Goal: Task Accomplishment & Management: Complete application form

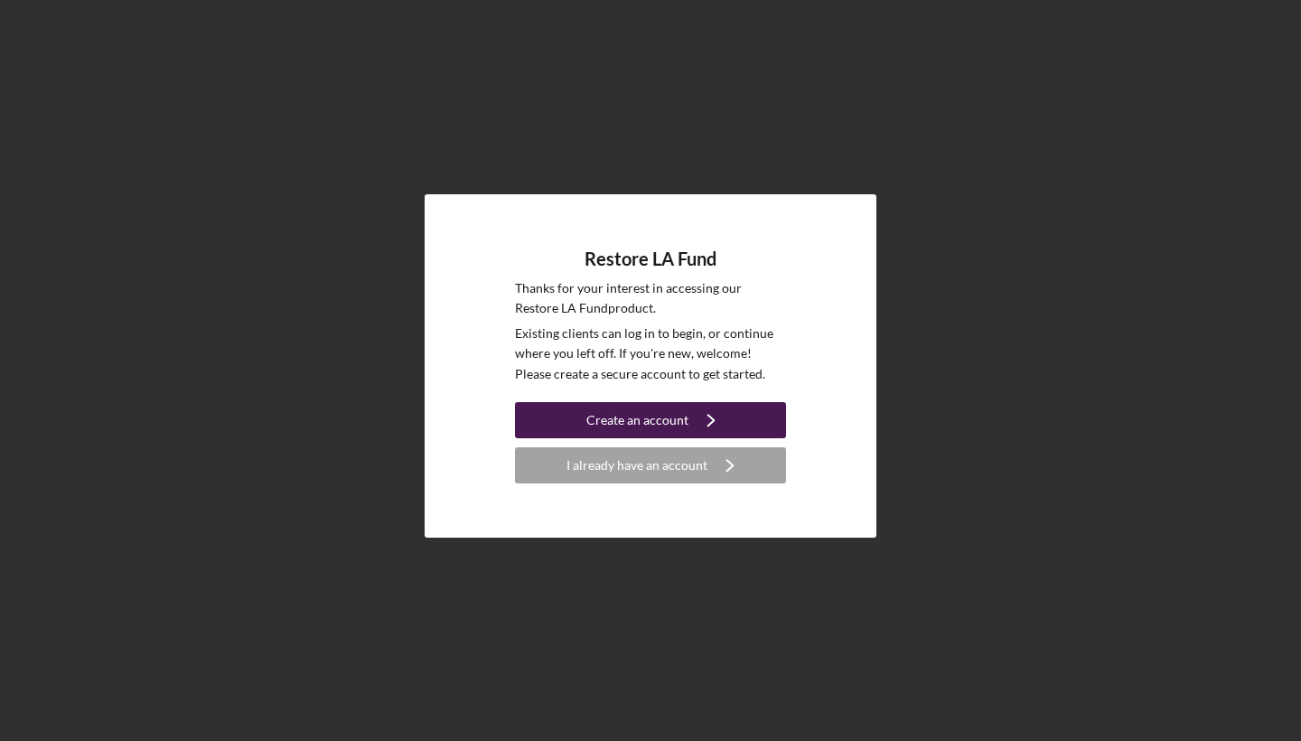
click at [718, 412] on icon "Icon/Navigate" at bounding box center [710, 419] width 45 height 45
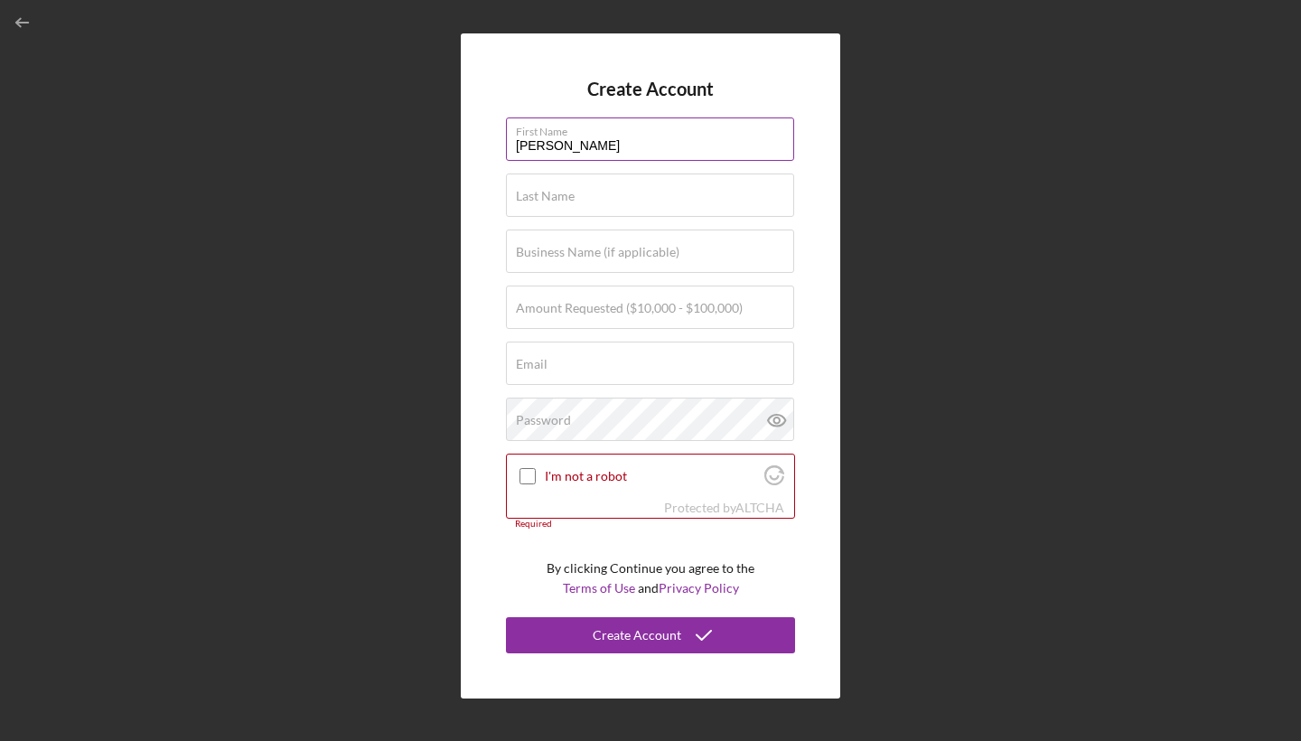
type input "[PERSON_NAME]"
type input "Shedrack"
type input "MacJef staffing Agency"
type input "$100,000"
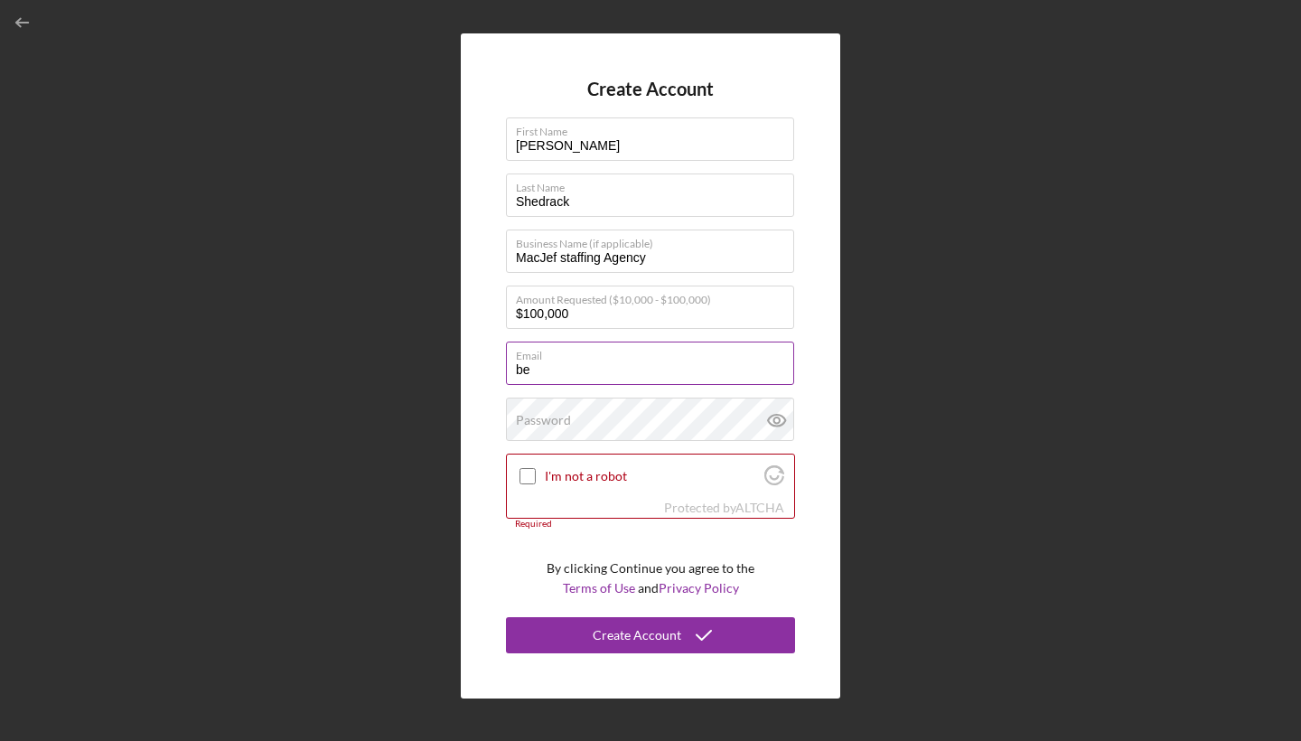
type input "b"
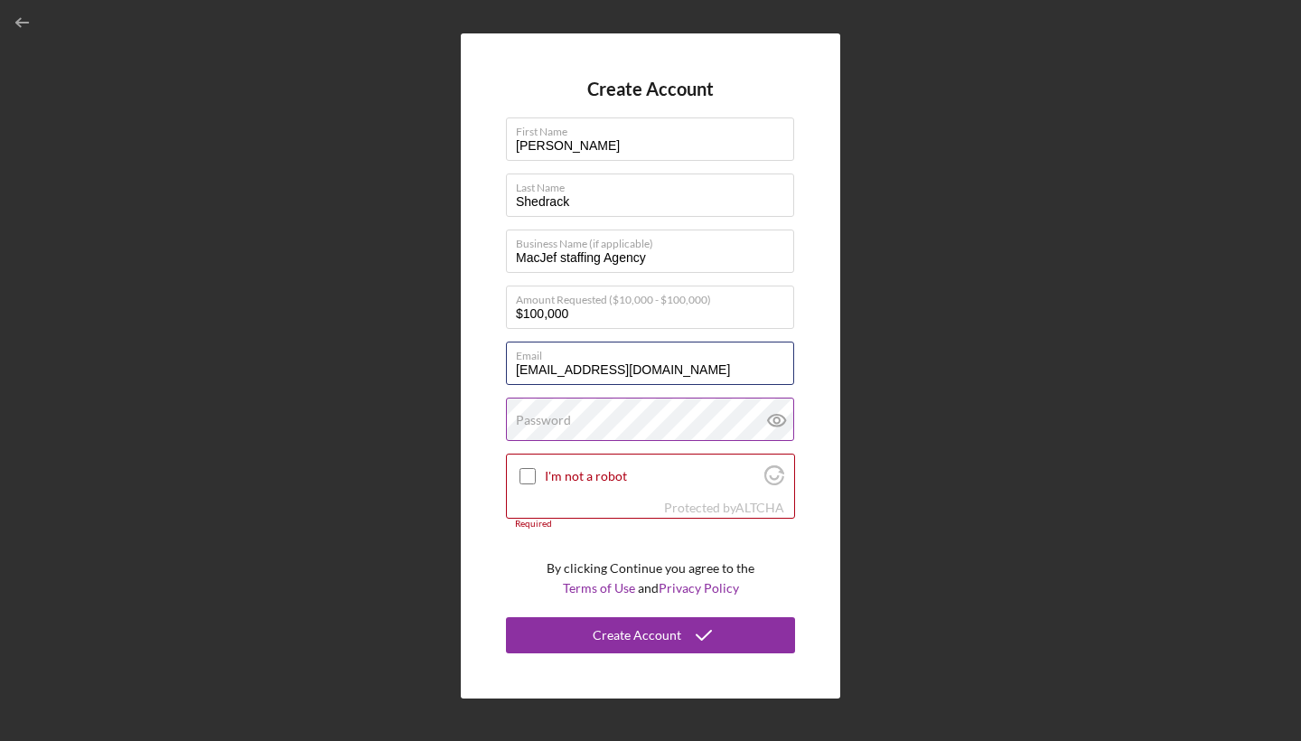
type input "[EMAIL_ADDRESS][DOMAIN_NAME]"
click at [558, 426] on label "Password" at bounding box center [543, 420] width 55 height 14
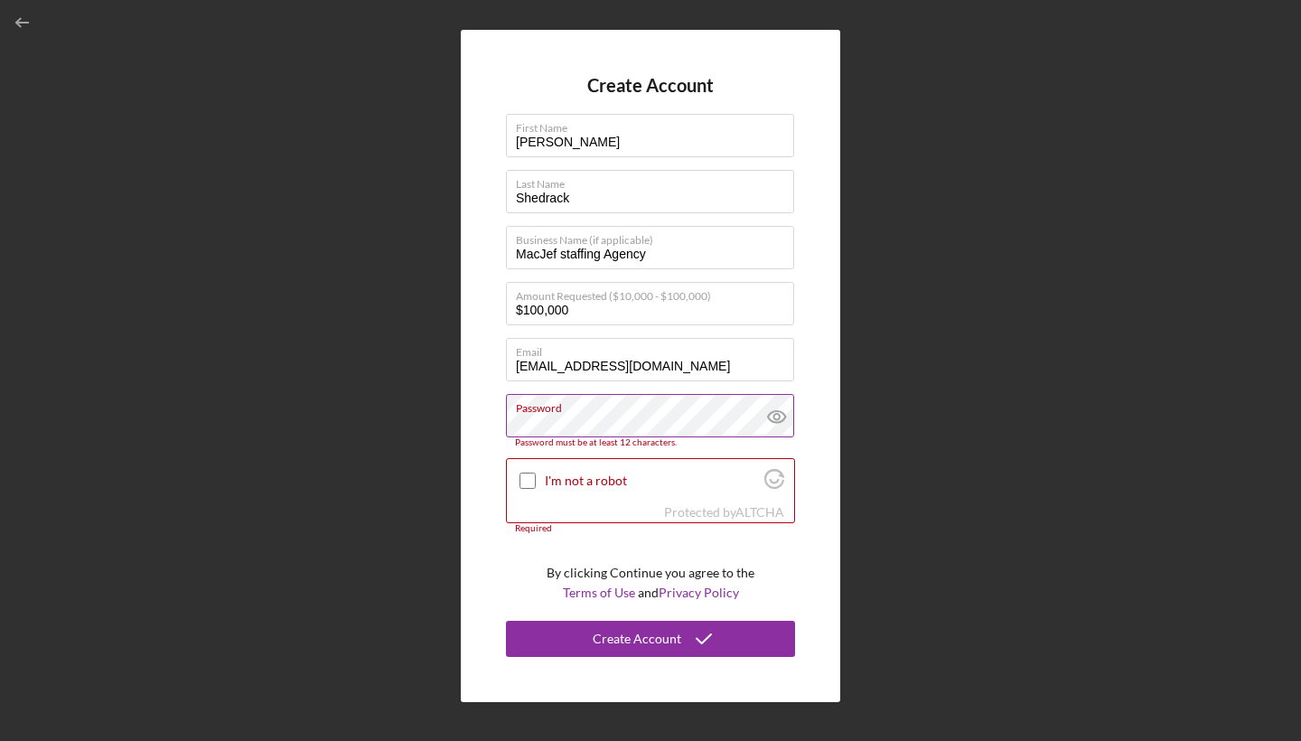
click at [770, 418] on icon at bounding box center [776, 416] width 45 height 45
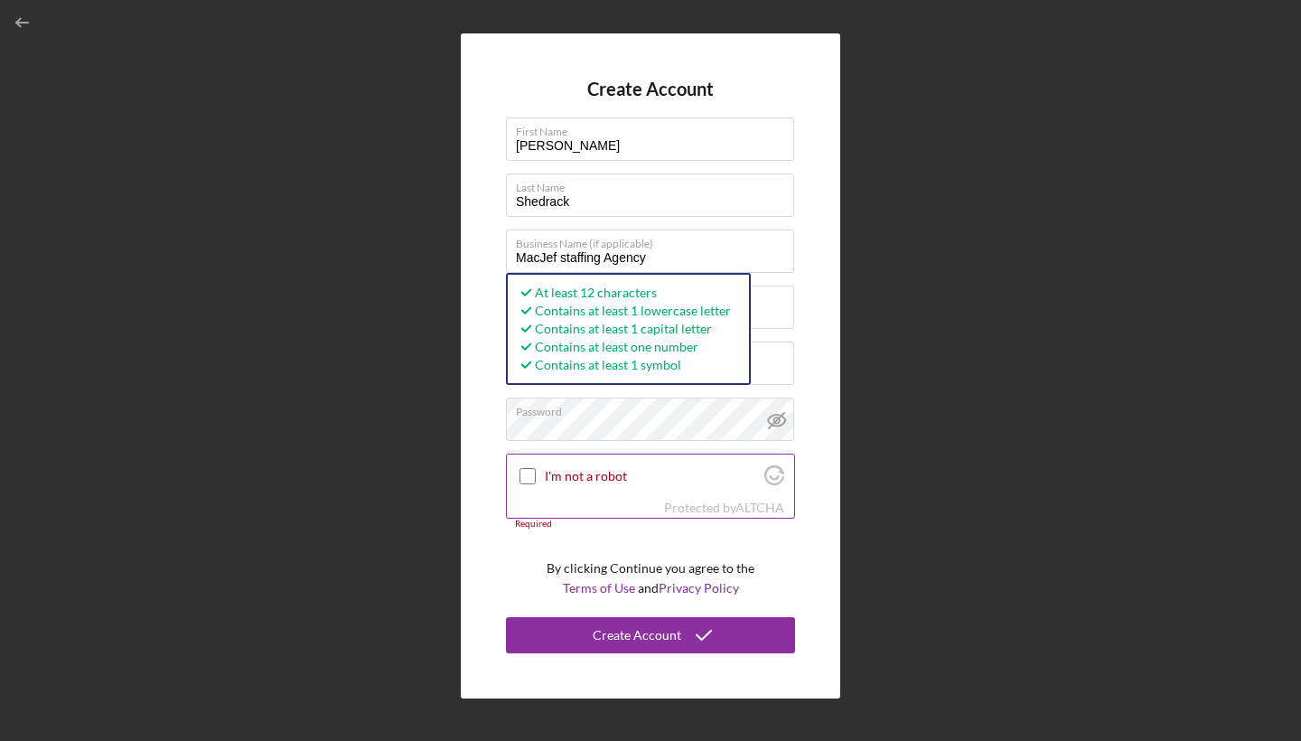
click at [524, 474] on input "I'm not a robot" at bounding box center [527, 476] width 16 height 16
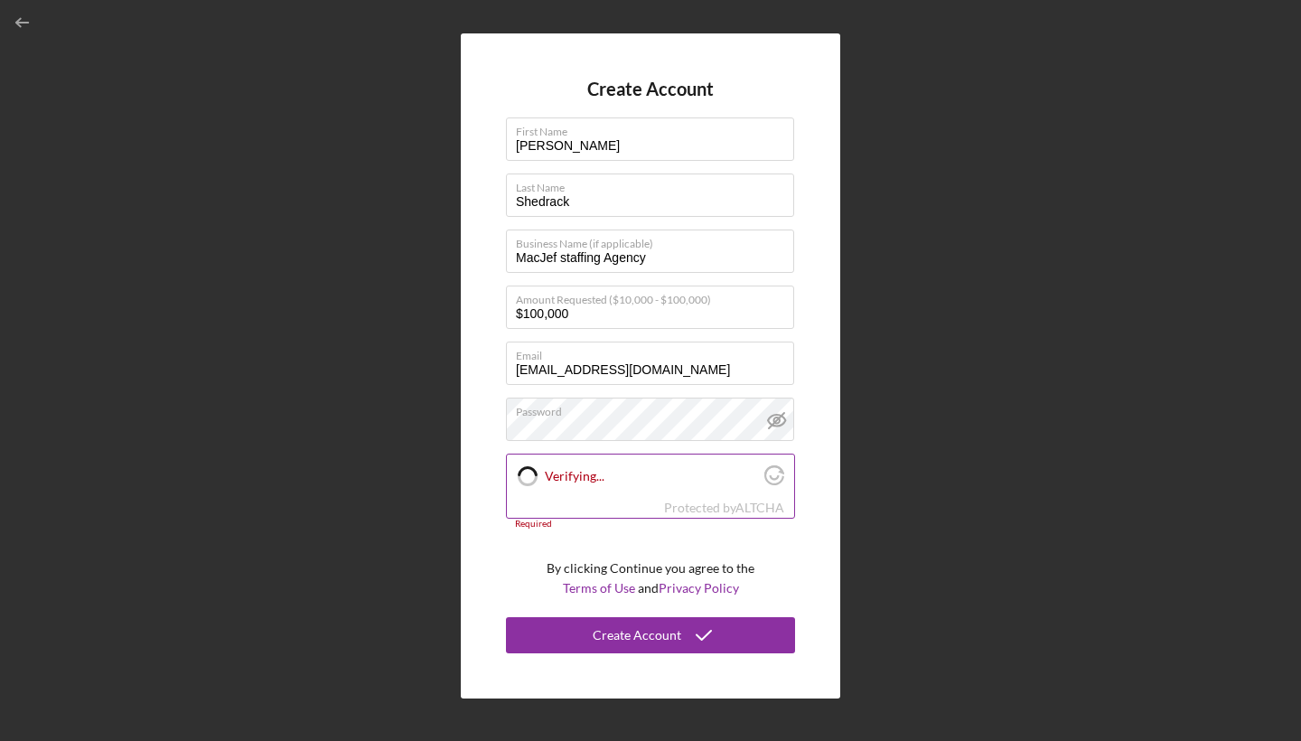
checkbox input "true"
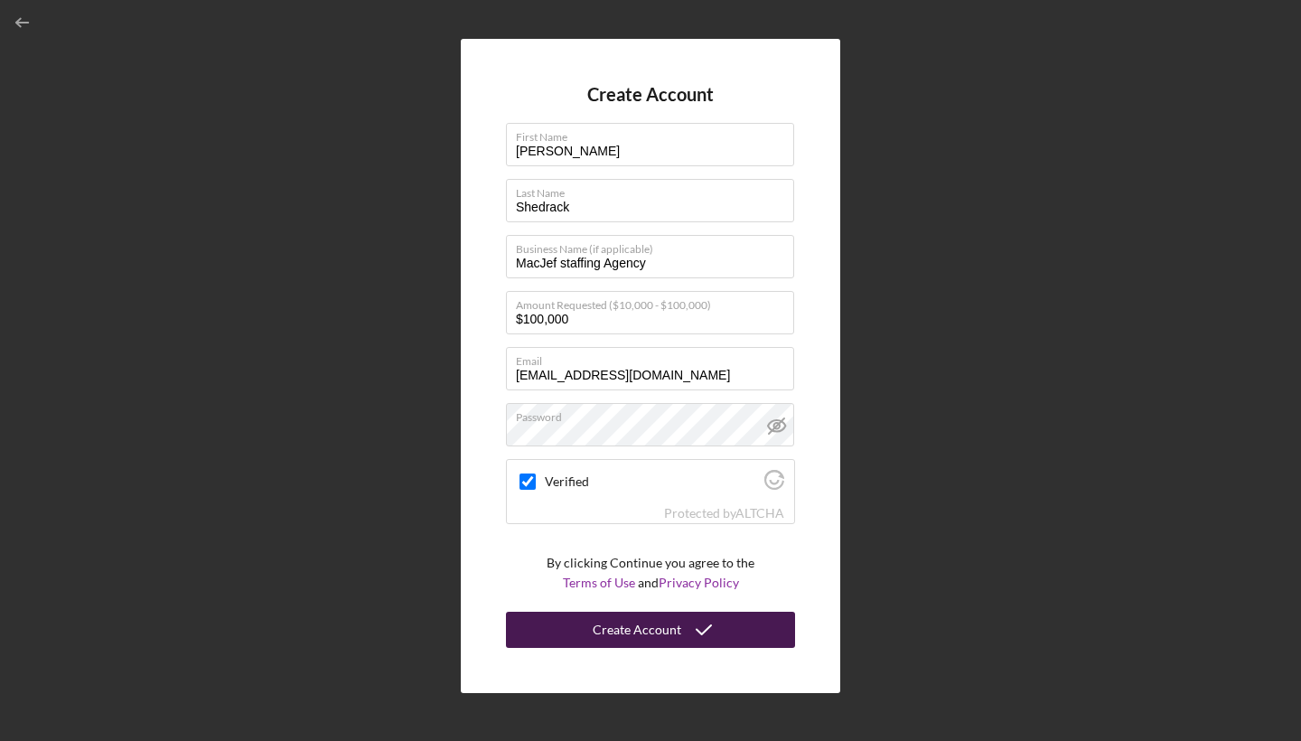
click at [624, 628] on div "Create Account" at bounding box center [636, 629] width 89 height 36
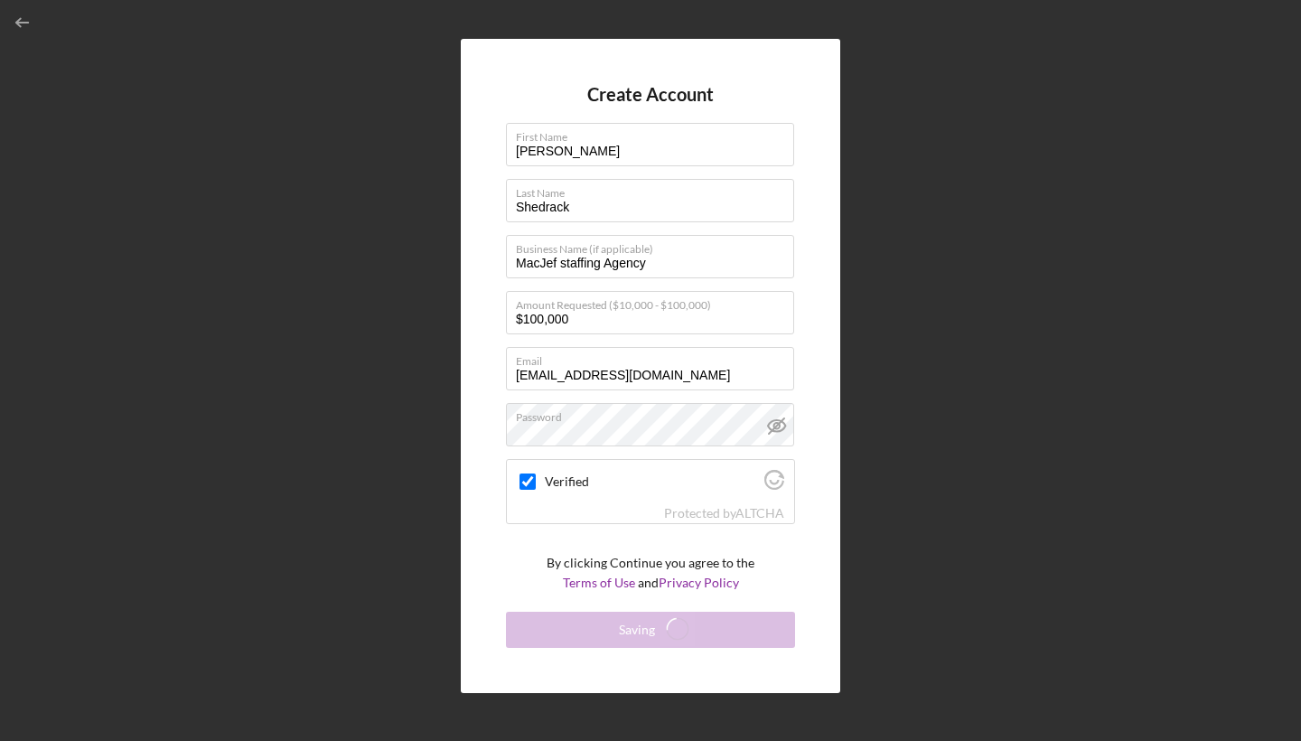
click at [1189, 78] on div "Create Account First Name [PERSON_NAME] Last Name [PERSON_NAME] Business Name (…" at bounding box center [650, 366] width 1283 height 732
click at [584, 162] on input "[PERSON_NAME]" at bounding box center [650, 144] width 288 height 43
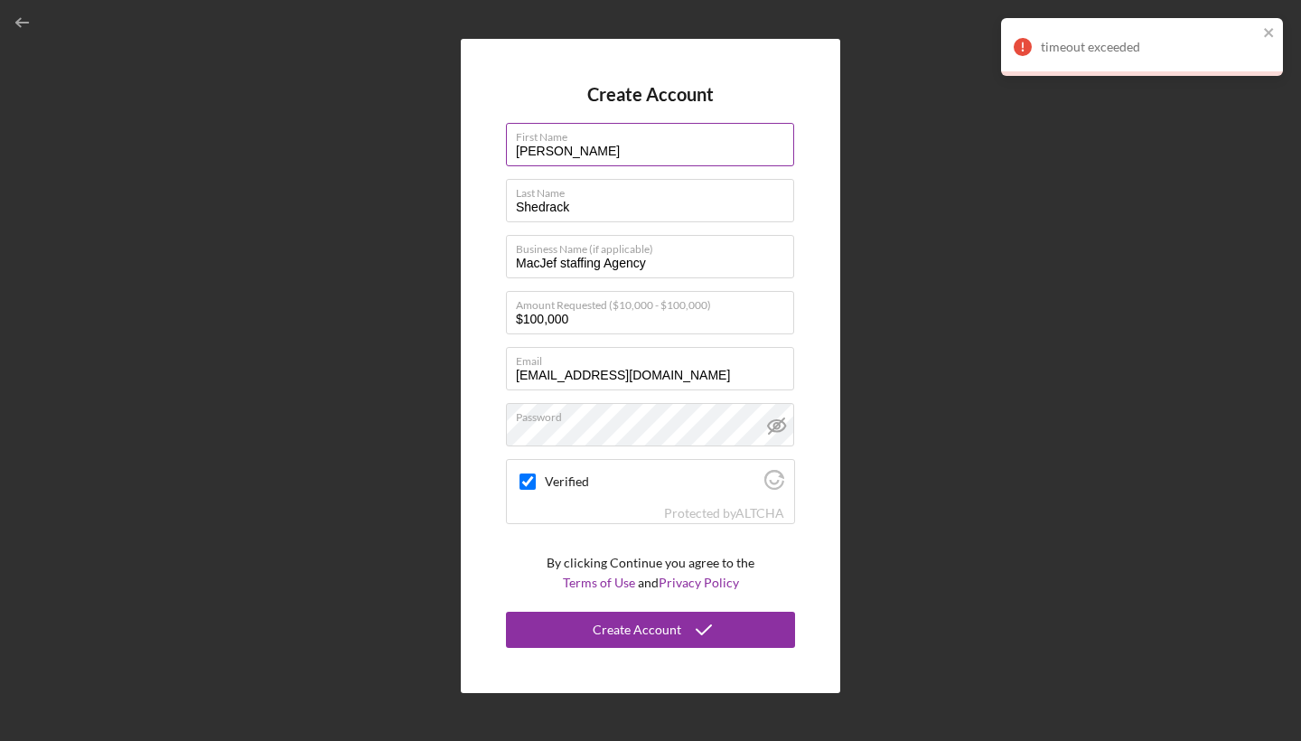
click at [521, 154] on input "[PERSON_NAME]" at bounding box center [650, 144] width 288 height 43
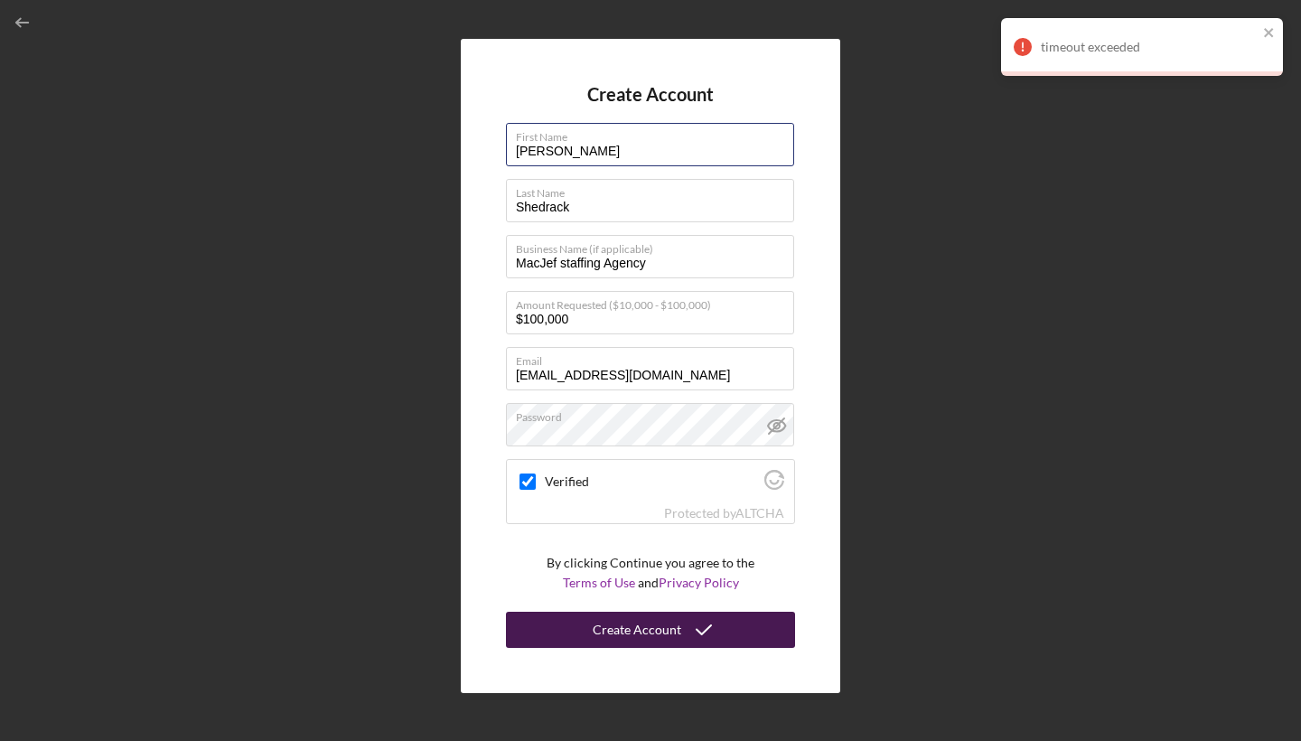
type input "[PERSON_NAME]"
click at [596, 637] on div "Create Account" at bounding box center [636, 629] width 89 height 36
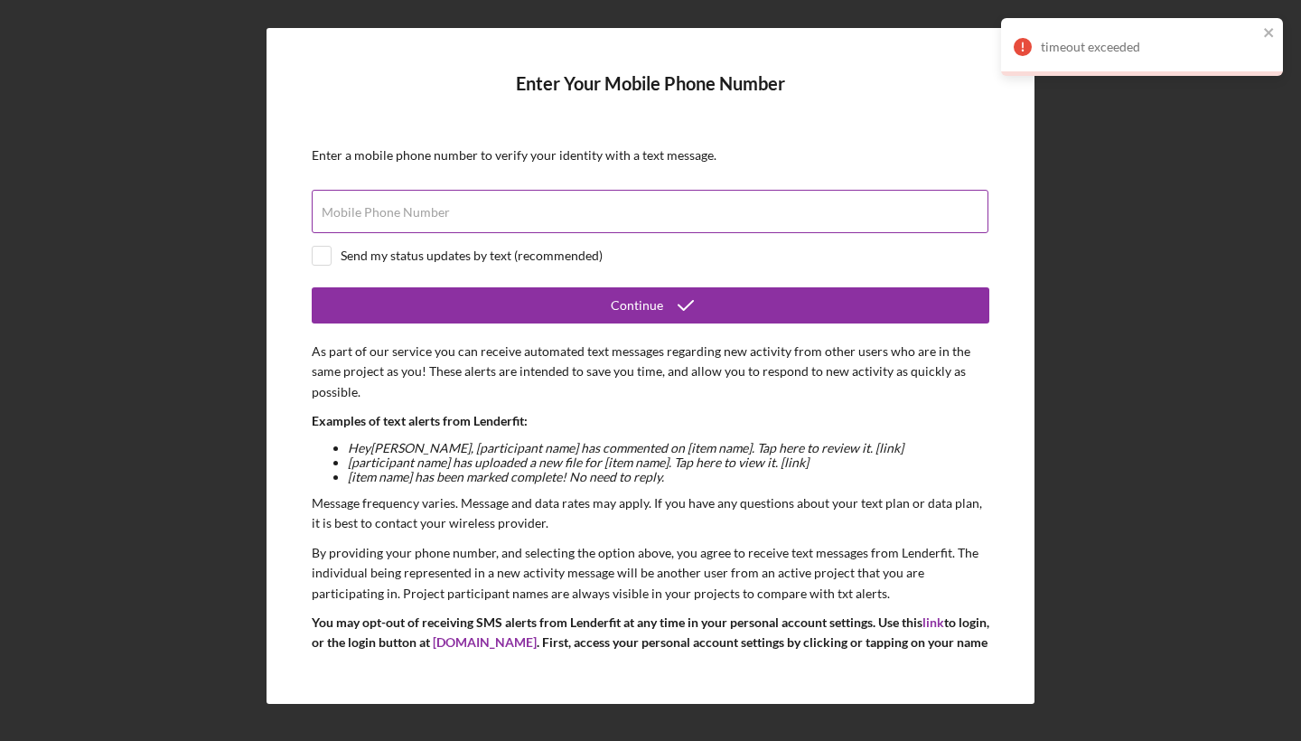
click at [392, 215] on label "Mobile Phone Number" at bounding box center [386, 212] width 128 height 14
click at [392, 215] on input "Mobile Phone Number" at bounding box center [650, 211] width 676 height 43
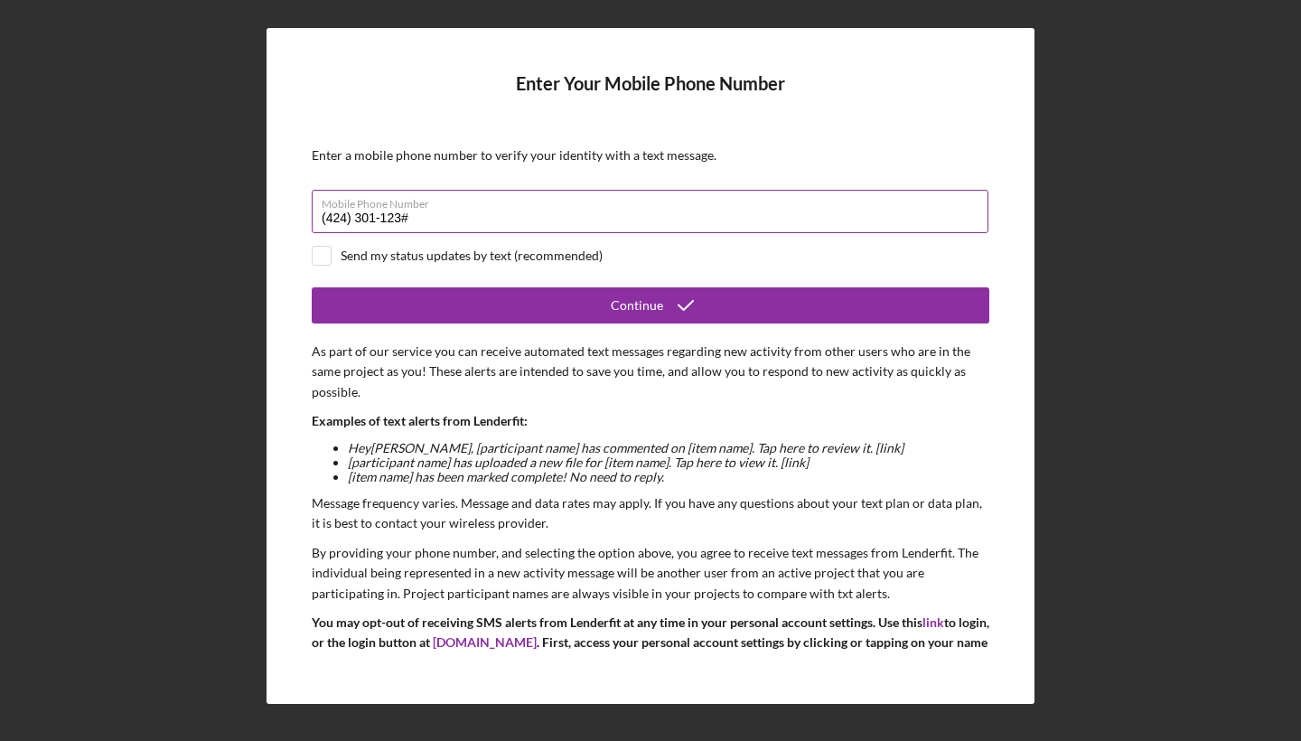
type input "[PHONE_NUMBER]"
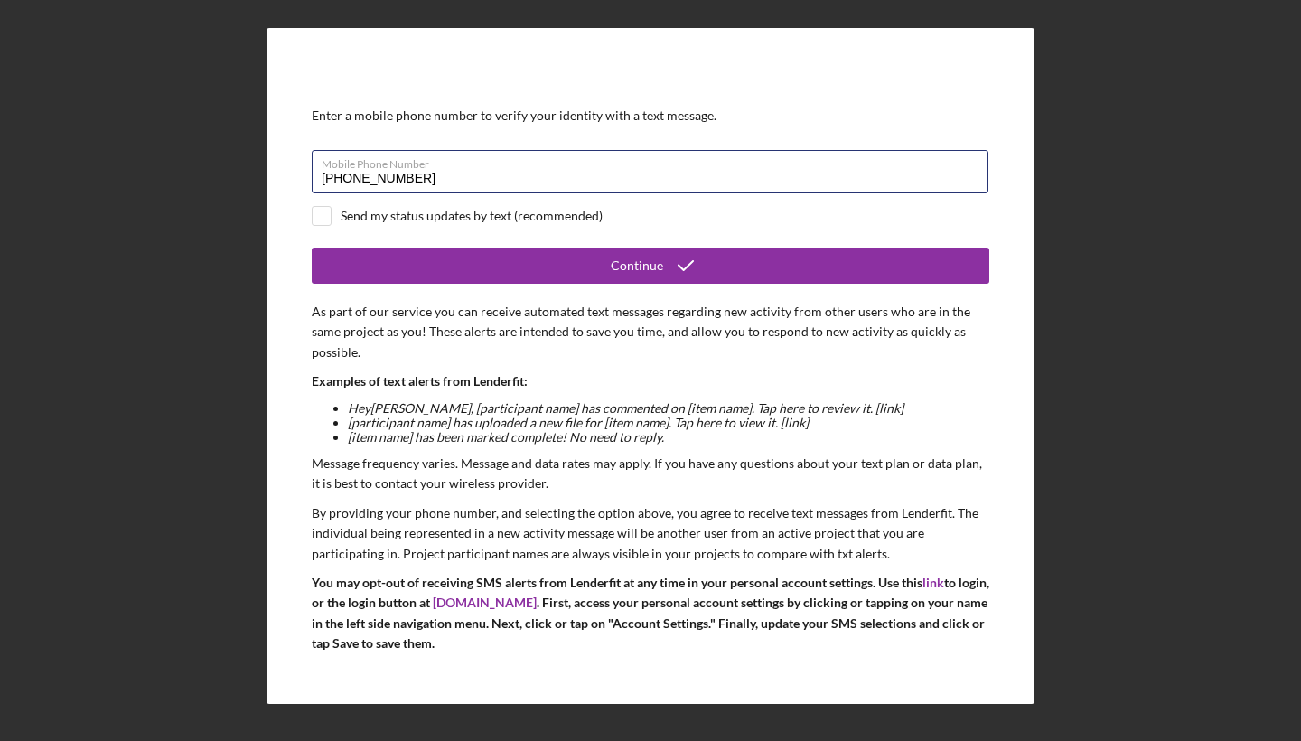
scroll to position [41, 0]
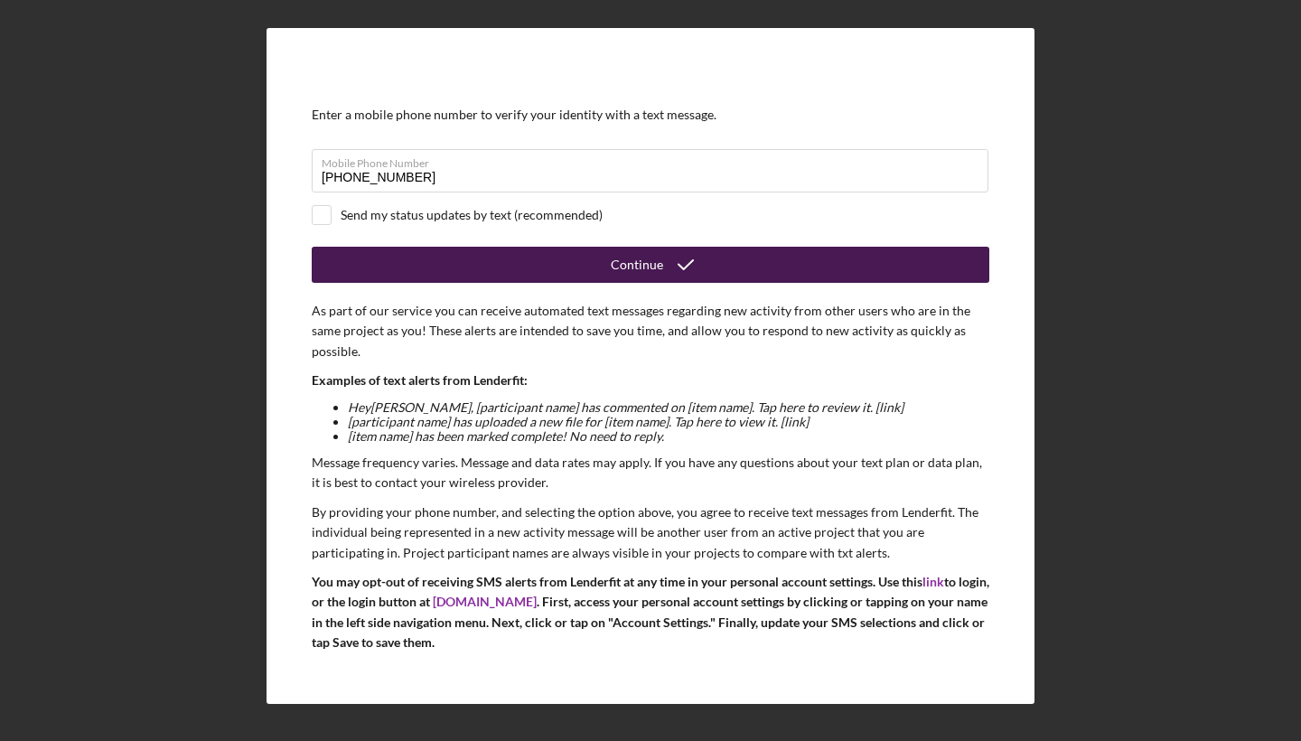
click at [574, 270] on button "Continue" at bounding box center [650, 265] width 677 height 36
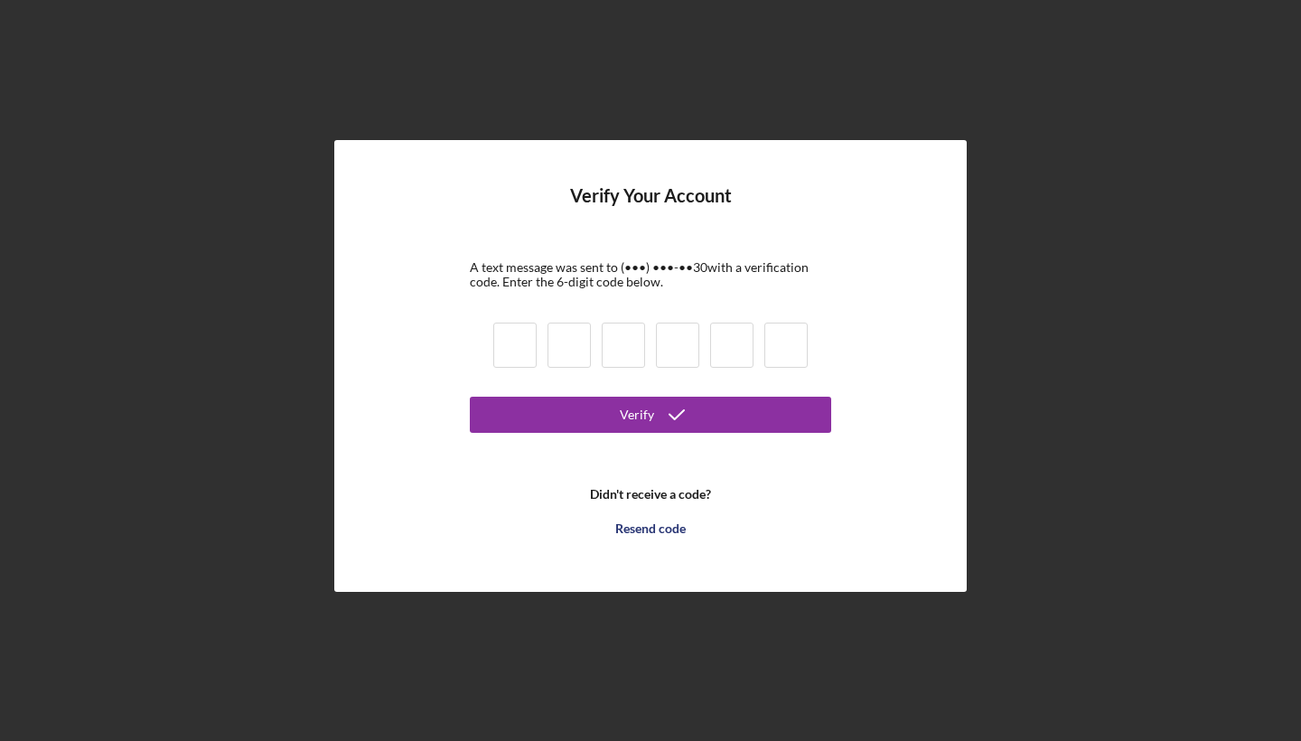
click at [518, 344] on input at bounding box center [514, 344] width 43 height 45
click at [655, 532] on div "Resend code" at bounding box center [650, 528] width 70 height 36
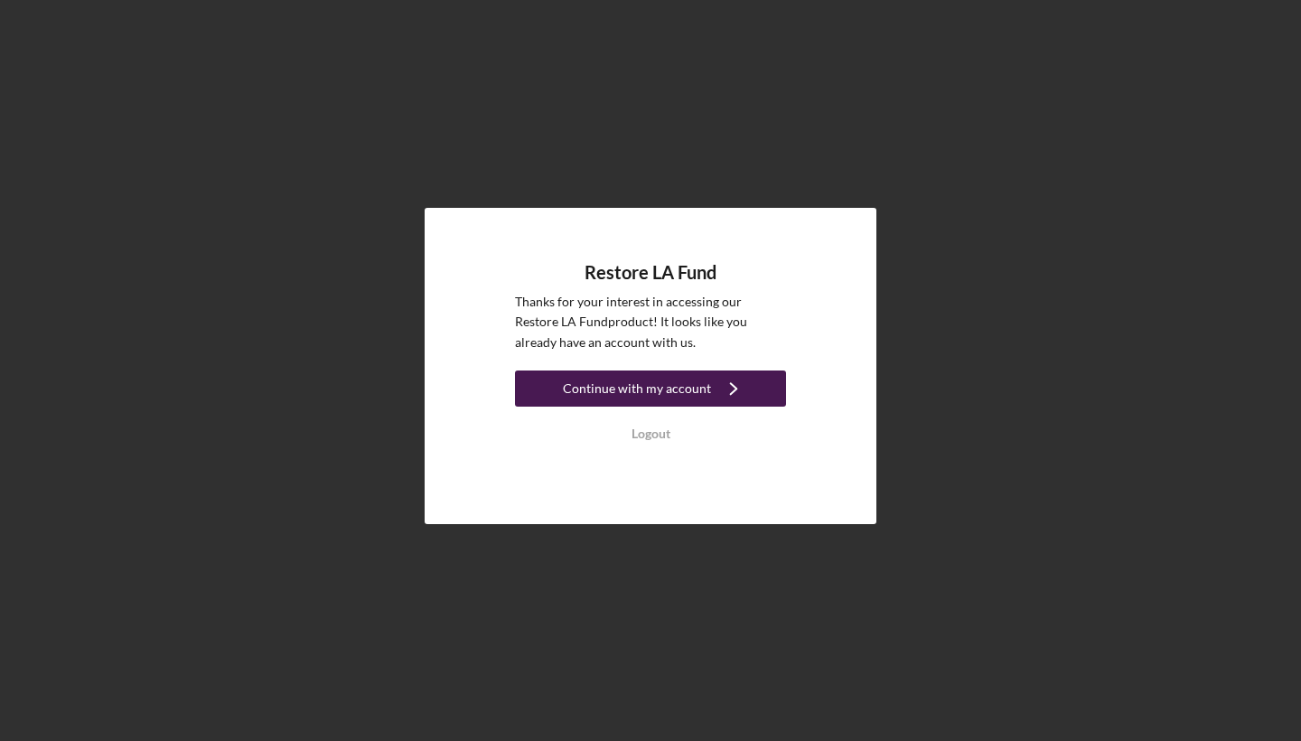
click at [559, 375] on button "Continue with my account Icon/Navigate" at bounding box center [650, 388] width 271 height 36
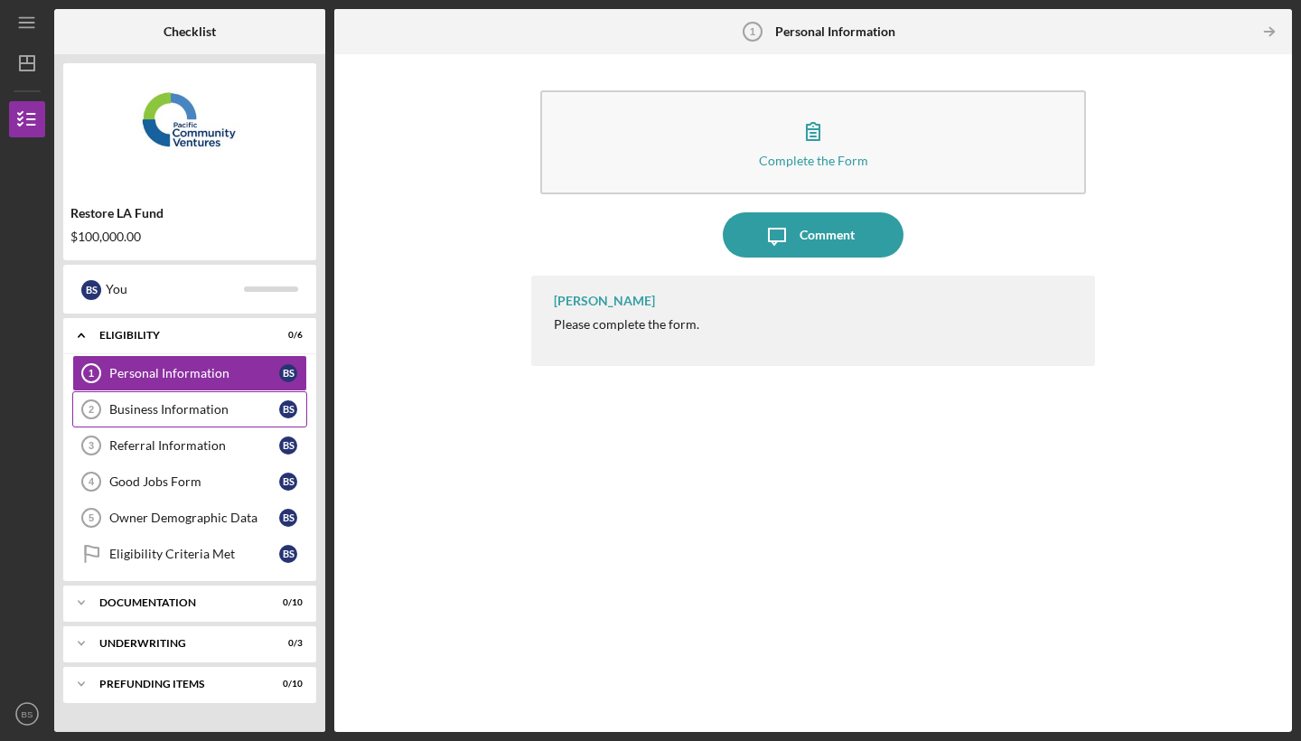
click at [197, 409] on div "Business Information" at bounding box center [194, 409] width 170 height 14
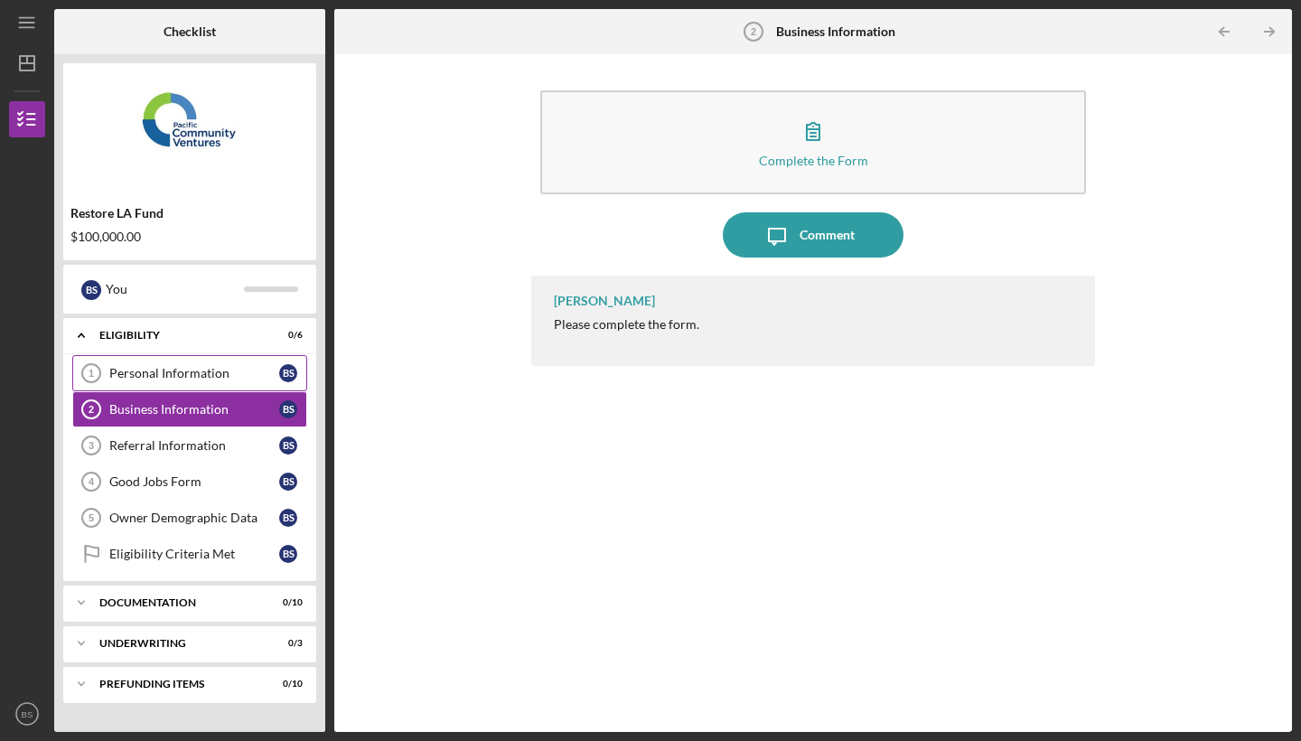
click at [190, 372] on div "Personal Information" at bounding box center [194, 373] width 170 height 14
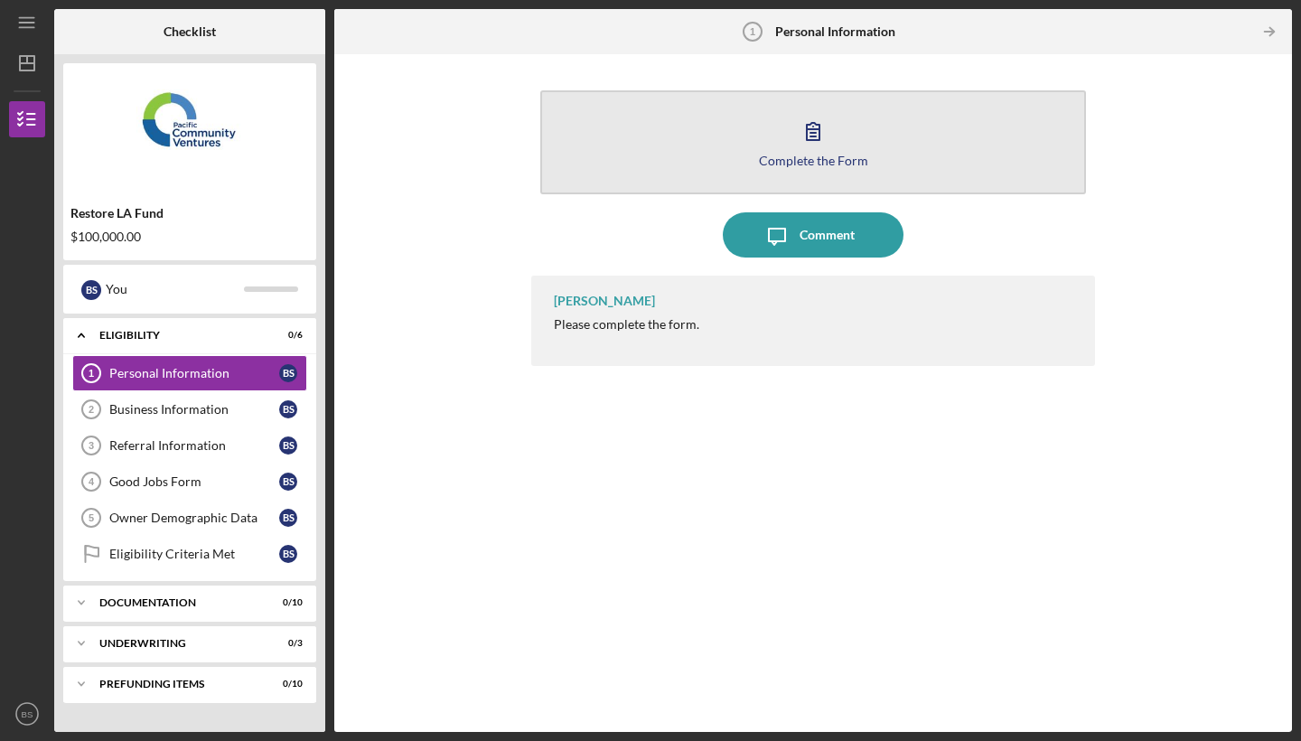
click at [798, 114] on icon "button" at bounding box center [812, 130] width 45 height 45
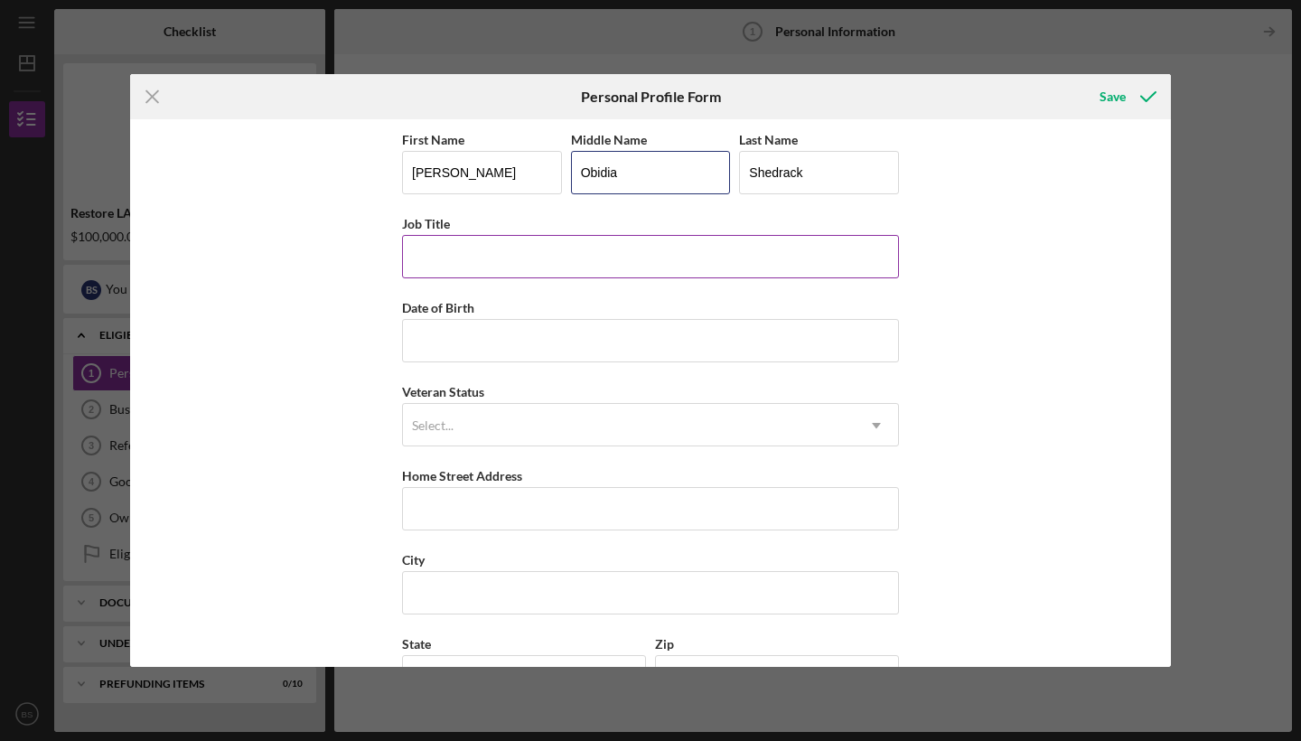
type input "Obidia"
type input "LVN"
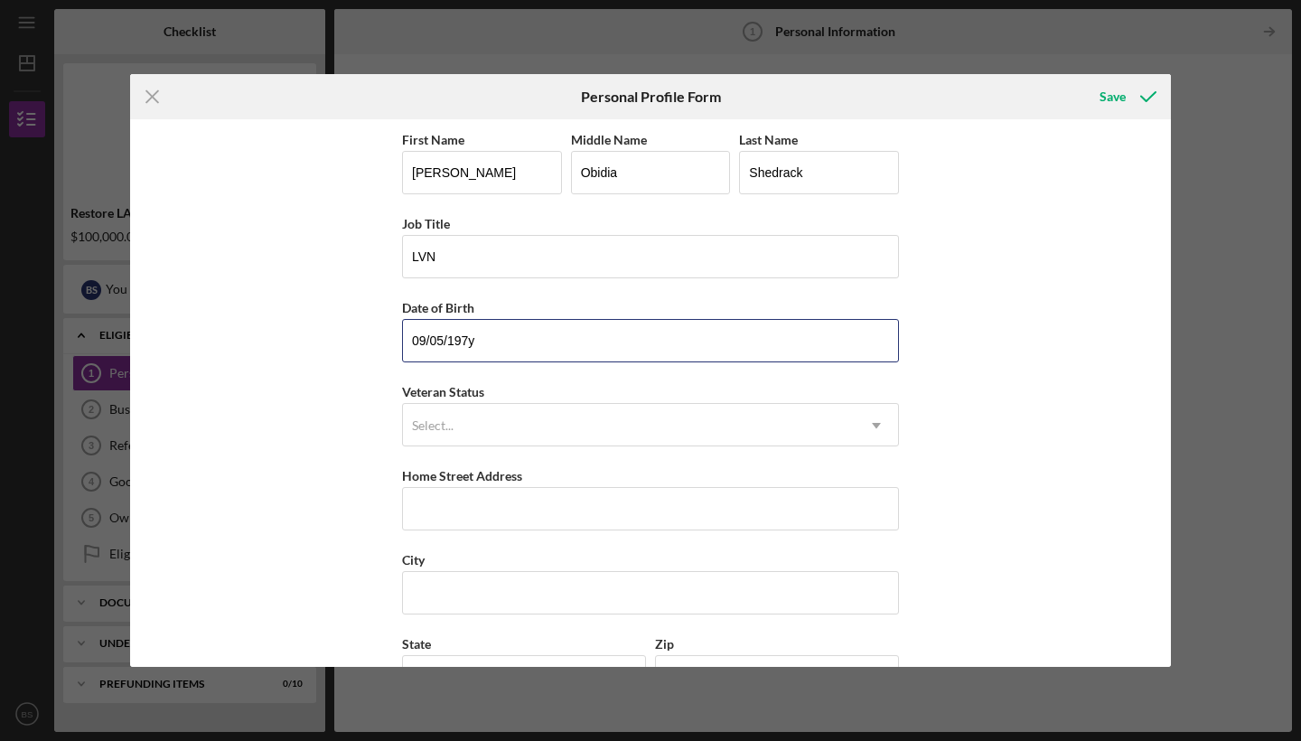
type input "[DATE]"
click at [479, 434] on div "Select..." at bounding box center [629, 426] width 452 height 42
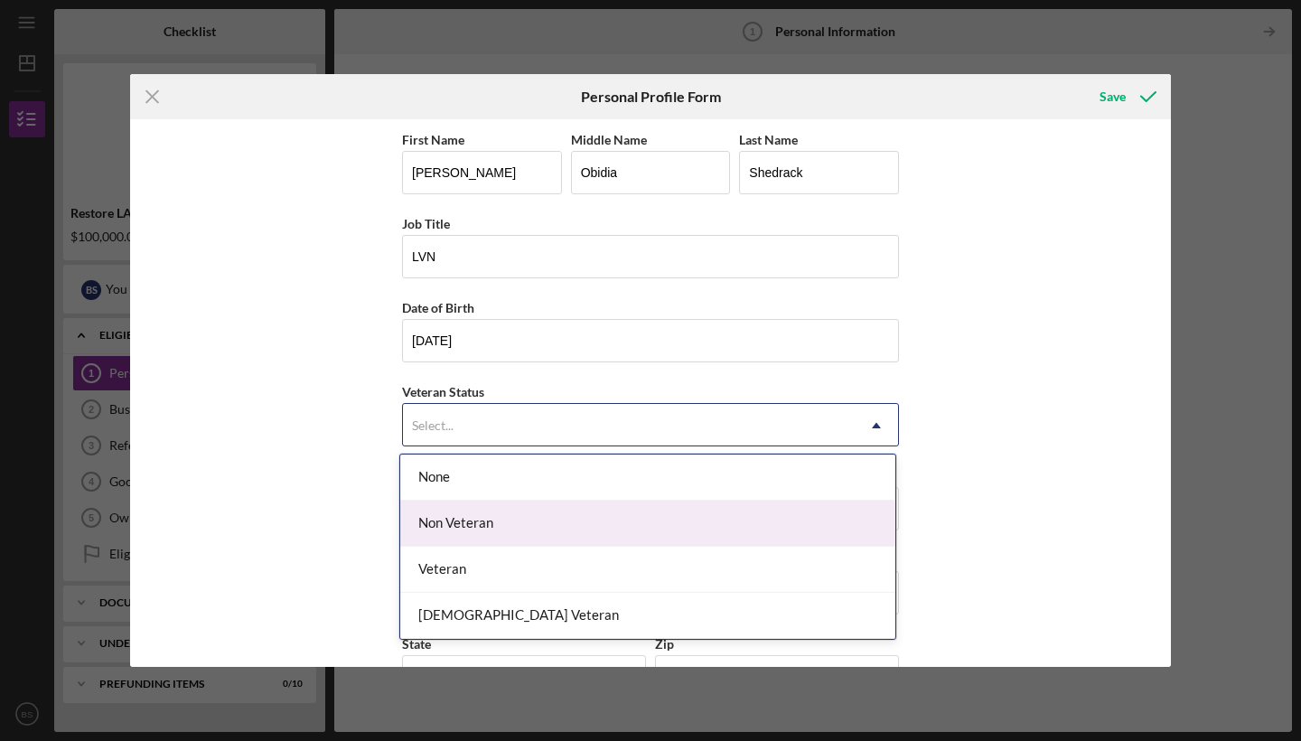
click at [483, 536] on div "Non Veteran" at bounding box center [647, 523] width 495 height 46
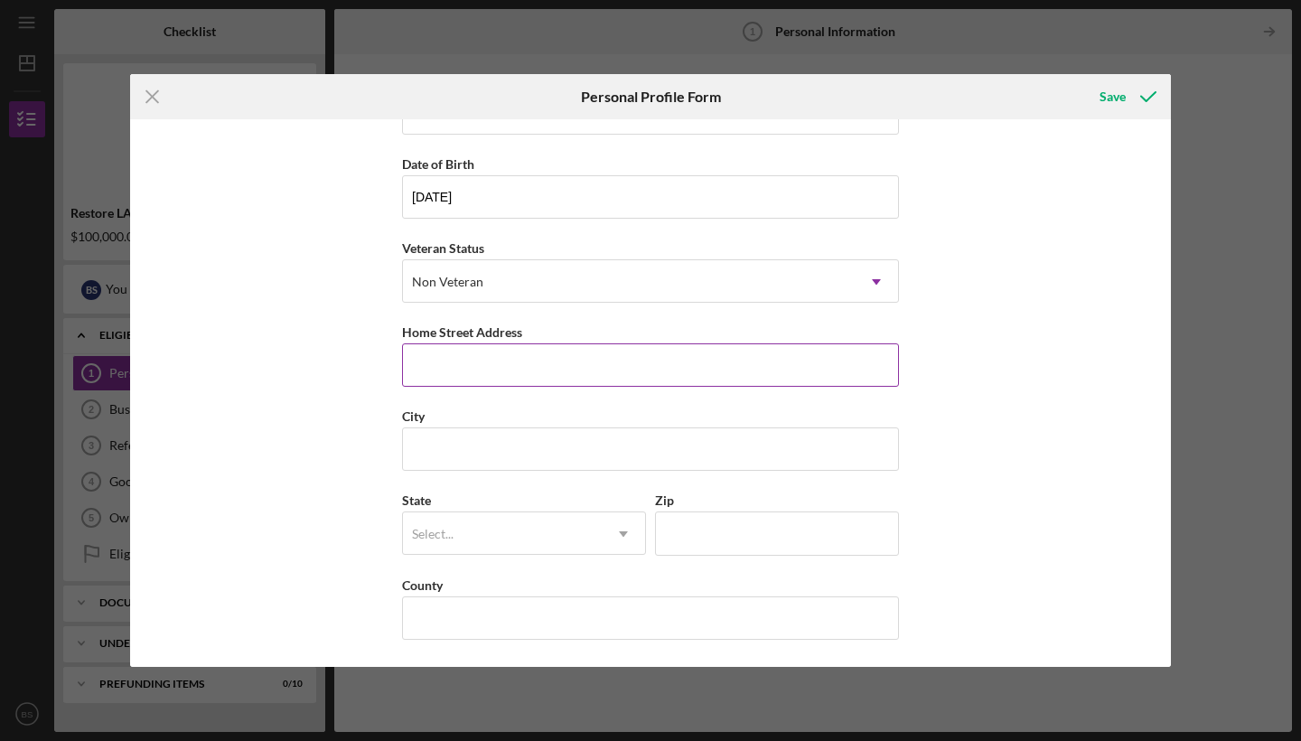
scroll to position [143, 0]
type input "[STREET_ADDRESS]"
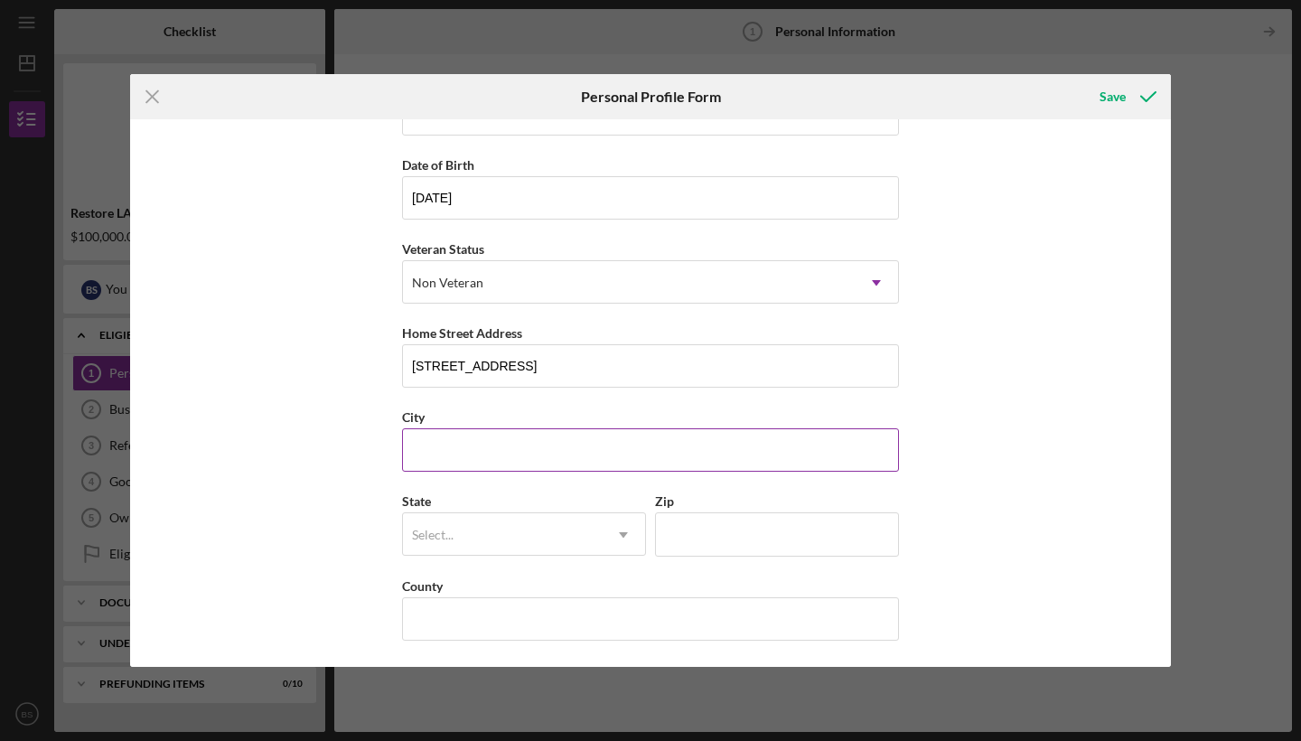
click at [678, 419] on div "City" at bounding box center [650, 417] width 497 height 23
type input "c"
type input "[PERSON_NAME]"
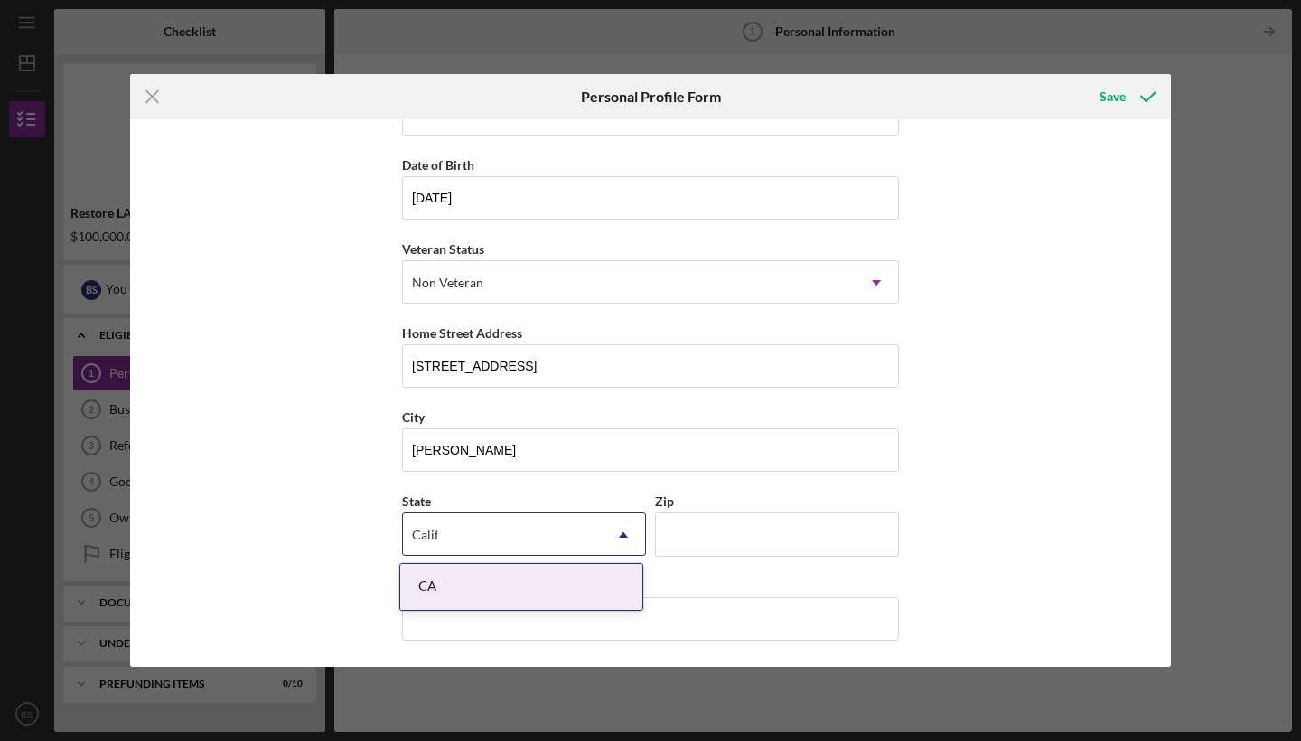
type input "Califo"
click at [467, 590] on div "CA" at bounding box center [521, 587] width 242 height 46
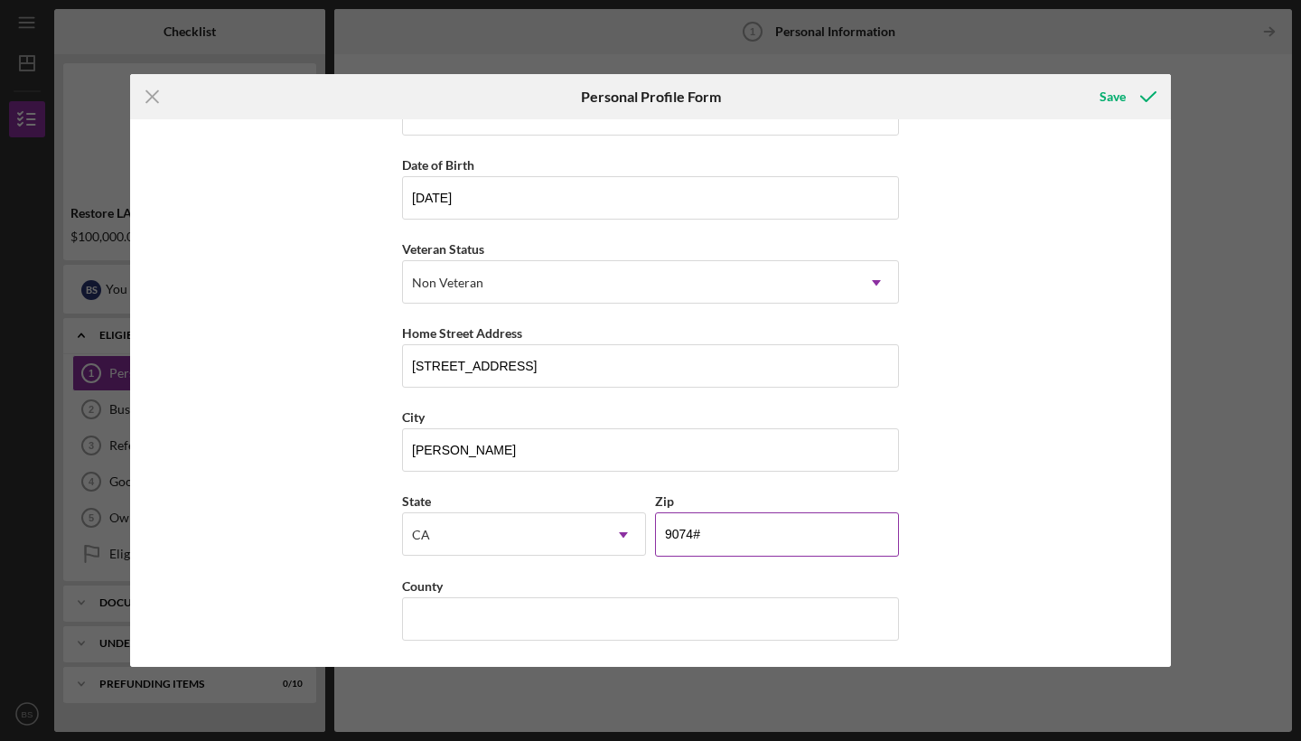
type input "90745"
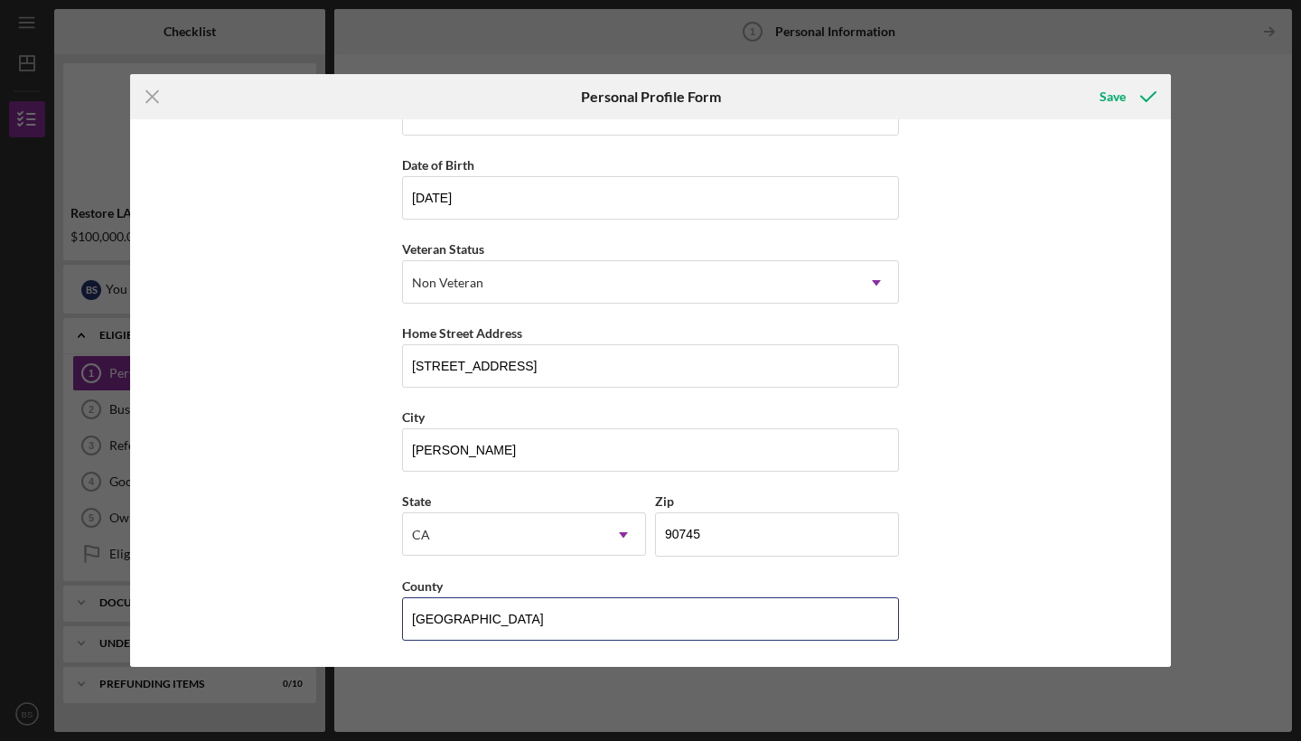
type input "[GEOGRAPHIC_DATA]"
click at [985, 579] on div "First Name [PERSON_NAME] Middle Name Obidia Last Name [PERSON_NAME] Job Title L…" at bounding box center [650, 392] width 1040 height 547
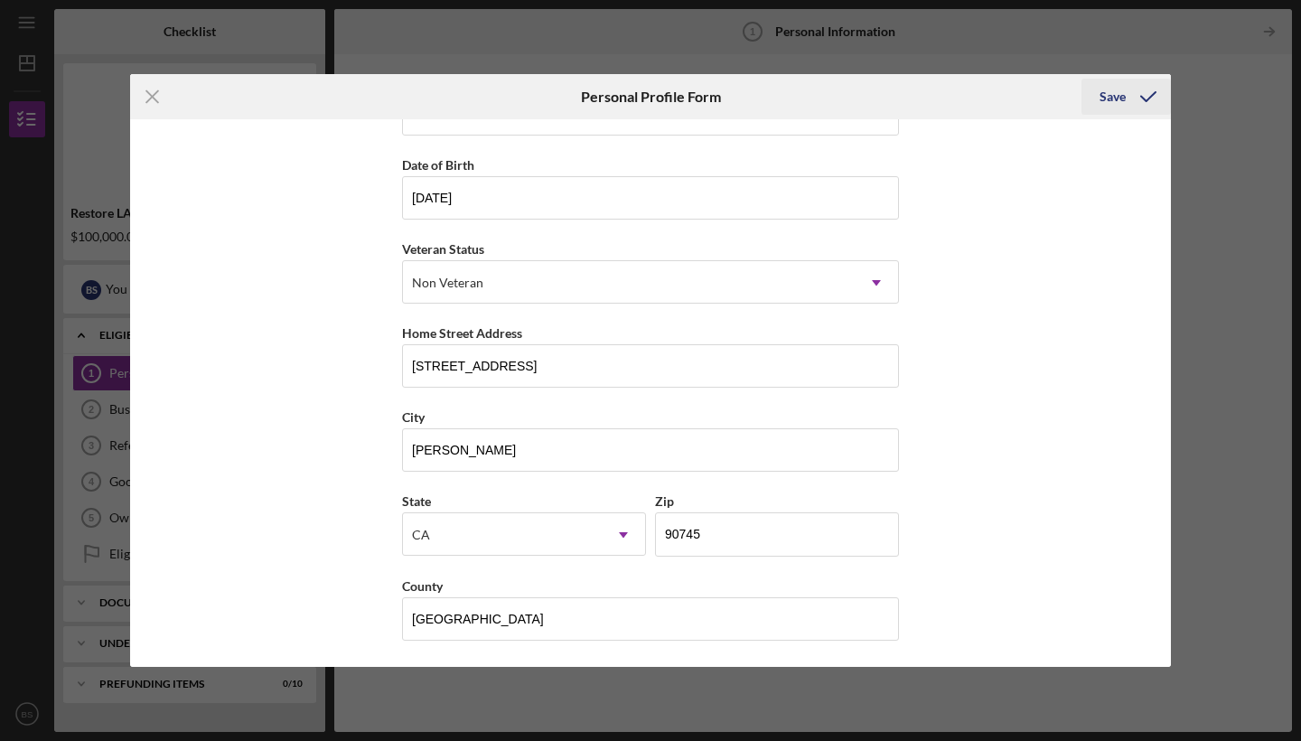
click at [1120, 89] on div "Save" at bounding box center [1112, 97] width 26 height 36
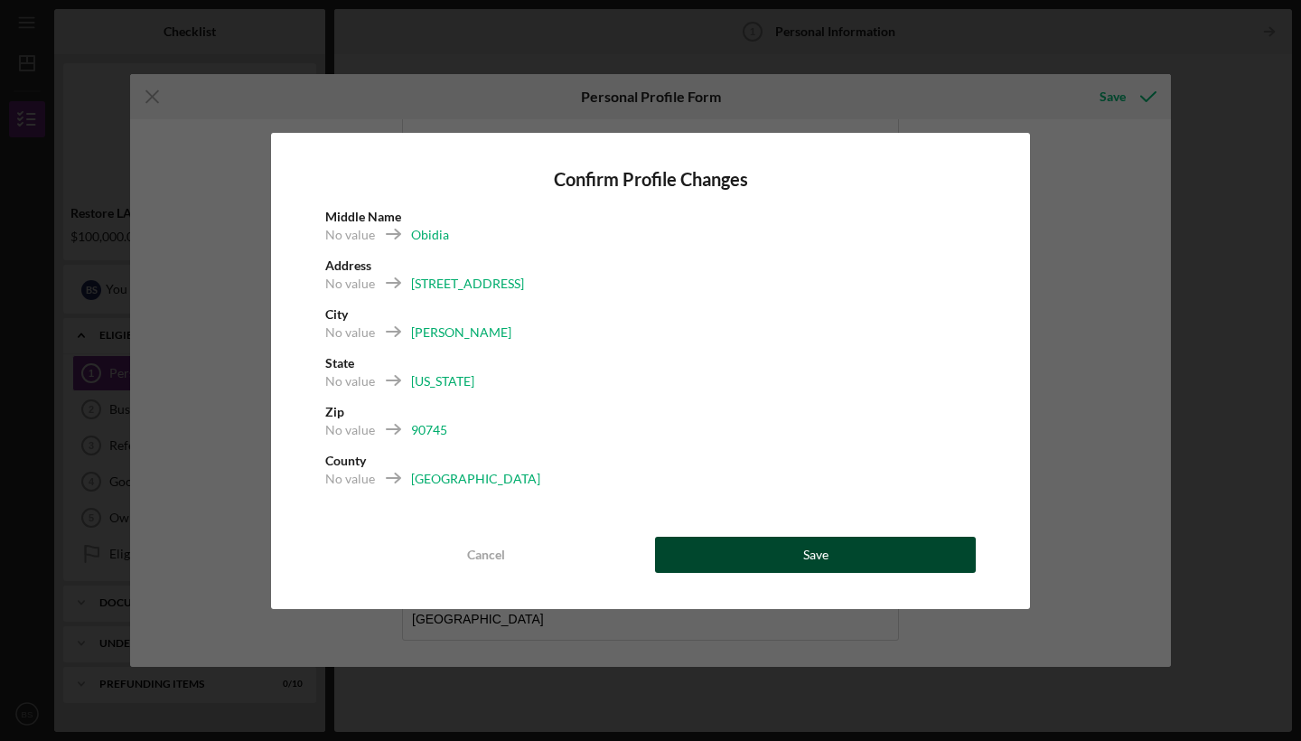
click at [852, 550] on button "Save" at bounding box center [815, 554] width 321 height 36
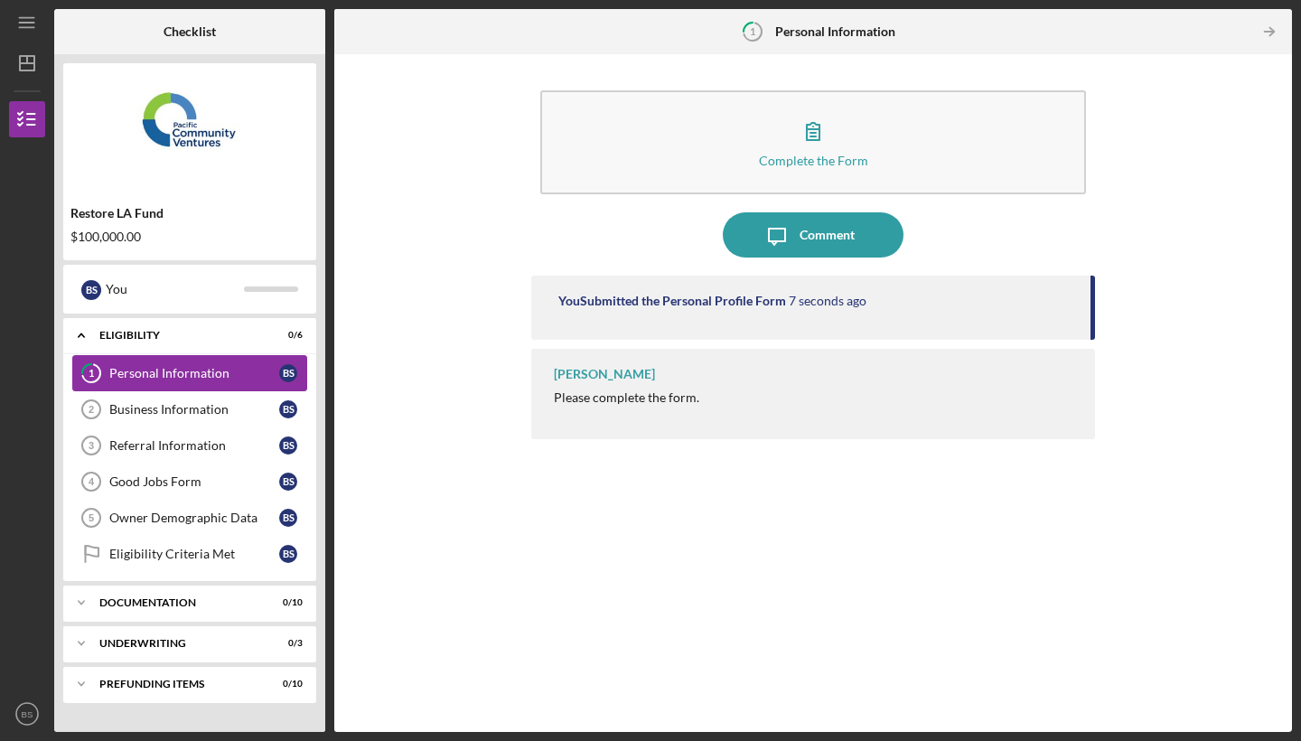
click at [149, 369] on div "Personal Information" at bounding box center [194, 373] width 170 height 14
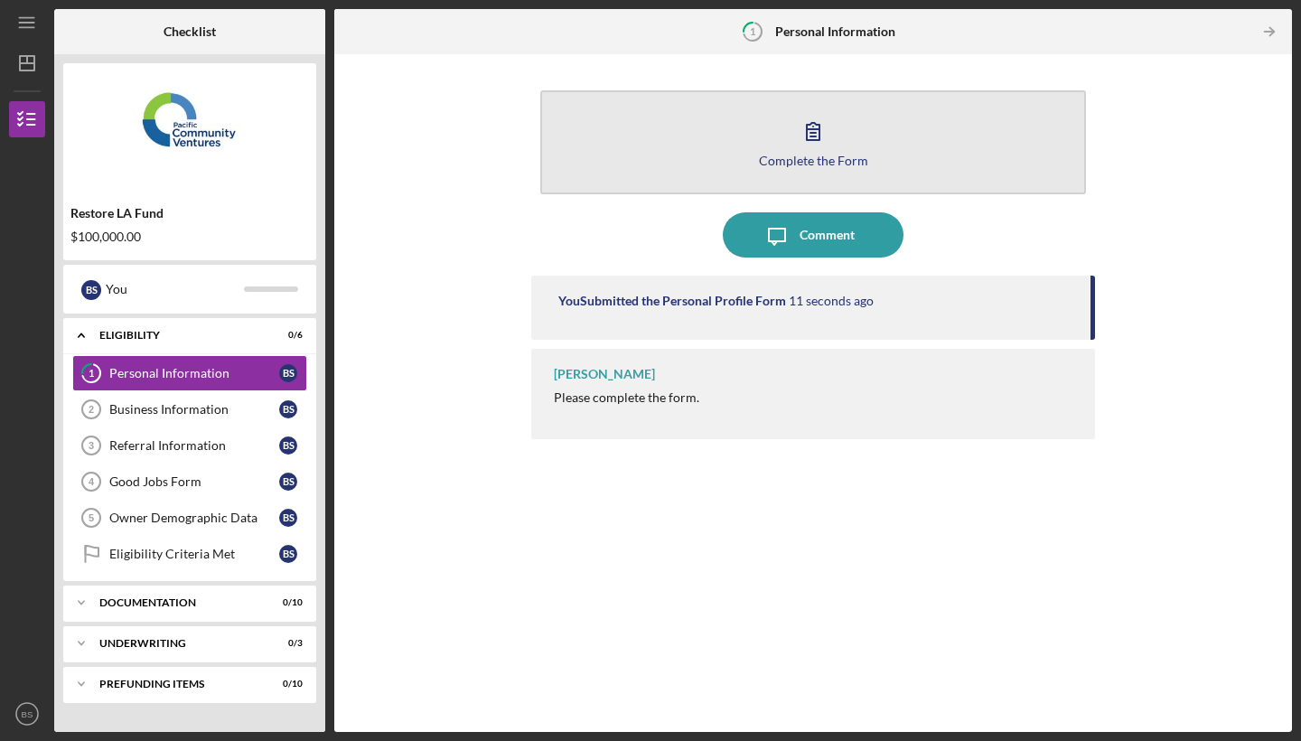
click at [819, 151] on icon "button" at bounding box center [812, 130] width 45 height 45
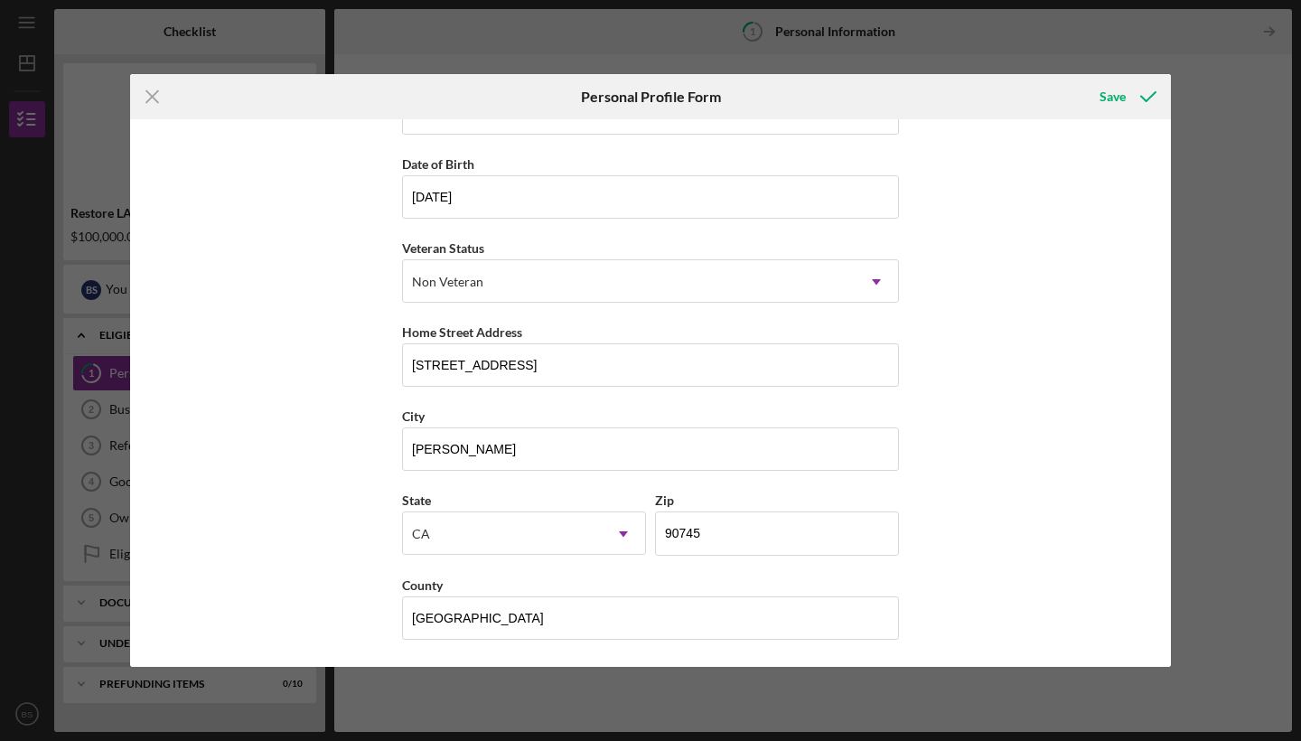
scroll to position [143, 0]
click at [1111, 99] on div "Save" at bounding box center [1112, 97] width 26 height 36
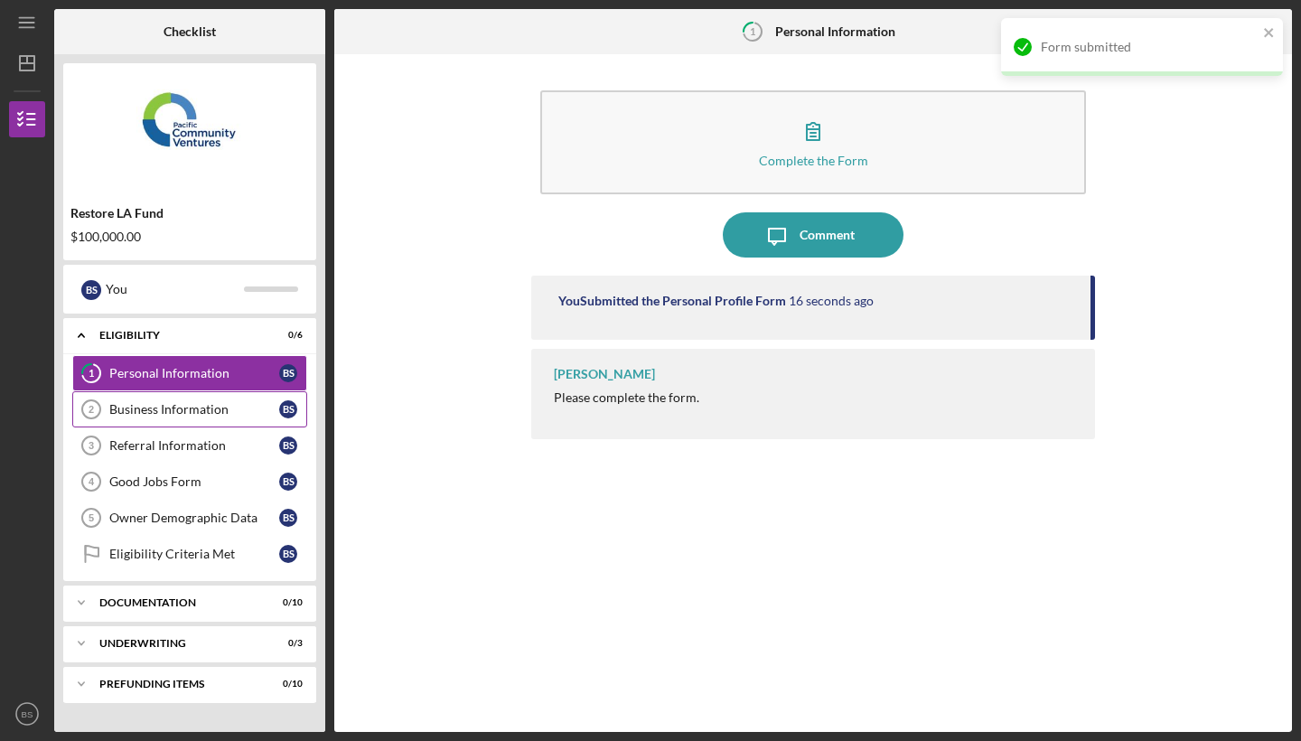
click at [207, 414] on div "Business Information" at bounding box center [194, 409] width 170 height 14
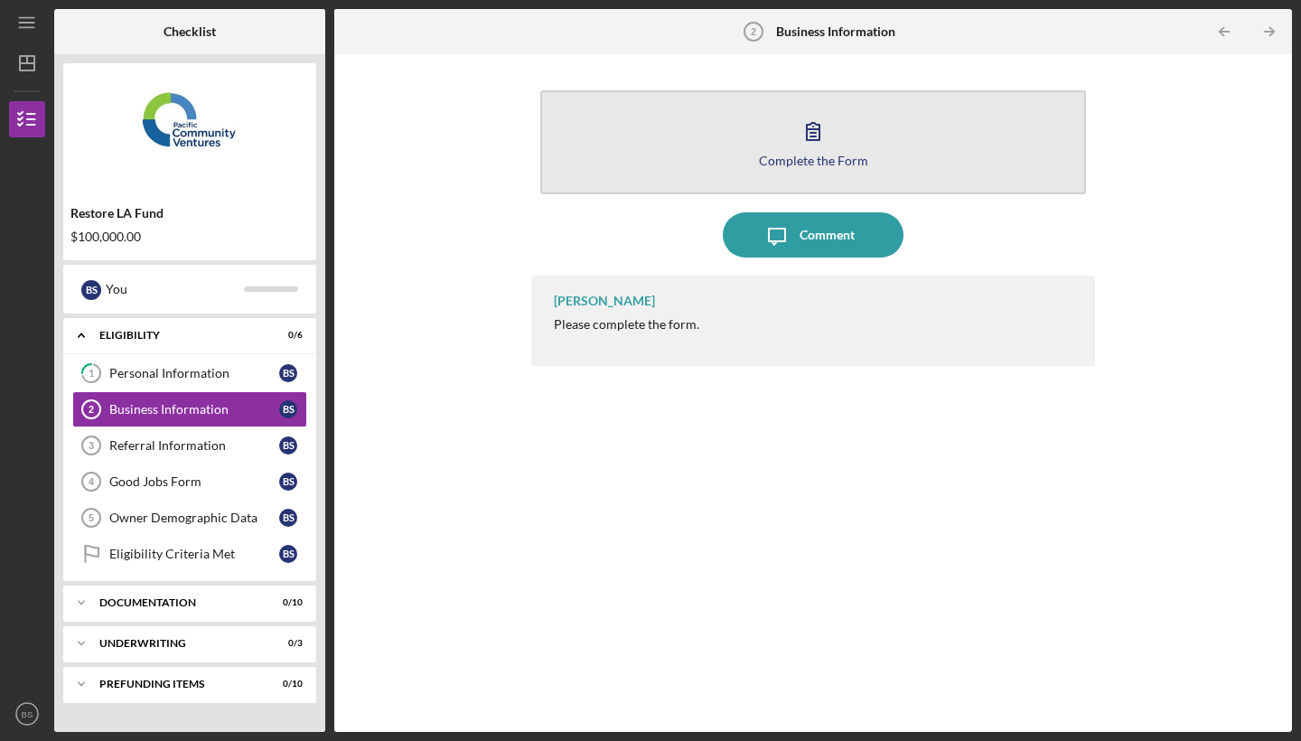
click at [809, 148] on icon "button" at bounding box center [812, 130] width 45 height 45
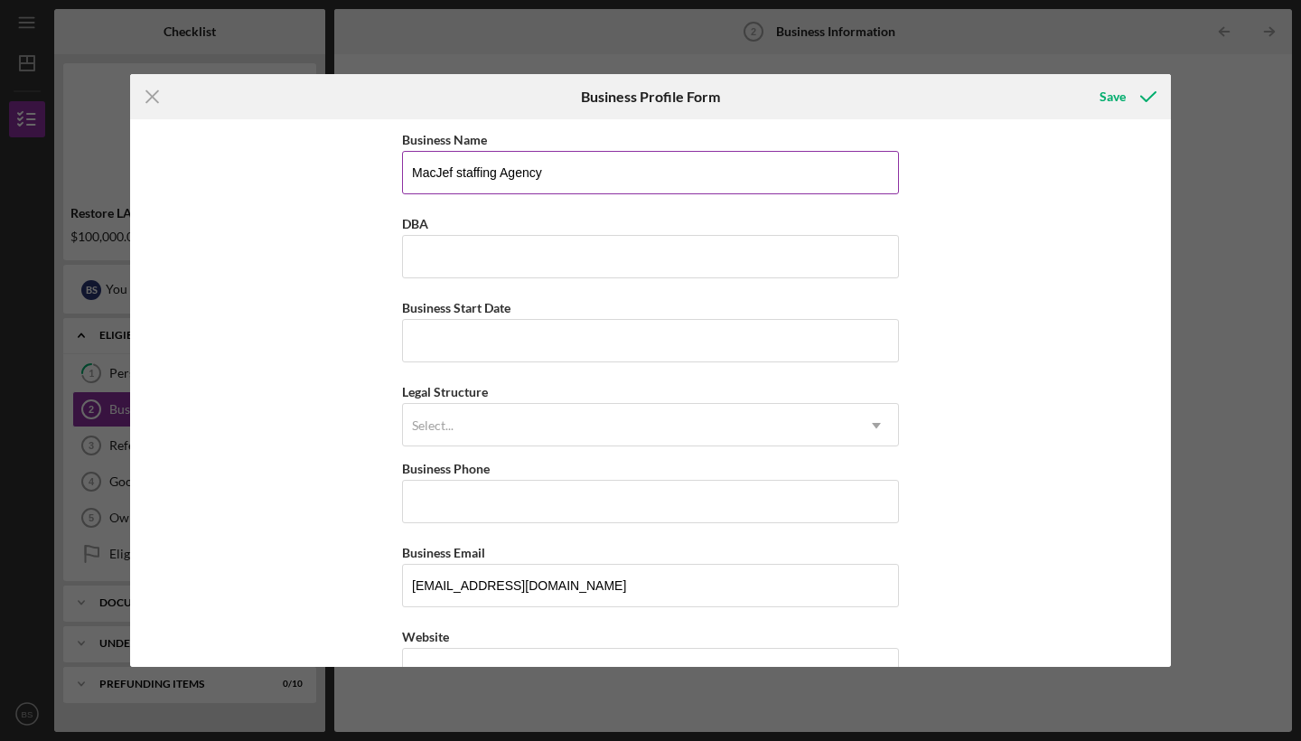
type input "MacJef staffing Agency"
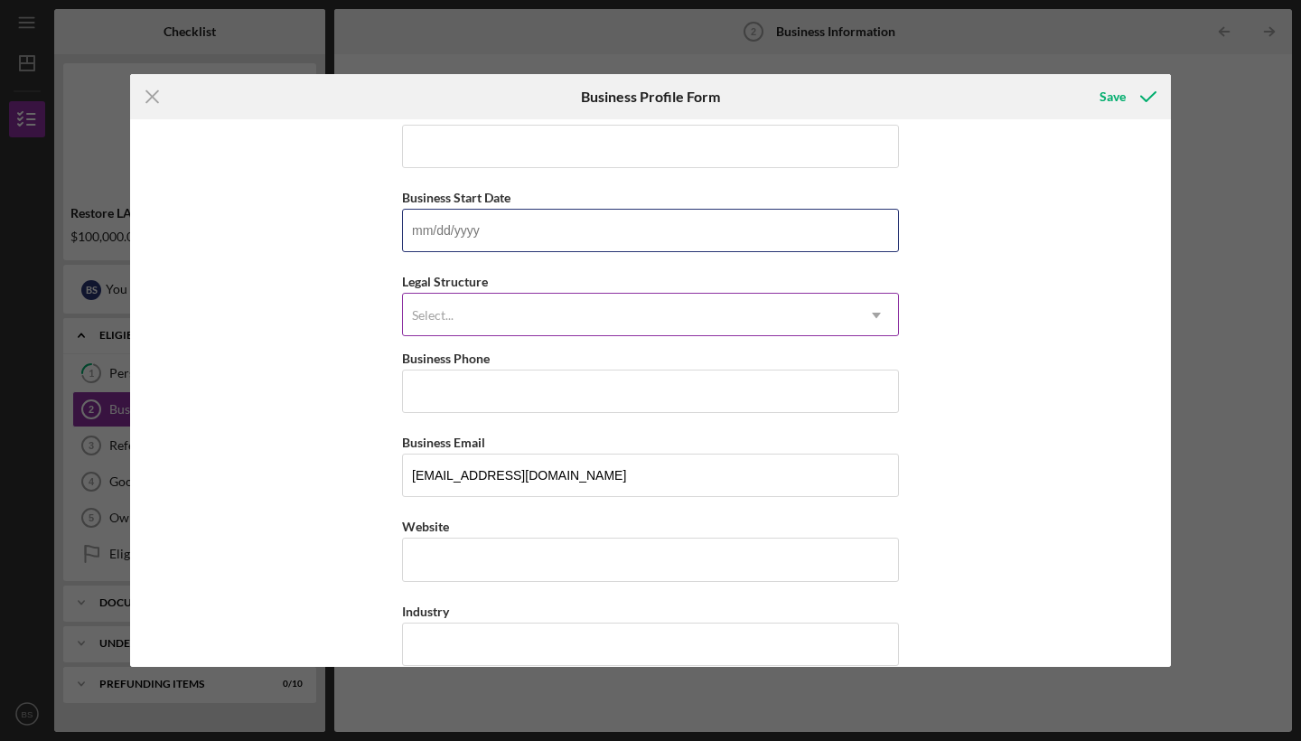
scroll to position [79, 0]
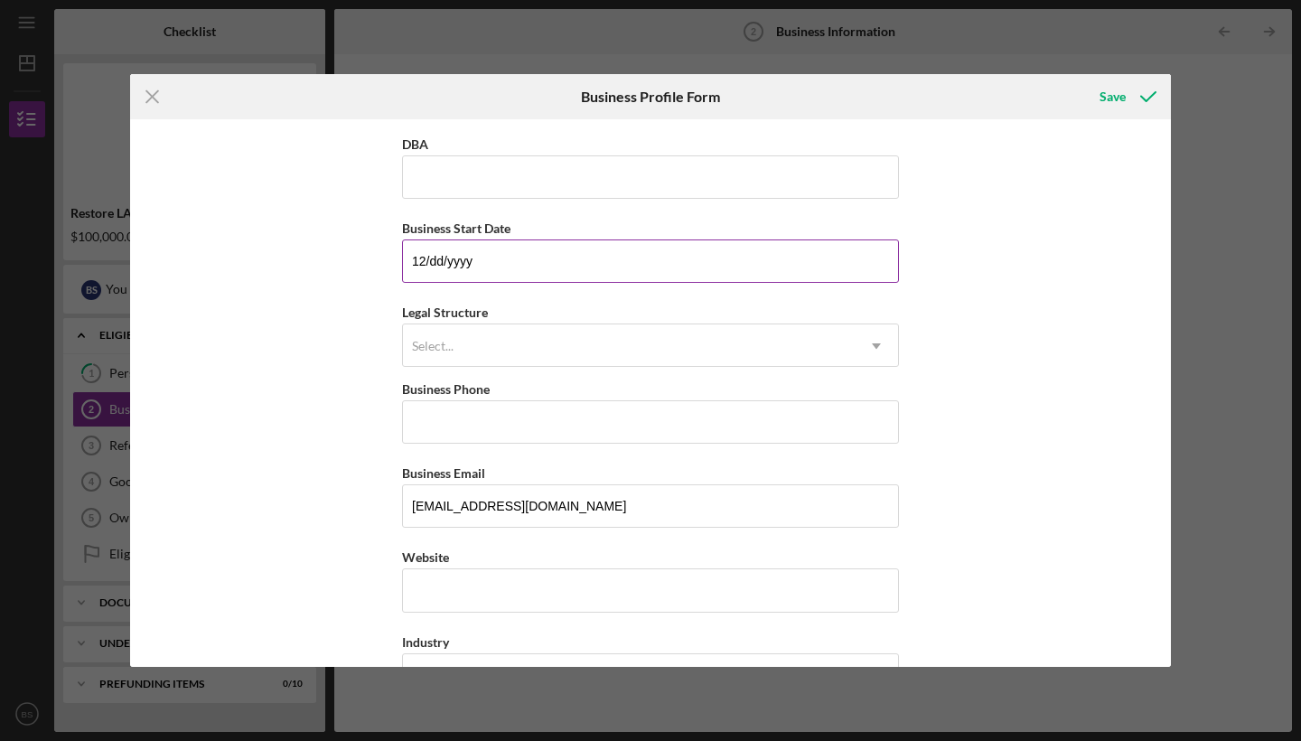
click at [437, 266] on input "12/dd/yyyy" at bounding box center [650, 260] width 497 height 43
type input "[DATE]"
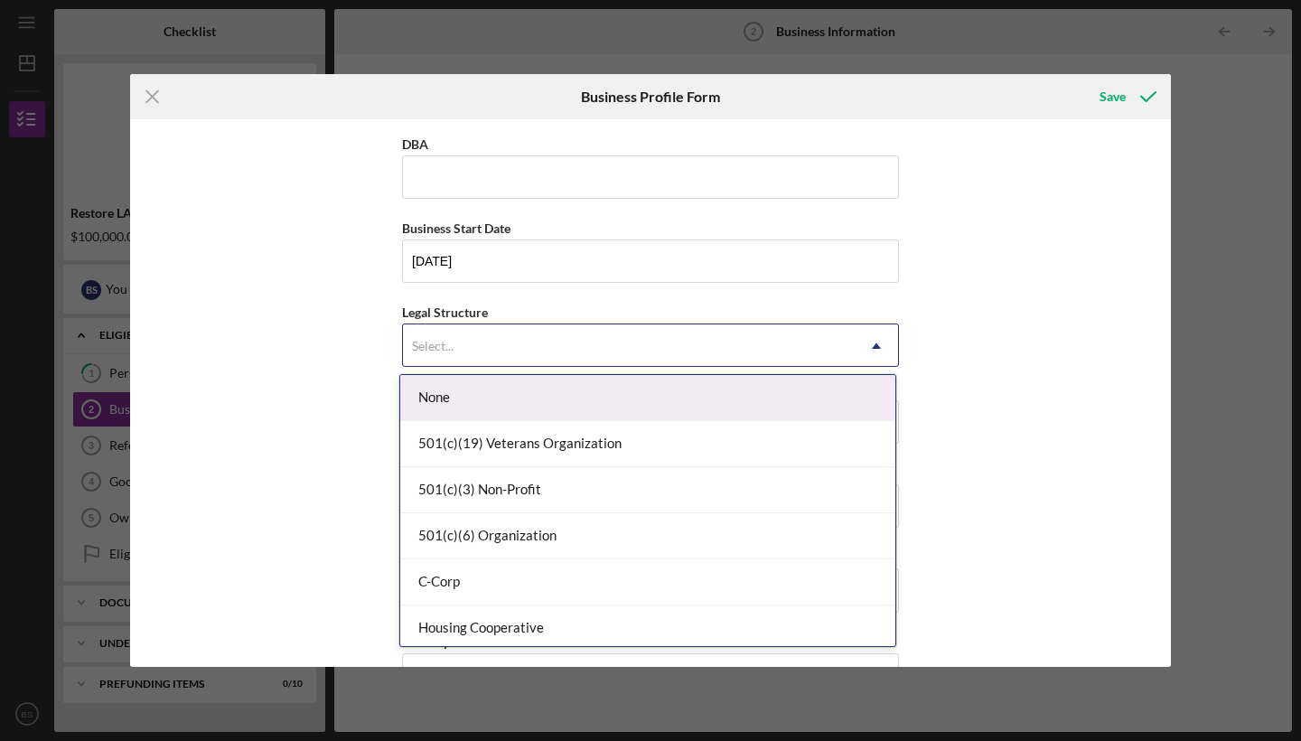
click at [432, 348] on div "Select..." at bounding box center [433, 346] width 42 height 14
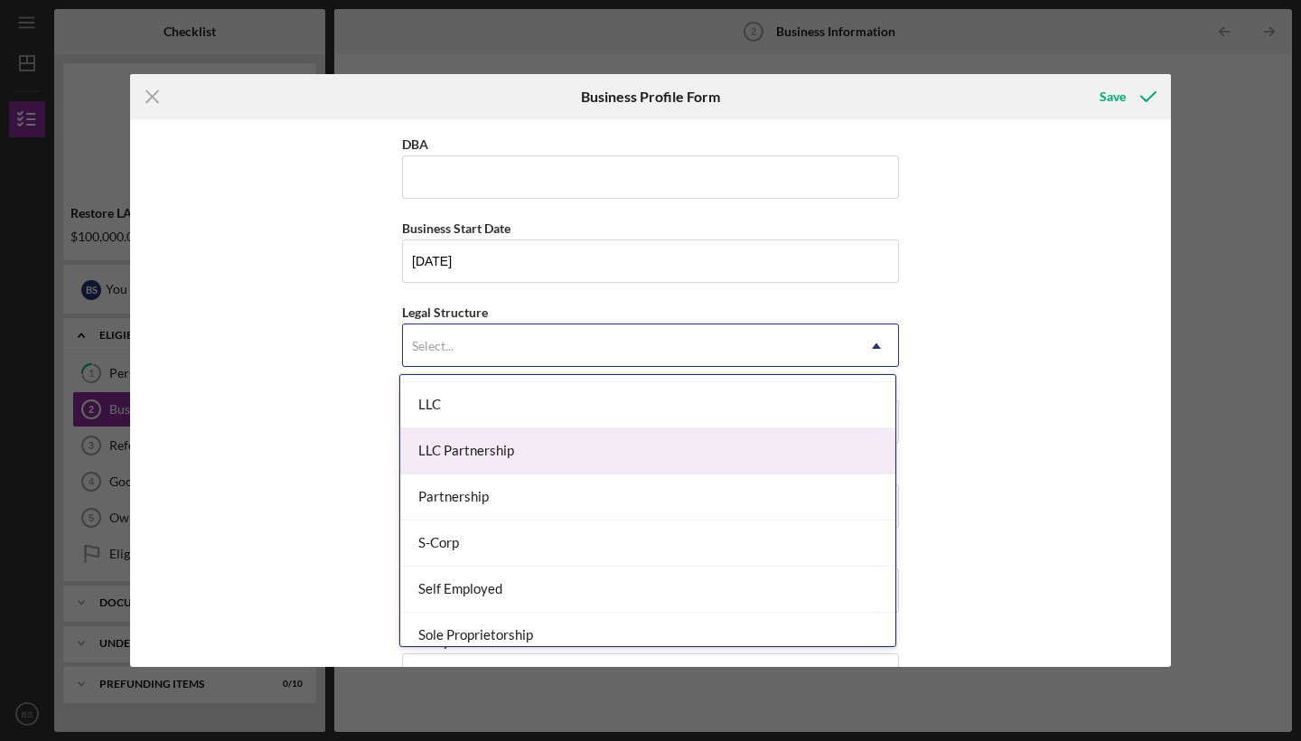
scroll to position [282, 0]
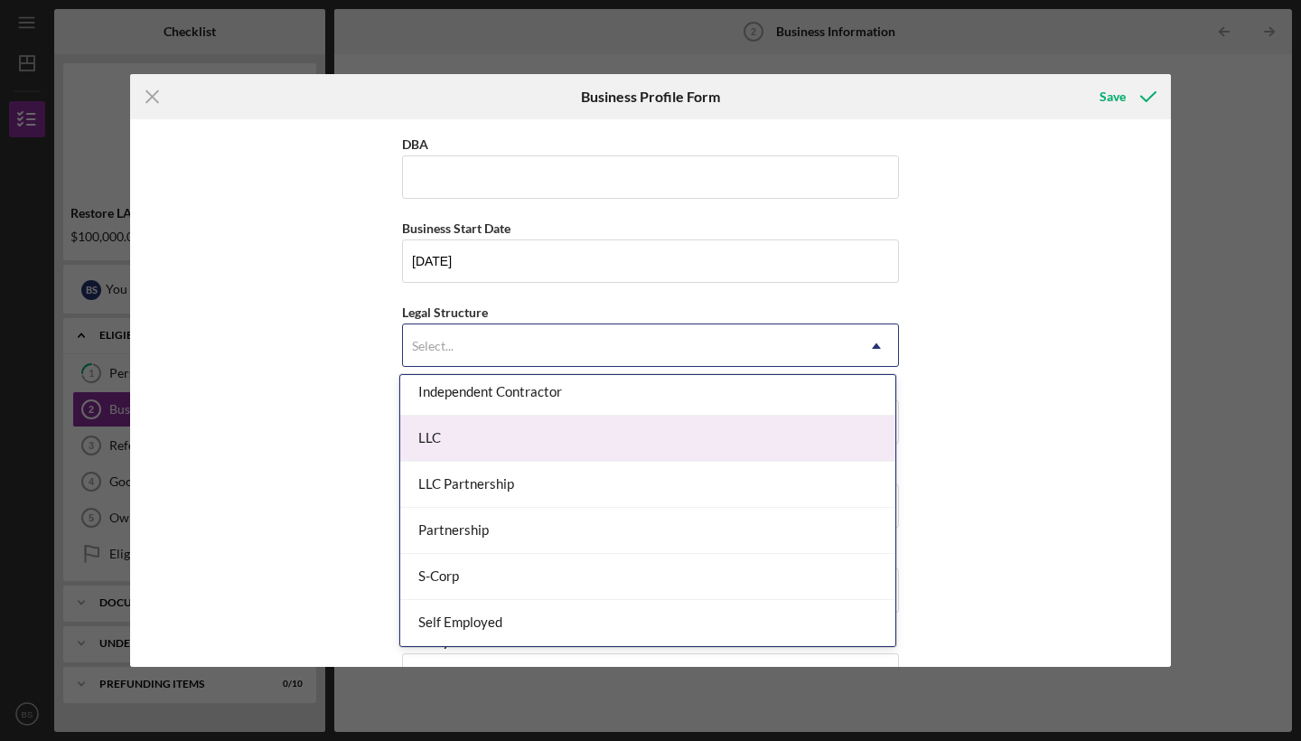
click at [527, 448] on div "LLC" at bounding box center [647, 438] width 495 height 46
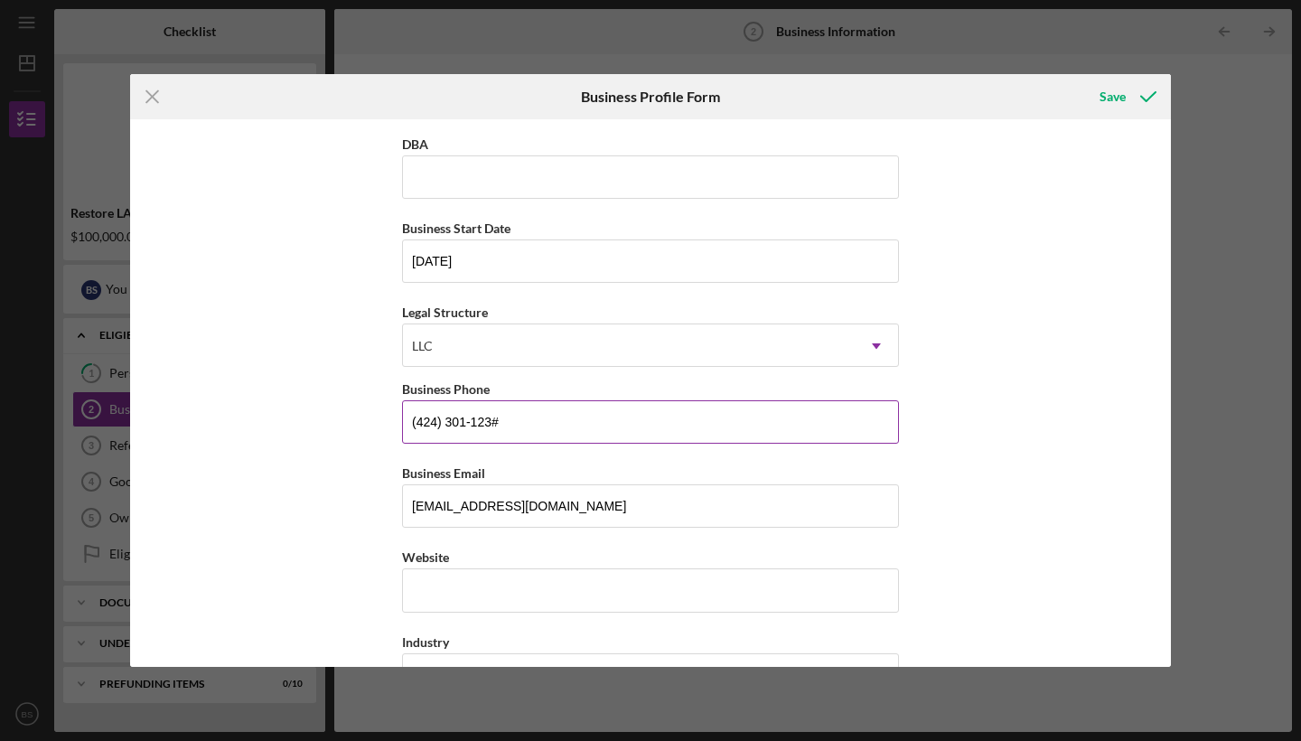
type input "[PHONE_NUMBER]"
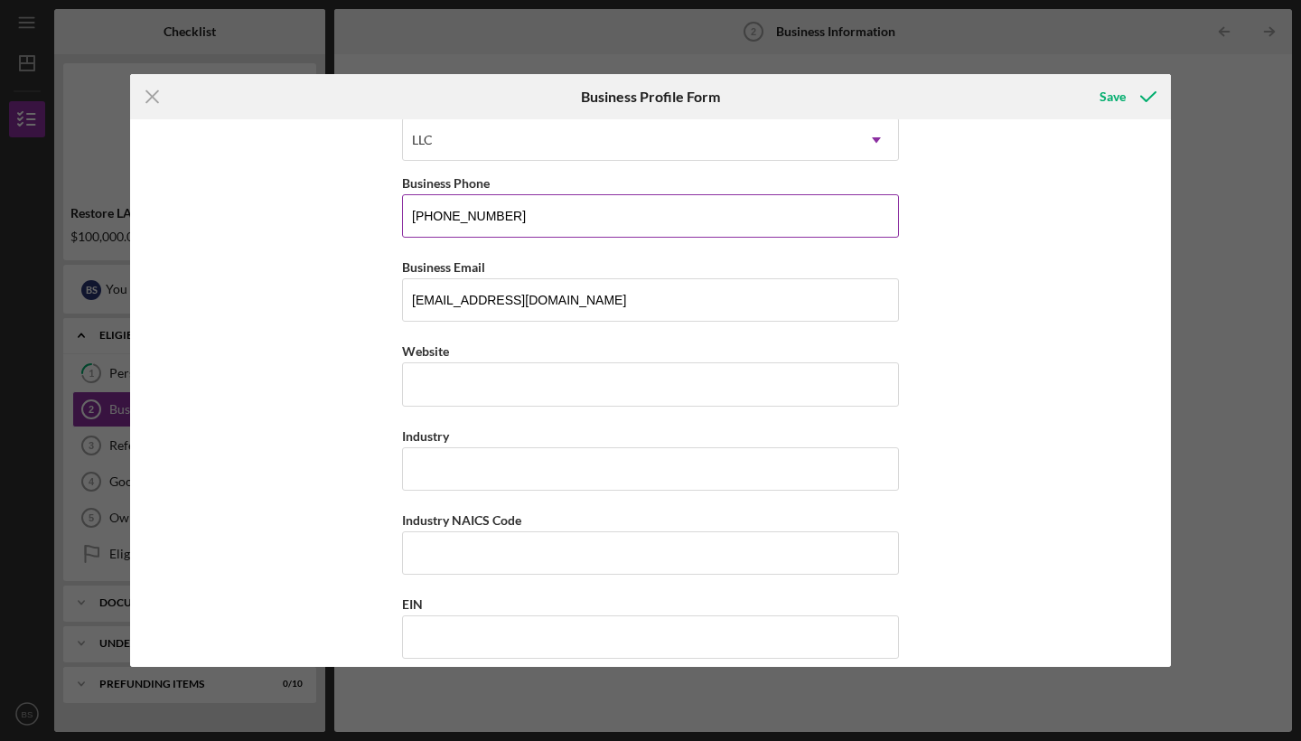
scroll to position [286, 0]
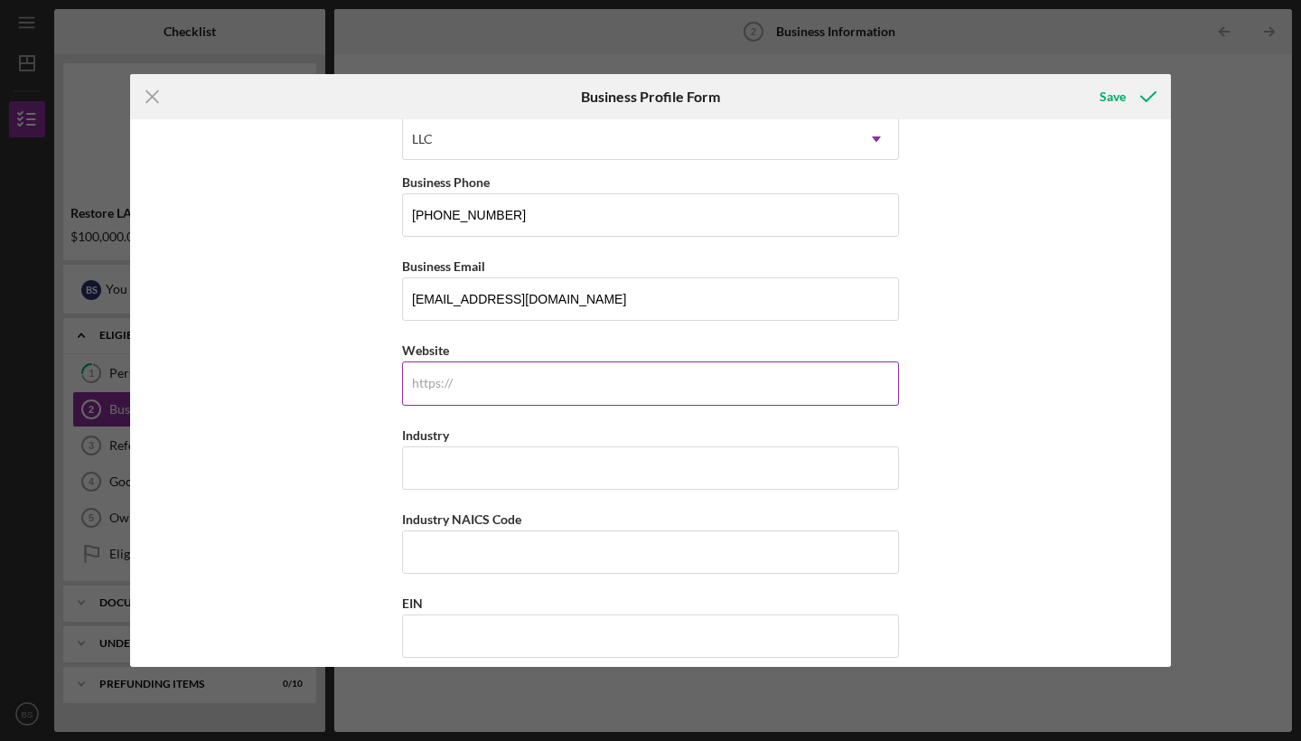
click at [516, 374] on input "Website" at bounding box center [650, 382] width 497 height 43
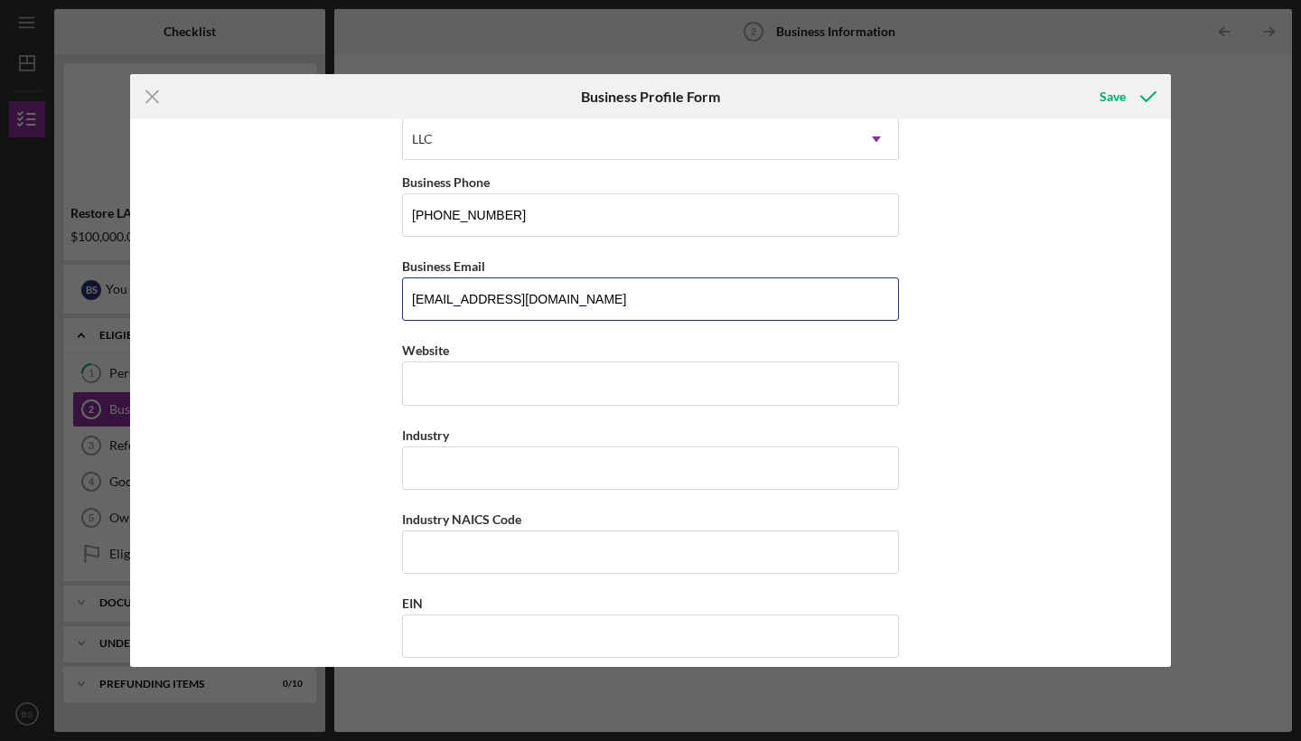
drag, startPoint x: 591, startPoint y: 306, endPoint x: 377, endPoint y: 311, distance: 214.1
click at [377, 311] on div "Business Name MacJef staffing Agency DBA Business Start Date [DATE] Legal Struc…" at bounding box center [650, 392] width 1040 height 547
click at [505, 299] on input "[EMAIL_ADDRESS][DOMAIN_NAME]" at bounding box center [650, 298] width 497 height 43
click at [422, 295] on input "[EMAIL_ADDRESS][DOMAIN_NAME]" at bounding box center [650, 298] width 497 height 43
click at [444, 300] on input "[EMAIL_ADDRESS][DOMAIN_NAME]" at bounding box center [650, 298] width 497 height 43
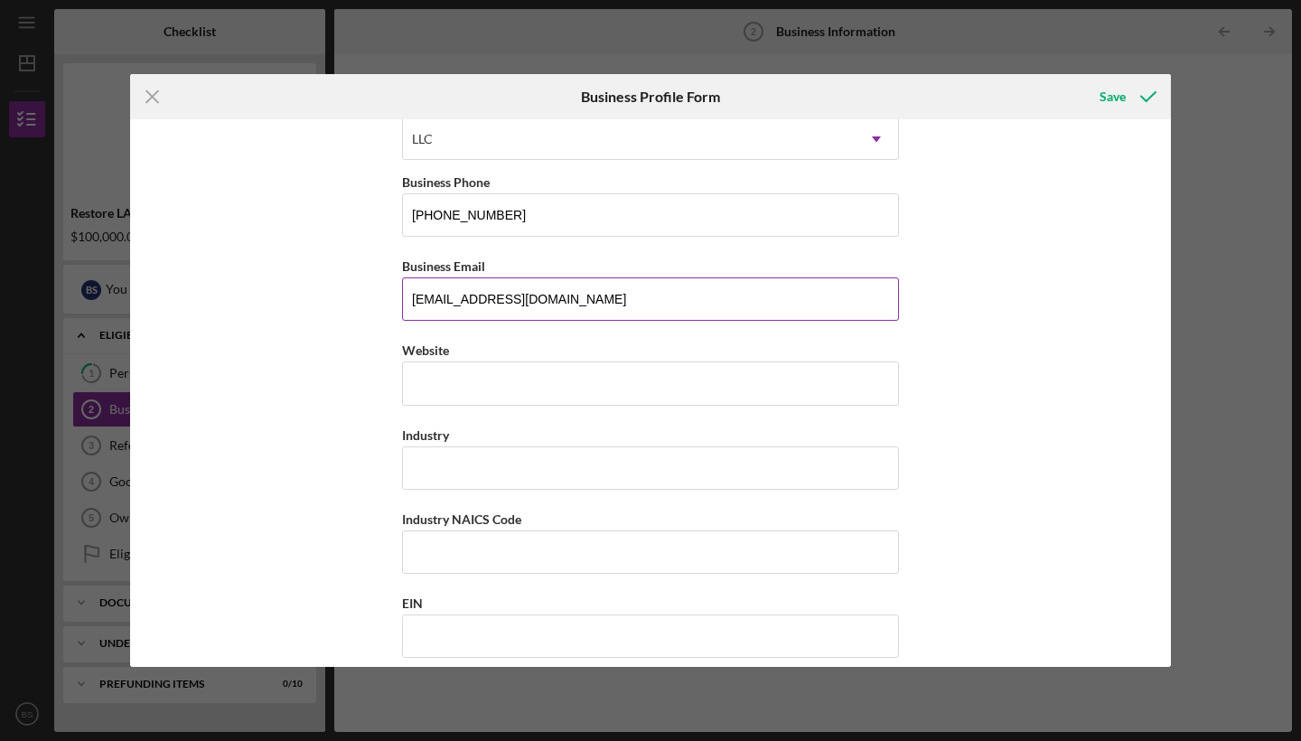
click at [446, 299] on input "[EMAIL_ADDRESS][DOMAIN_NAME]" at bounding box center [650, 298] width 497 height 43
type input "[EMAIL_ADDRESS][DOMAIN_NAME]"
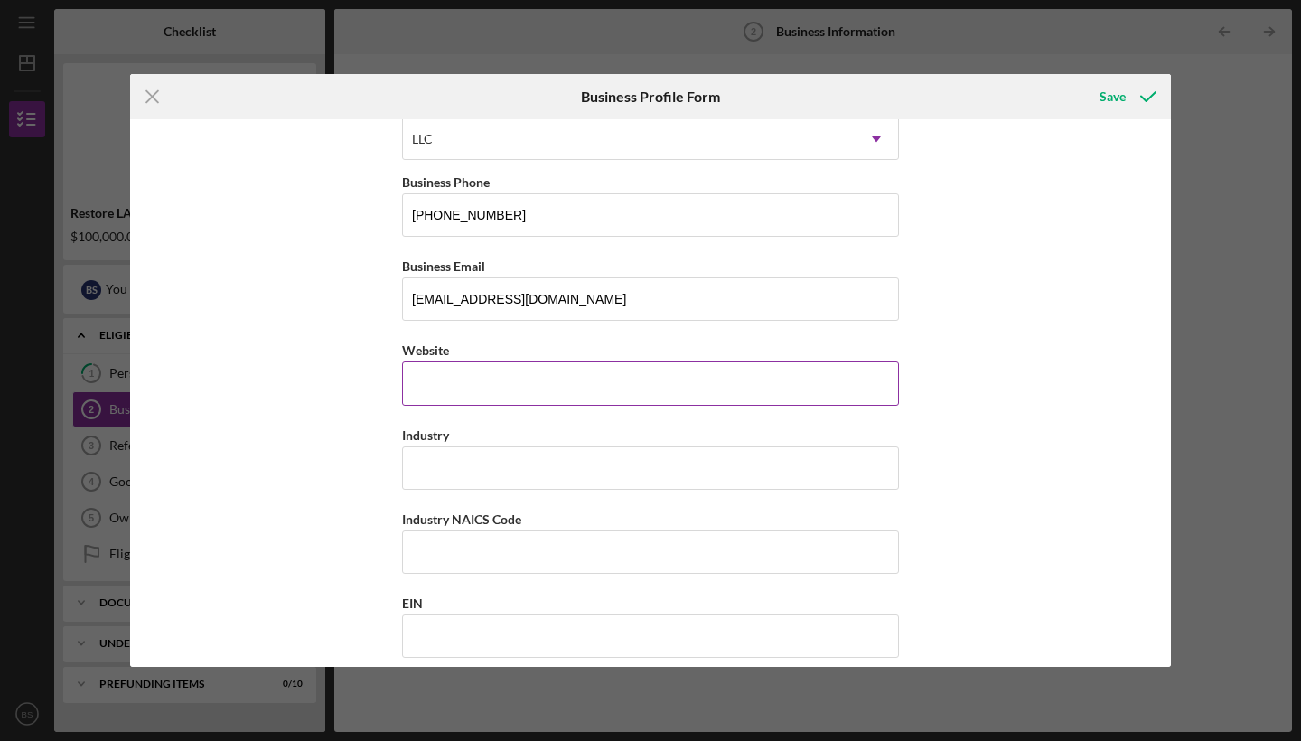
click at [436, 383] on div "Website" at bounding box center [650, 372] width 497 height 66
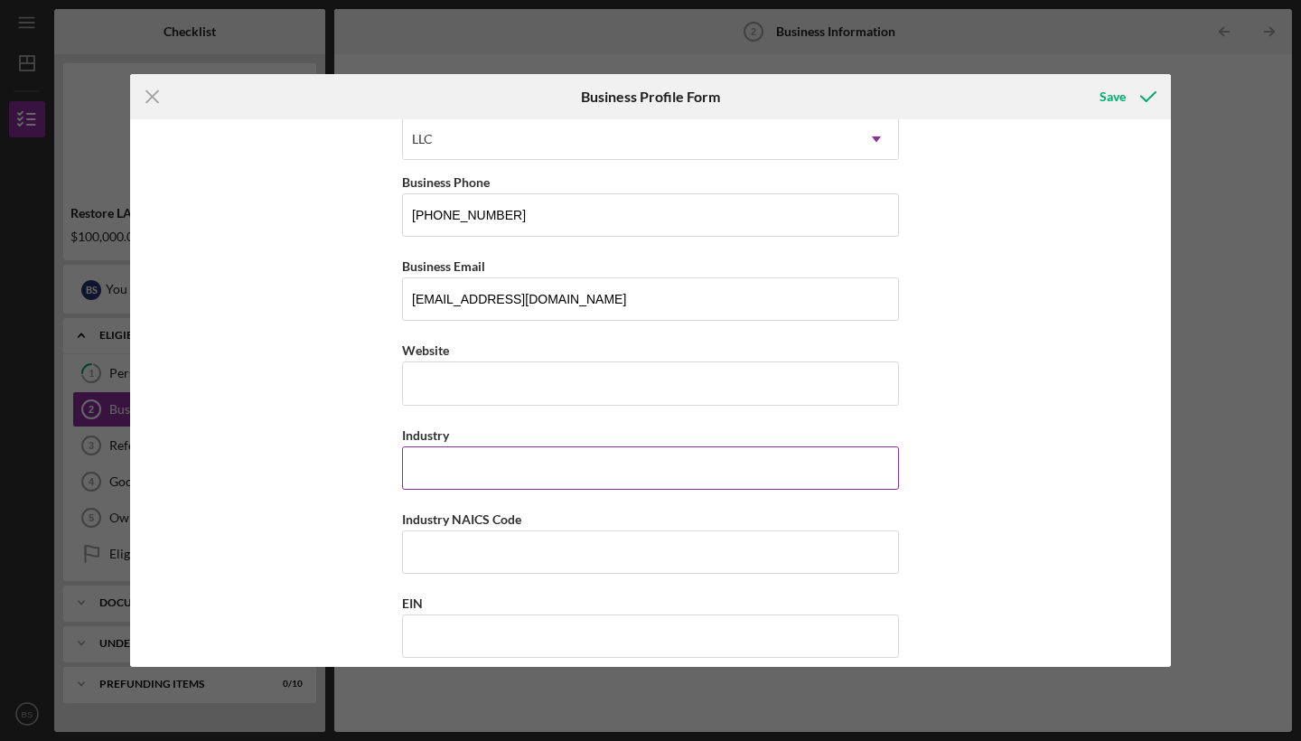
click at [448, 470] on input "Industry" at bounding box center [650, 467] width 497 height 43
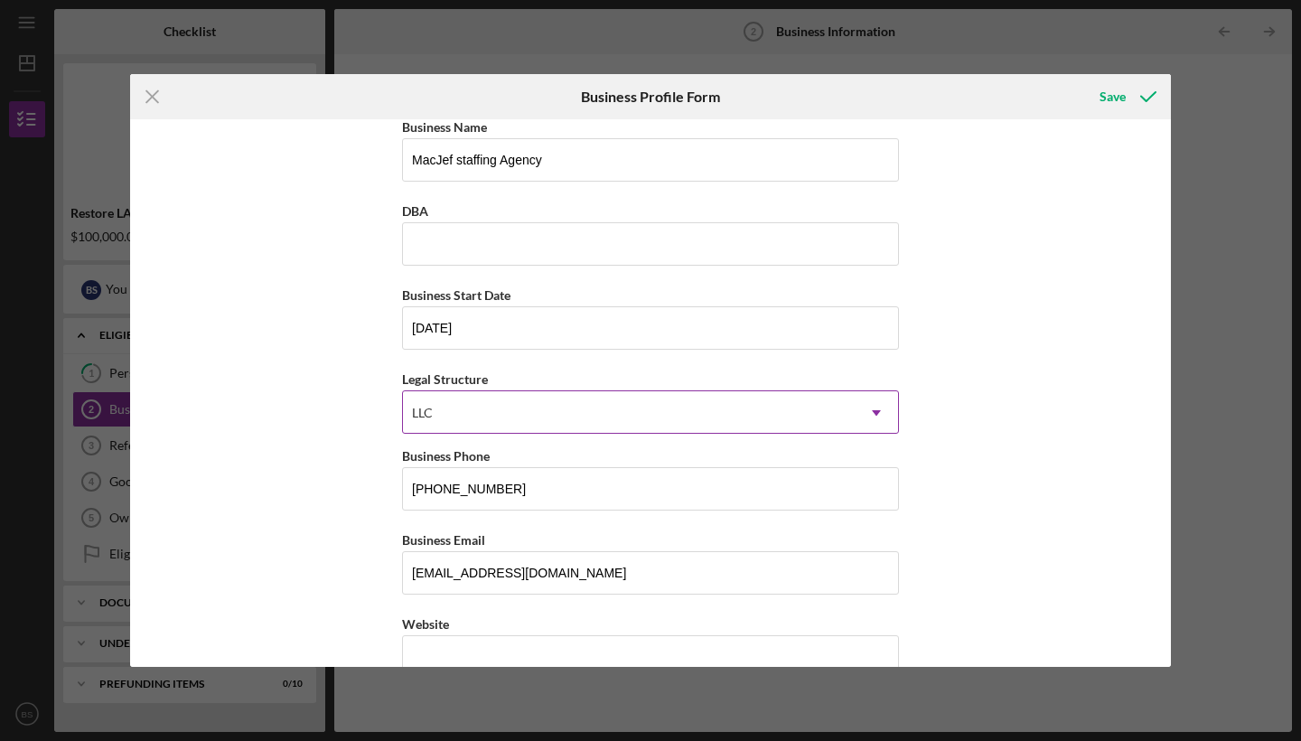
scroll to position [0, 0]
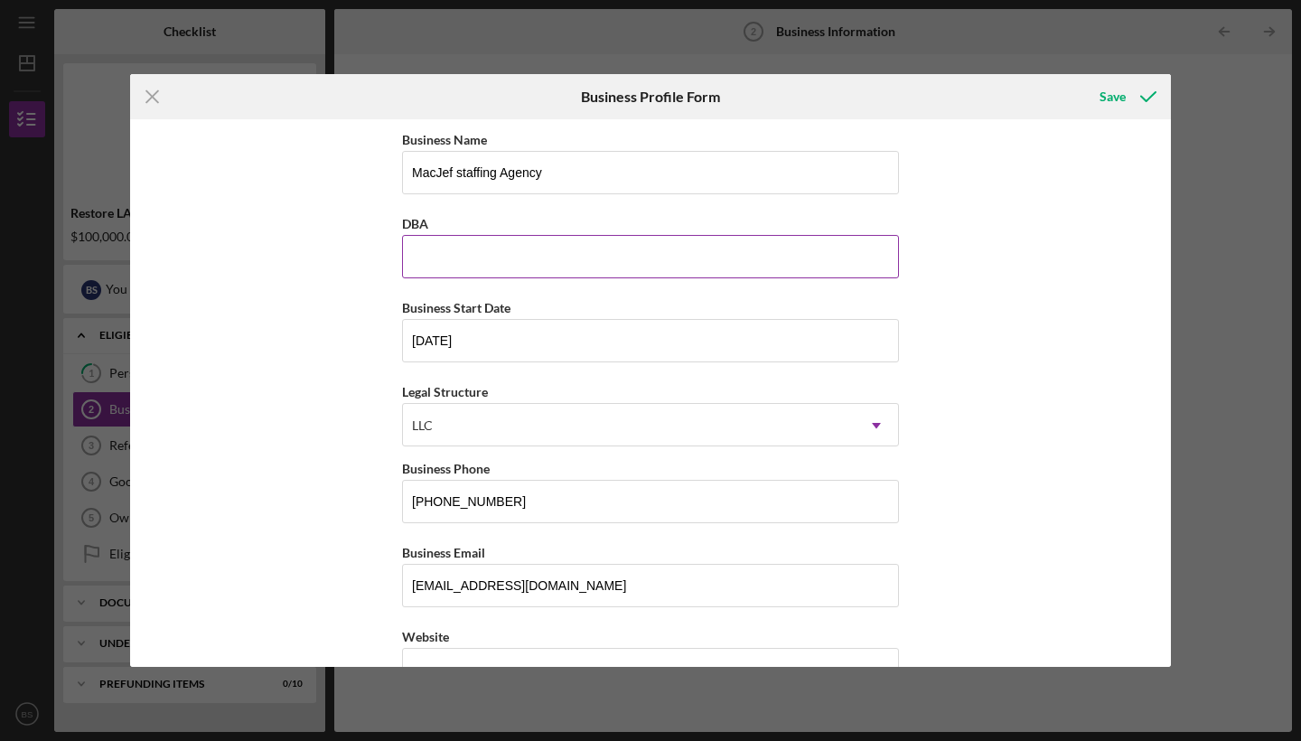
click at [432, 267] on input "DBA" at bounding box center [650, 256] width 497 height 43
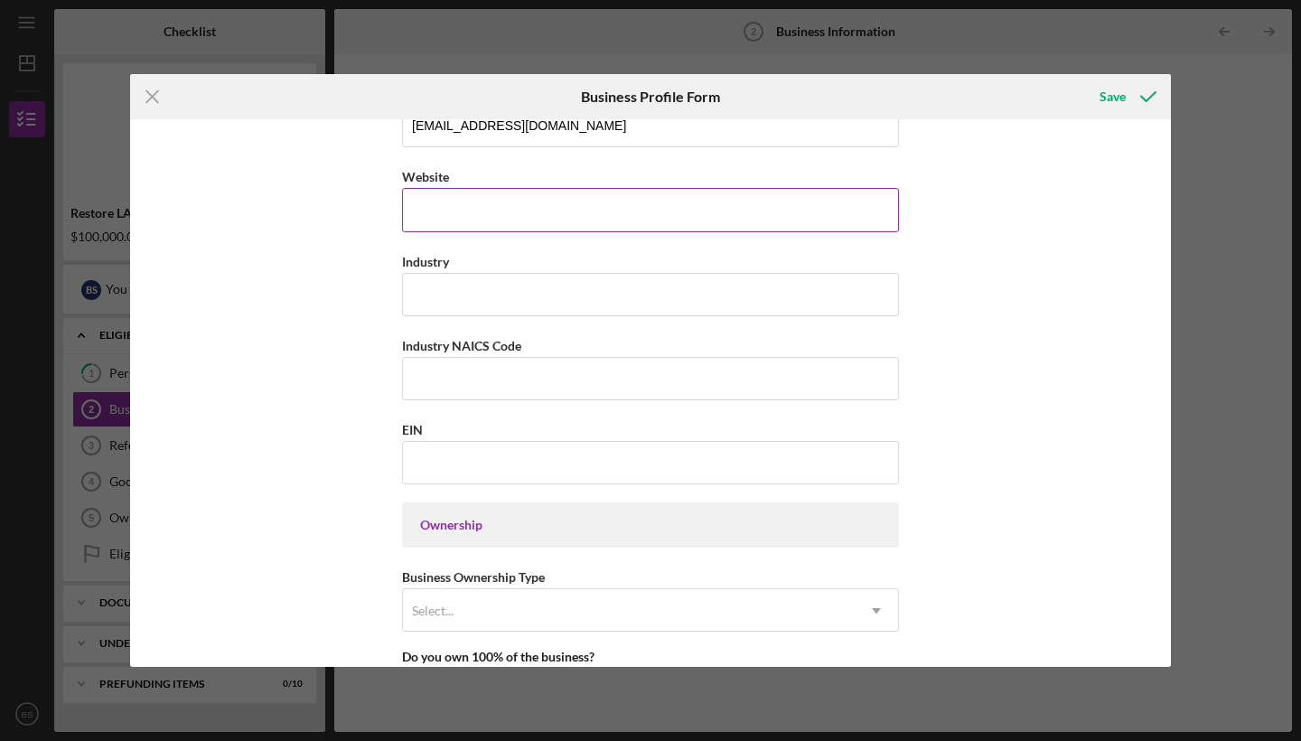
scroll to position [465, 0]
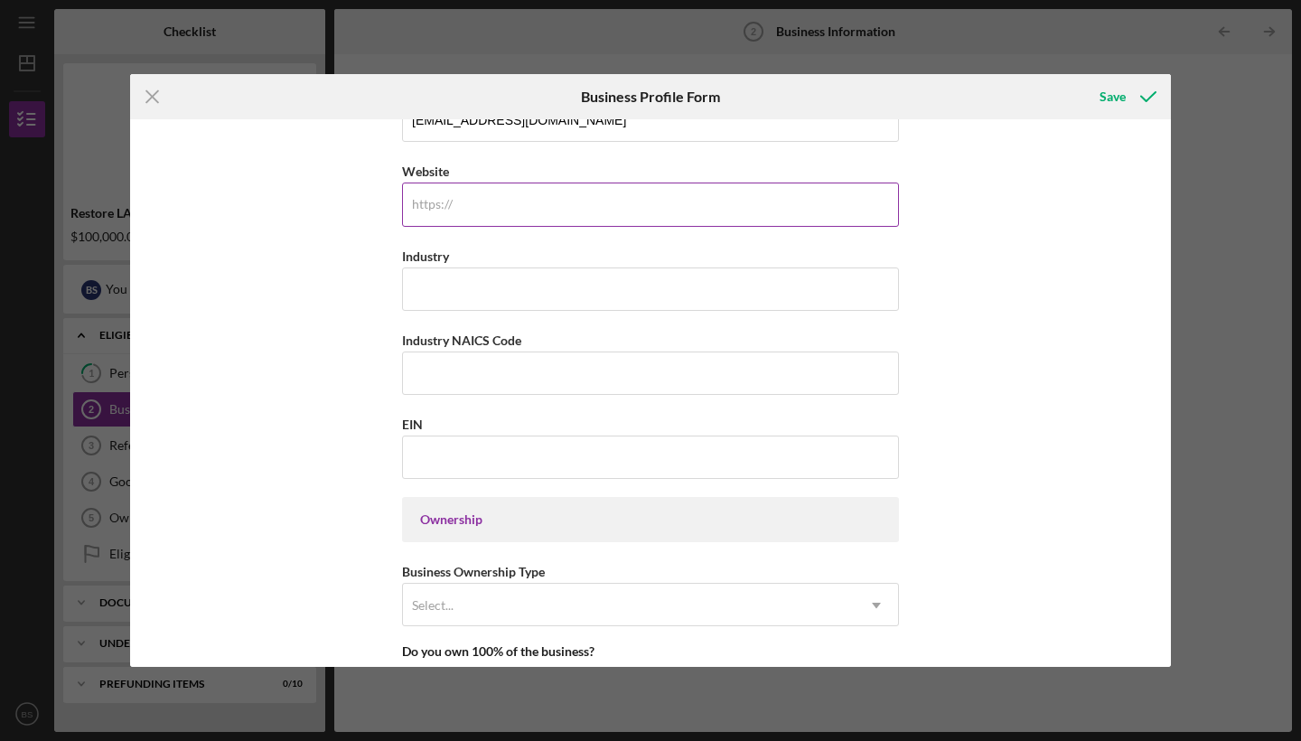
click at [449, 202] on div "https:// Website" at bounding box center [650, 193] width 497 height 66
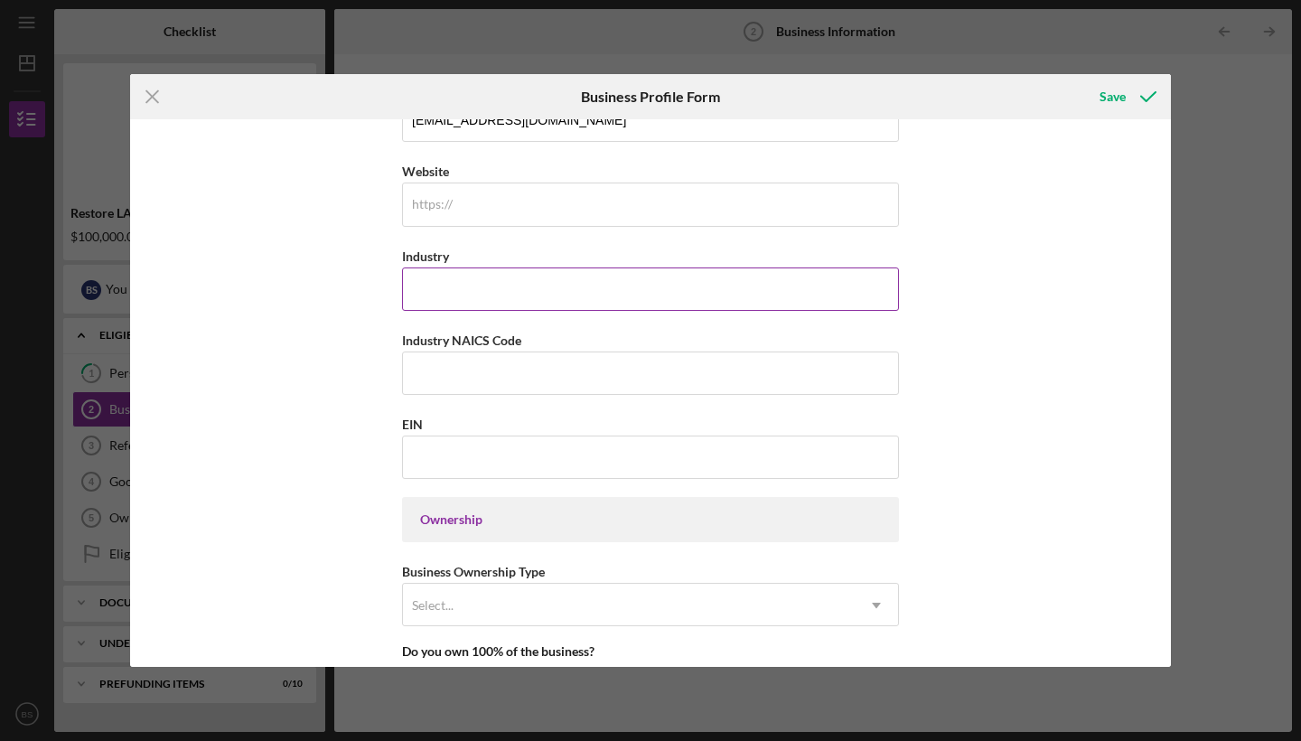
click at [447, 303] on input "Industry" at bounding box center [650, 288] width 497 height 43
click at [445, 368] on input "Industry NAICS Code" at bounding box center [650, 372] width 497 height 43
click at [445, 442] on input "EIN" at bounding box center [650, 456] width 497 height 43
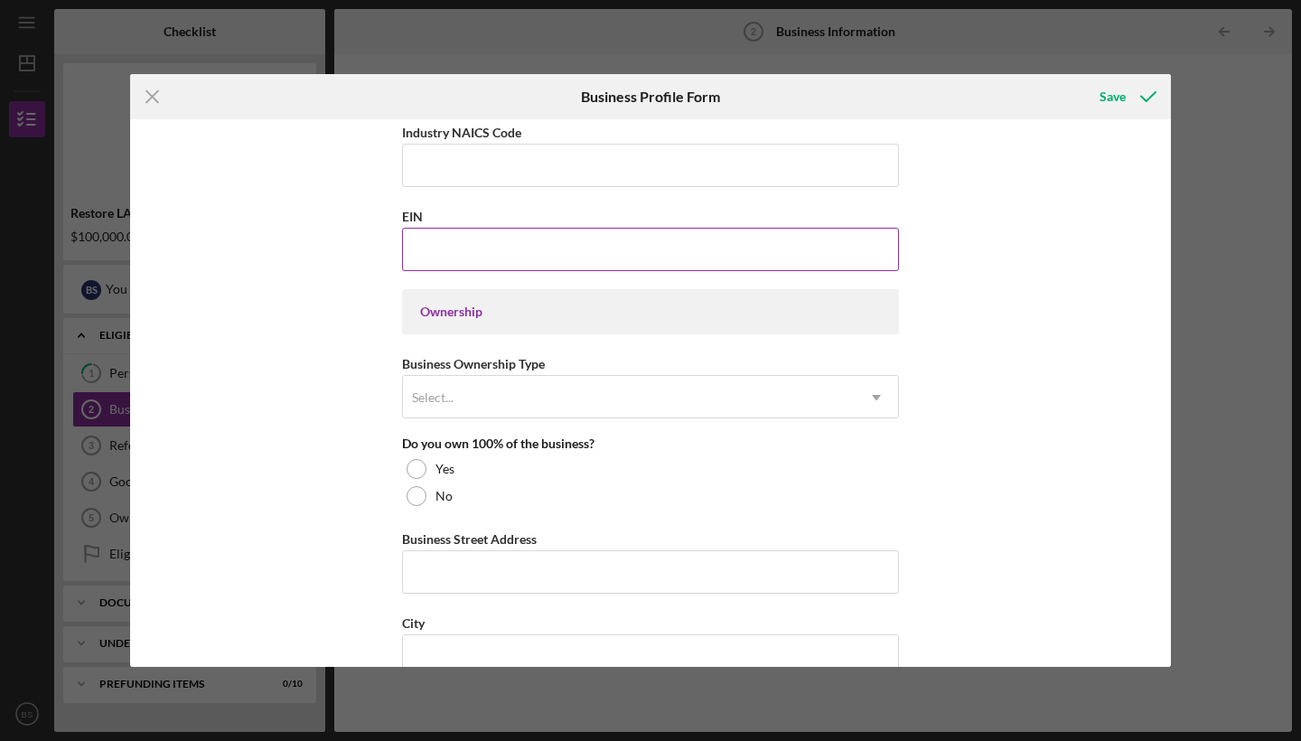
scroll to position [676, 0]
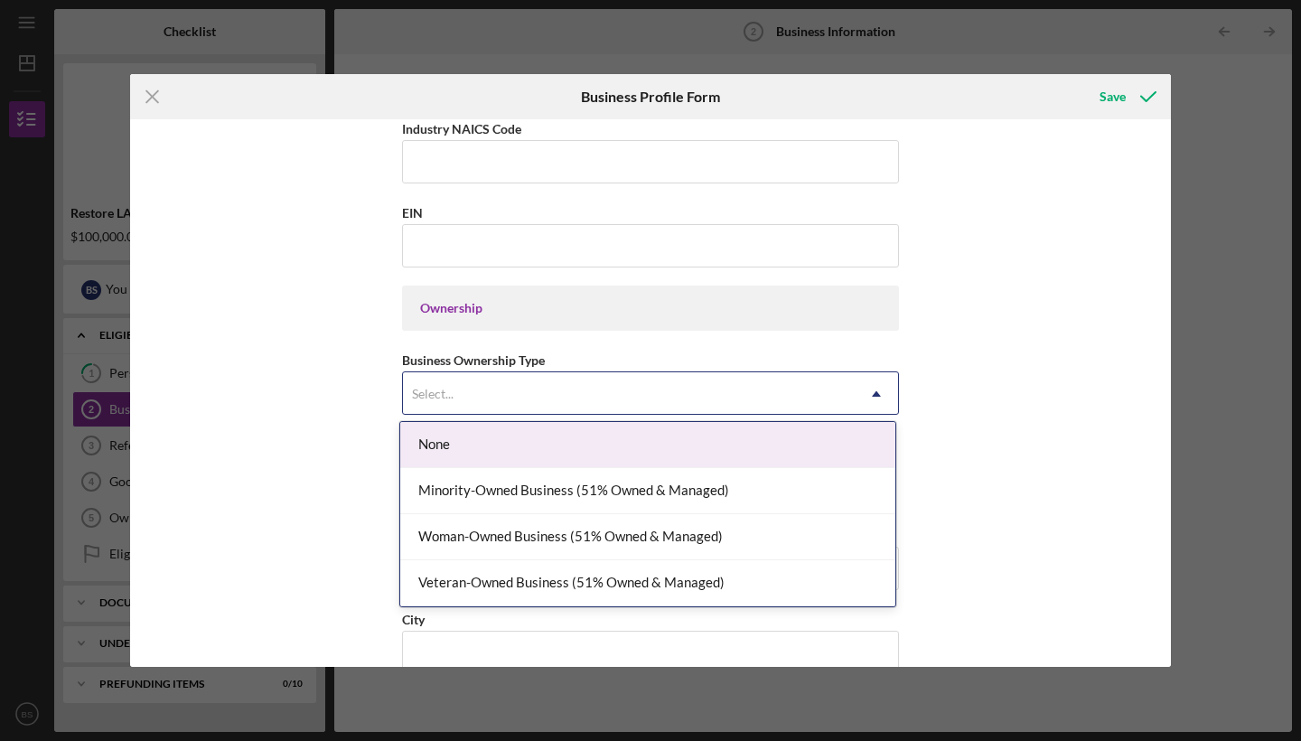
click at [447, 396] on div "Select..." at bounding box center [433, 394] width 42 height 14
click at [535, 438] on div "None" at bounding box center [647, 445] width 495 height 46
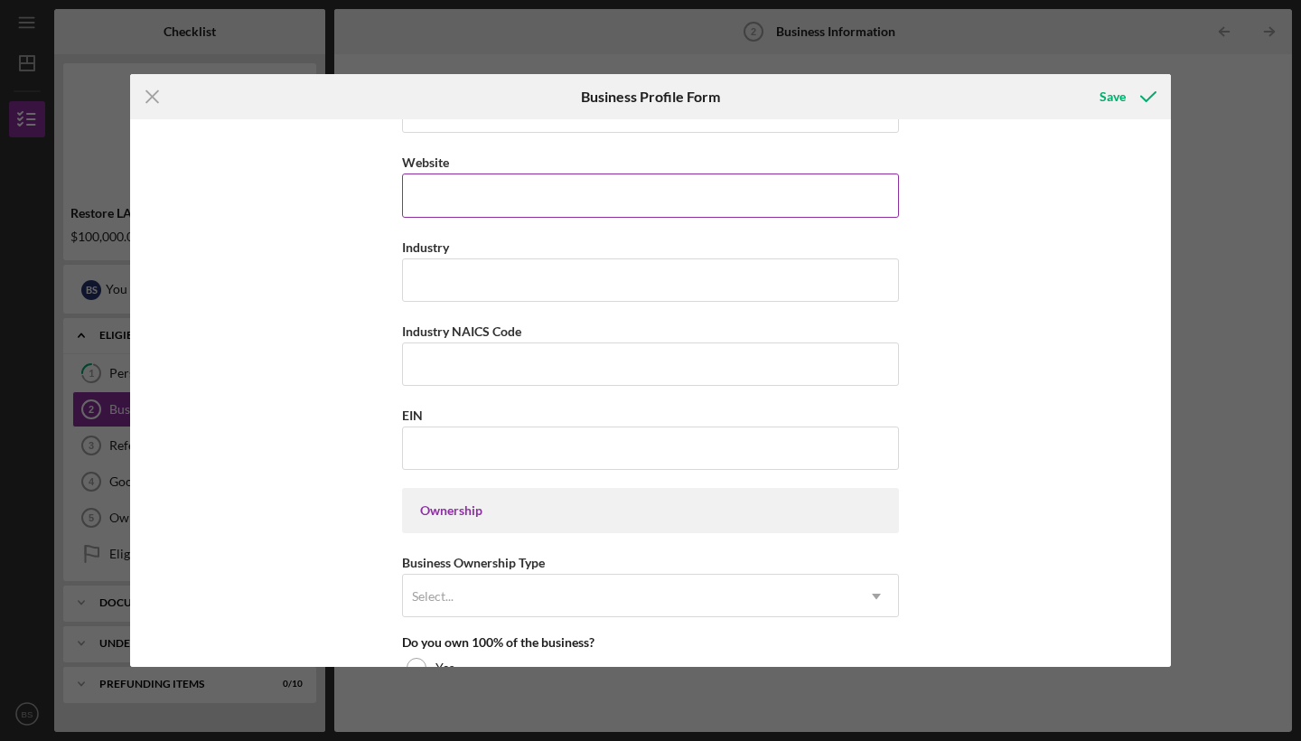
scroll to position [489, 0]
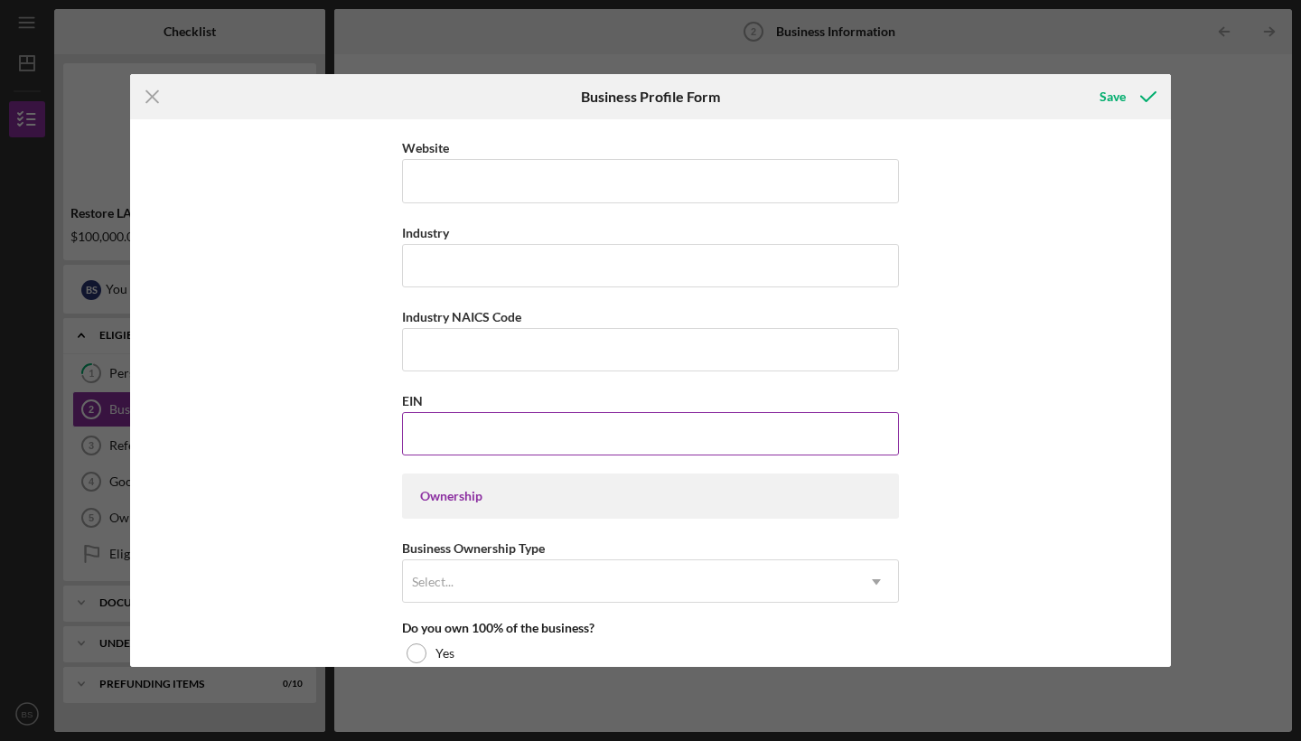
click at [529, 436] on input "EIN" at bounding box center [650, 433] width 497 height 43
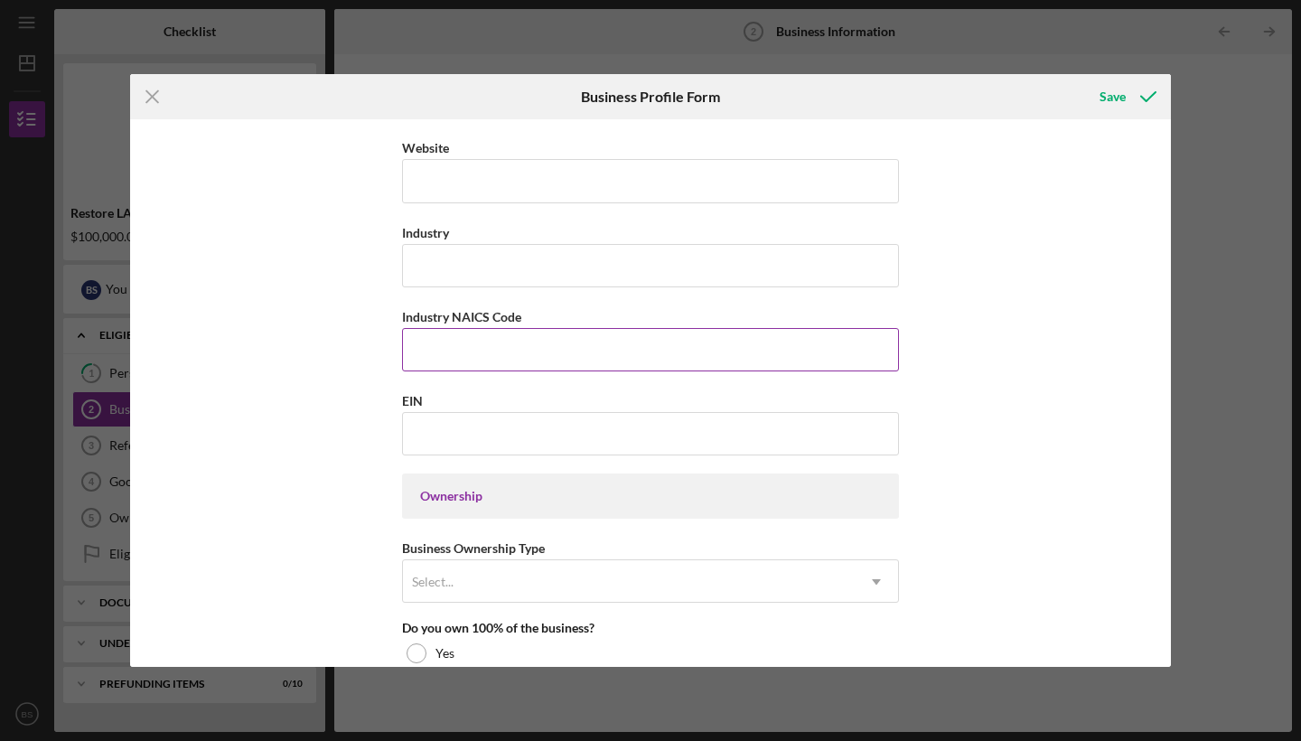
click at [513, 351] on input "Industry NAICS Code" at bounding box center [650, 349] width 497 height 43
click at [485, 317] on label "Industry NAICS Code" at bounding box center [461, 316] width 119 height 15
click at [485, 328] on input "Industry NAICS Code" at bounding box center [650, 349] width 497 height 43
click at [450, 316] on label "Industry NAICS Code" at bounding box center [461, 316] width 119 height 15
click at [450, 328] on input "Industry NAICS Code" at bounding box center [650, 349] width 497 height 43
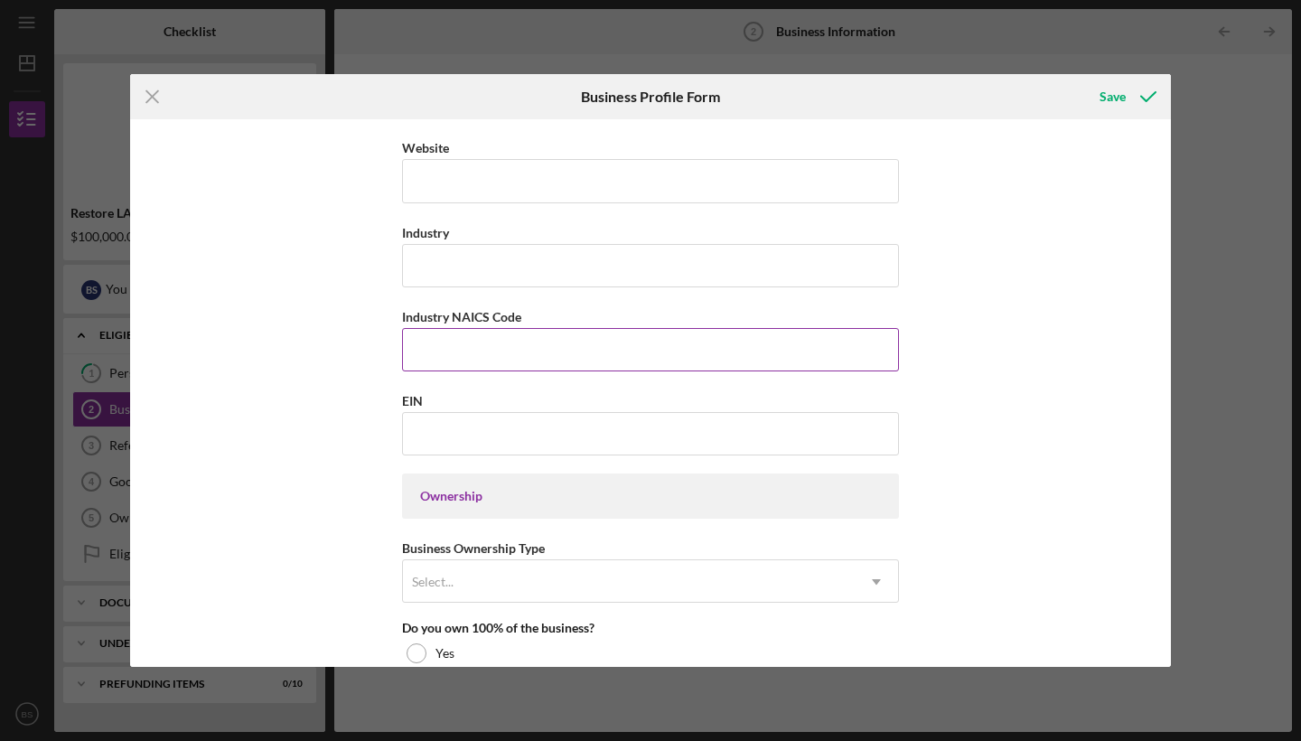
click at [435, 339] on input "Industry NAICS Code" at bounding box center [650, 349] width 497 height 43
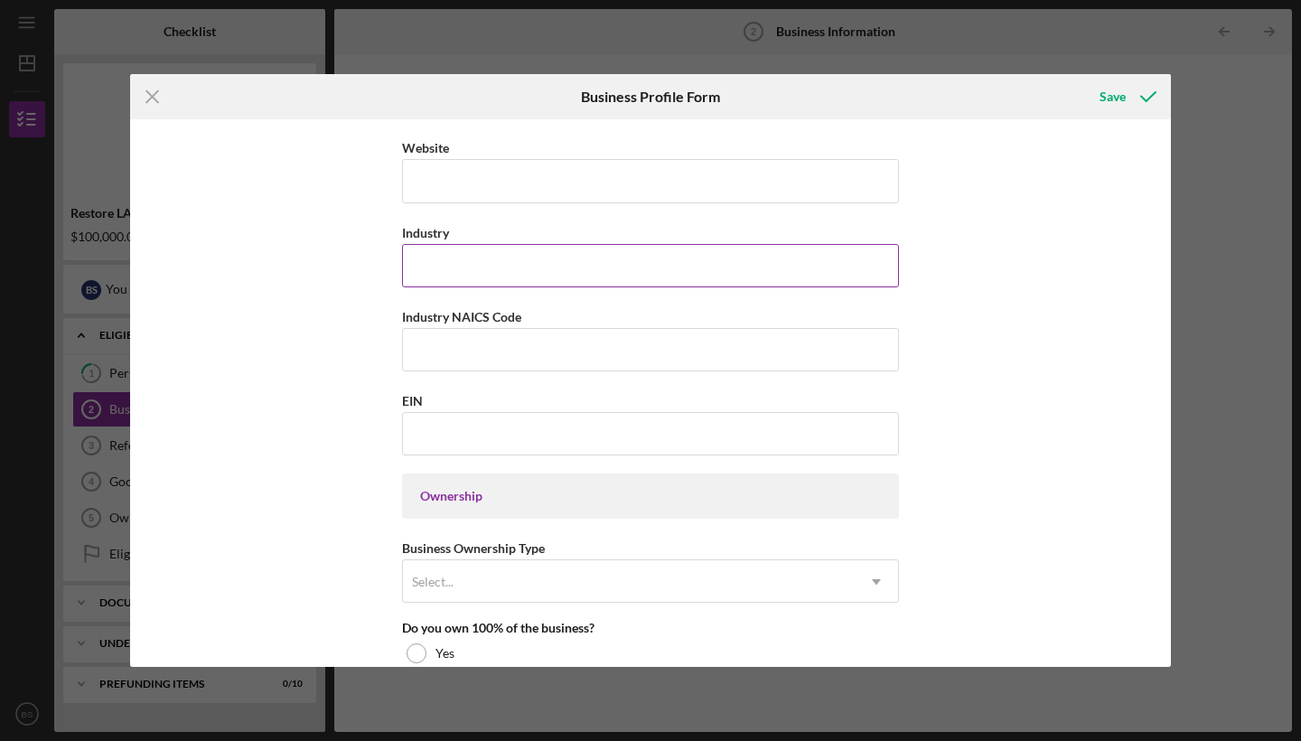
click at [466, 238] on div "Industry" at bounding box center [650, 232] width 497 height 23
click at [466, 261] on input "Industry" at bounding box center [650, 265] width 497 height 43
type input "h"
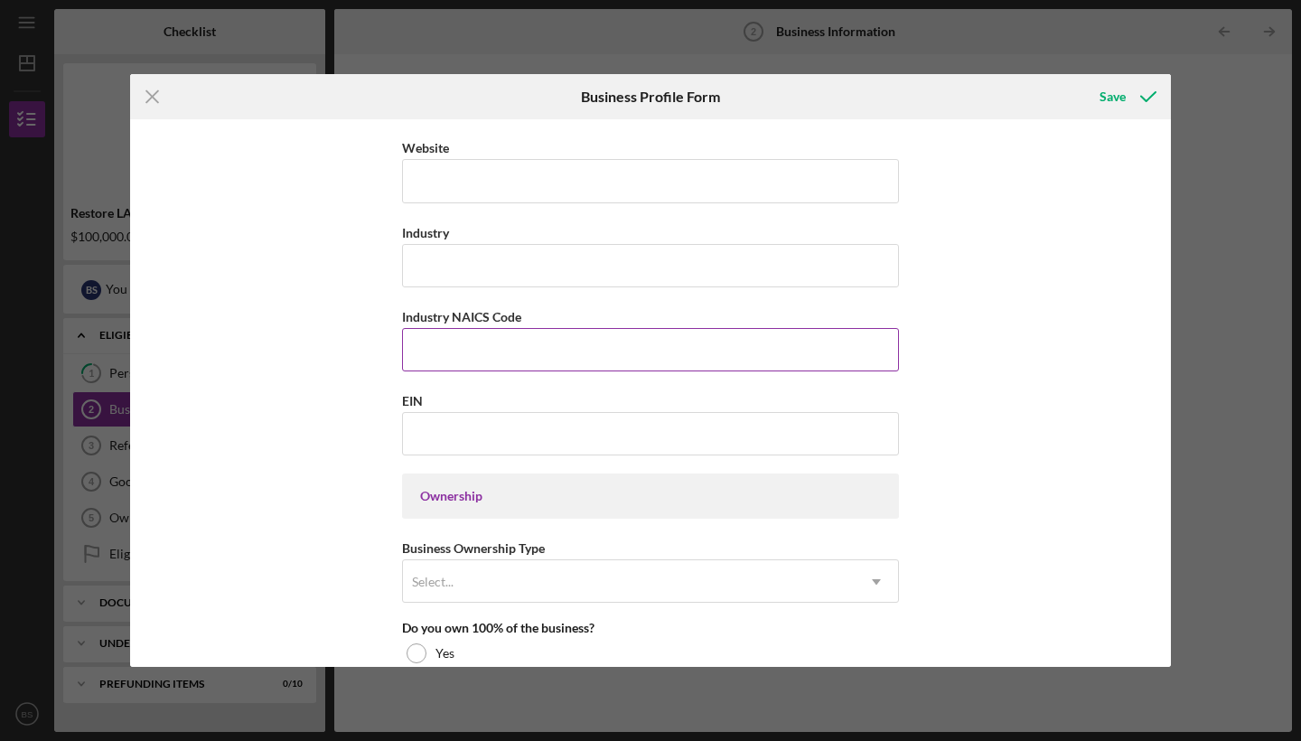
click at [469, 341] on input "Industry NAICS Code" at bounding box center [650, 349] width 497 height 43
paste input "621610"
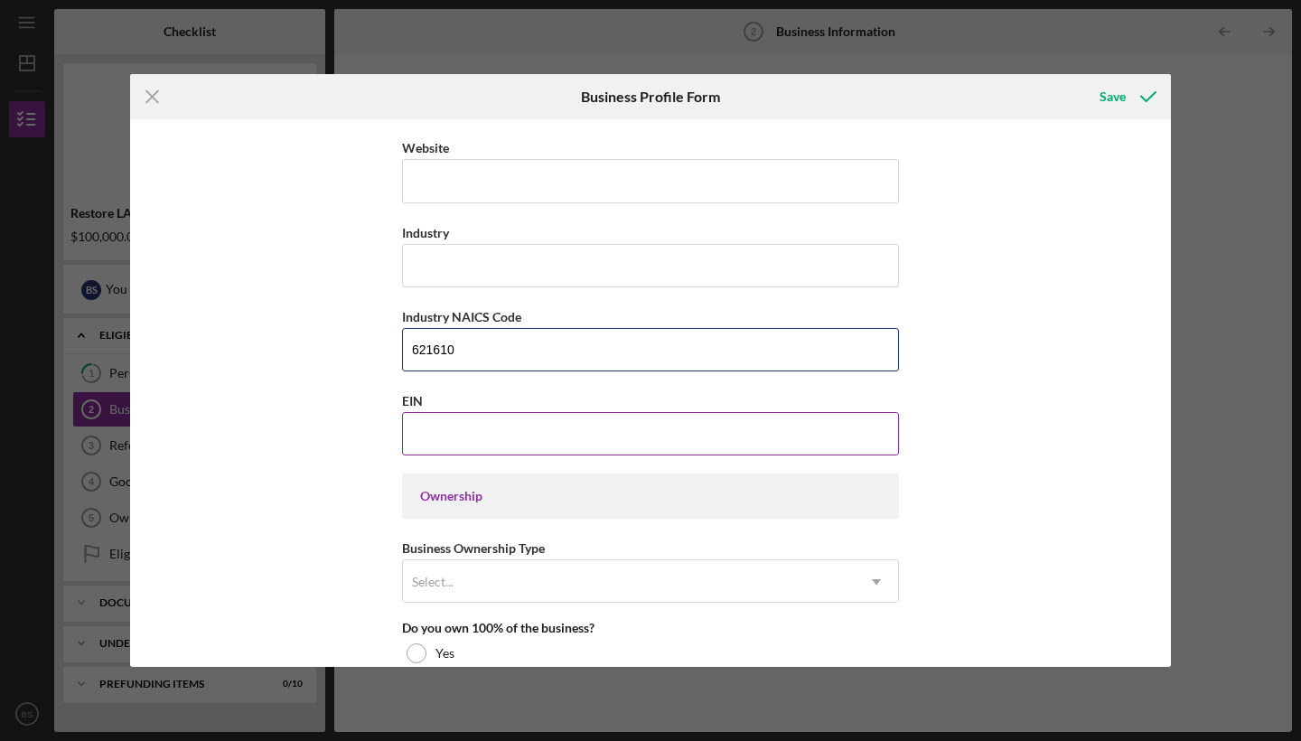
type input "621610"
click at [444, 434] on input "EIN" at bounding box center [650, 433] width 497 height 43
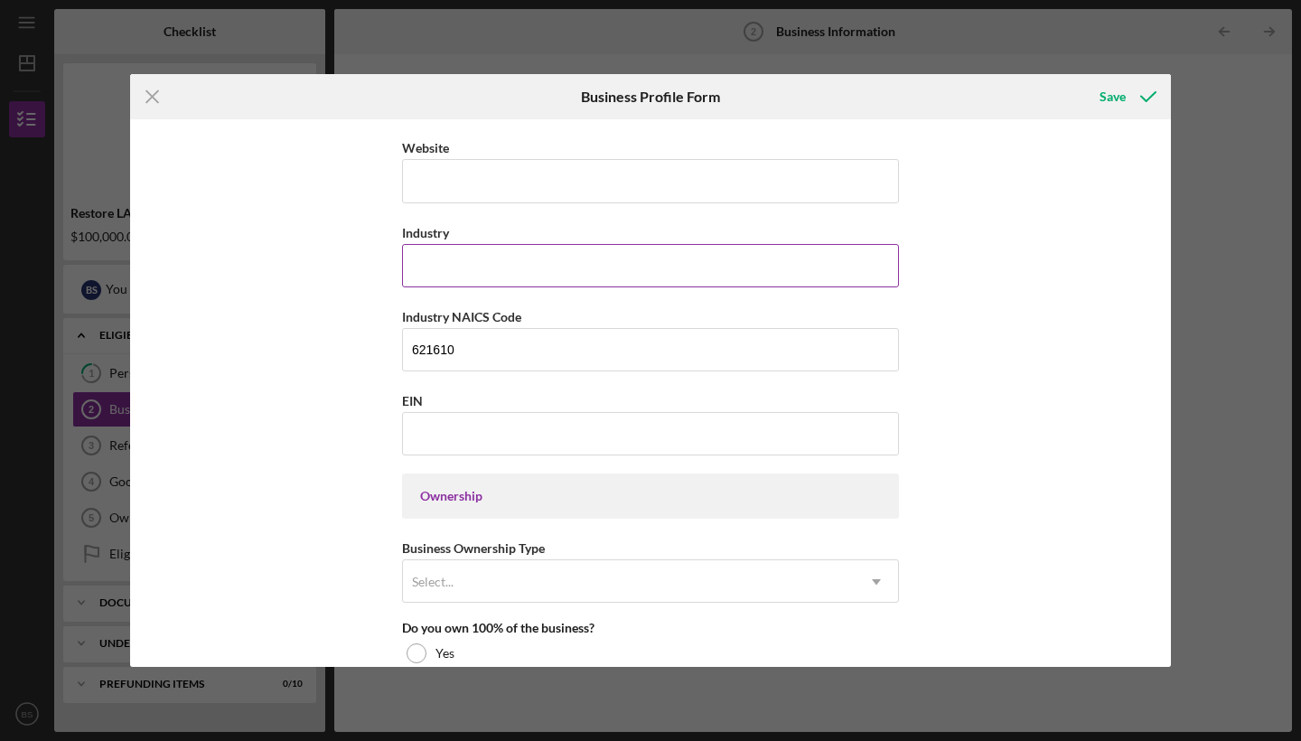
click at [449, 272] on input "Industry" at bounding box center [650, 265] width 497 height 43
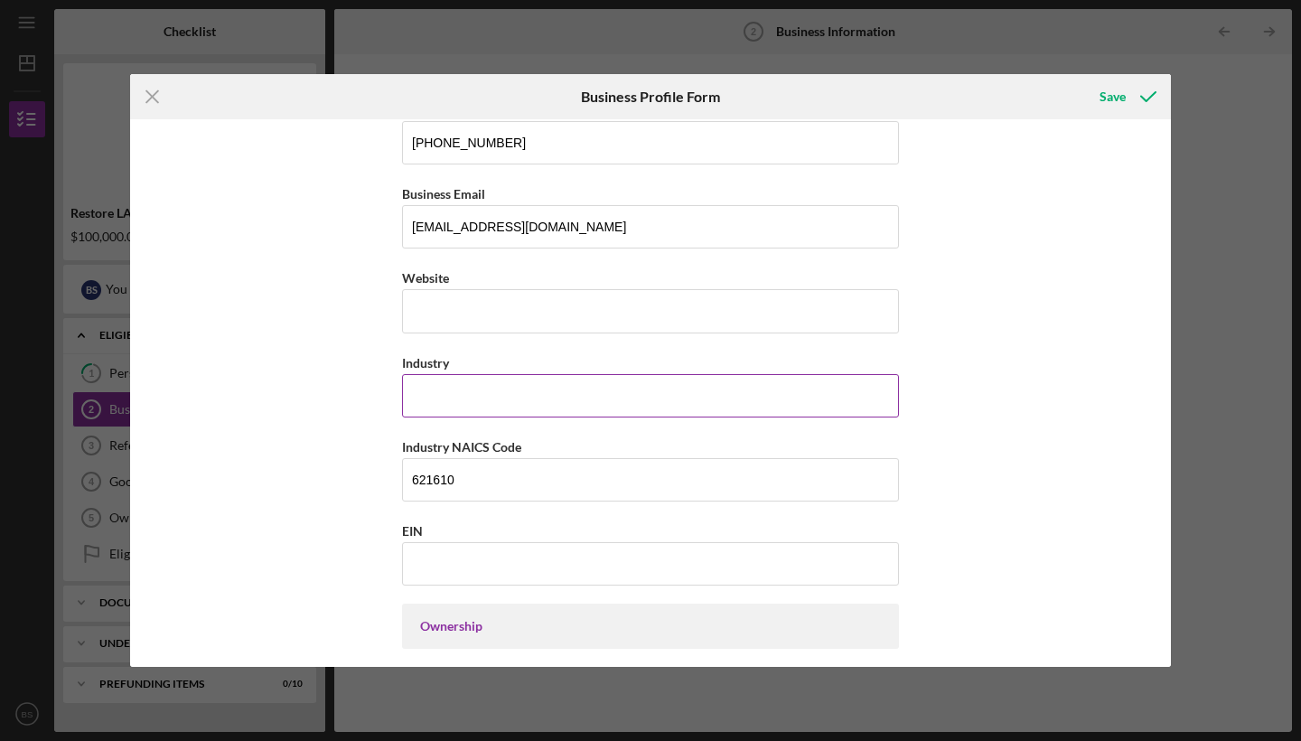
scroll to position [361, 0]
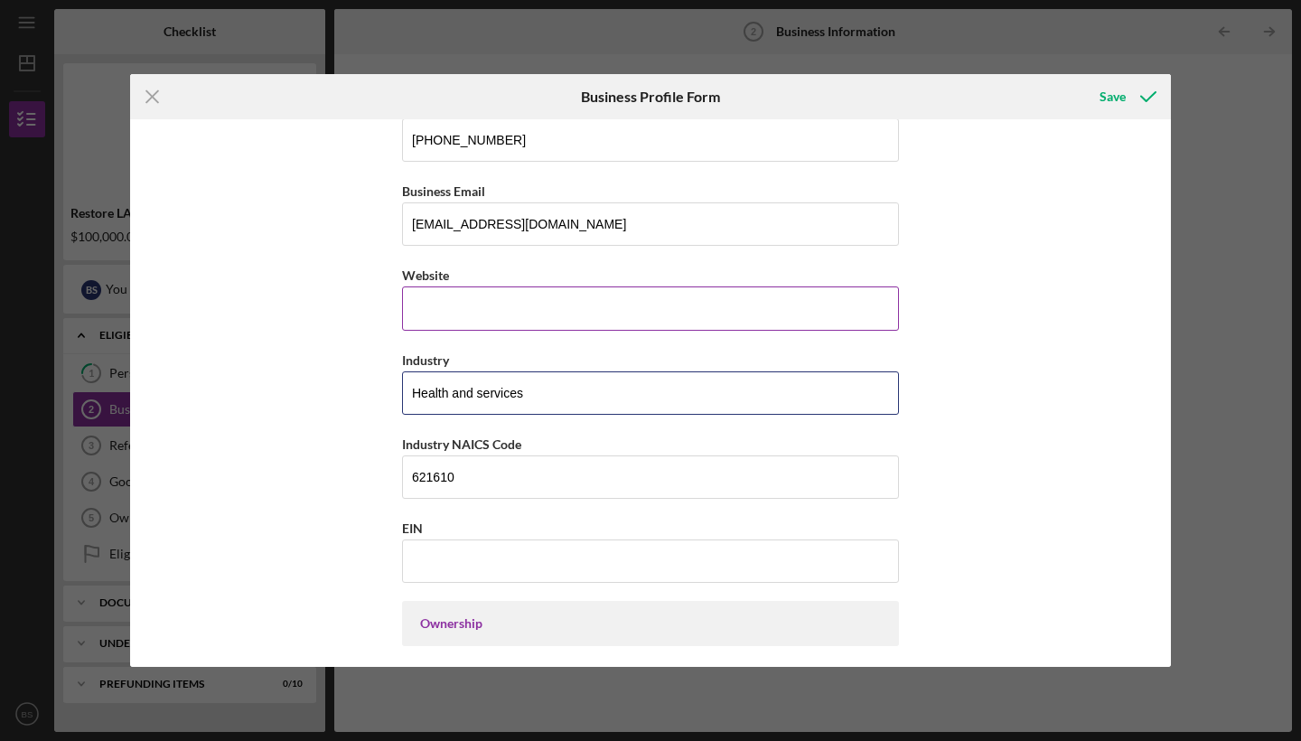
type input "Health and services"
click at [452, 322] on input "Website" at bounding box center [650, 307] width 497 height 43
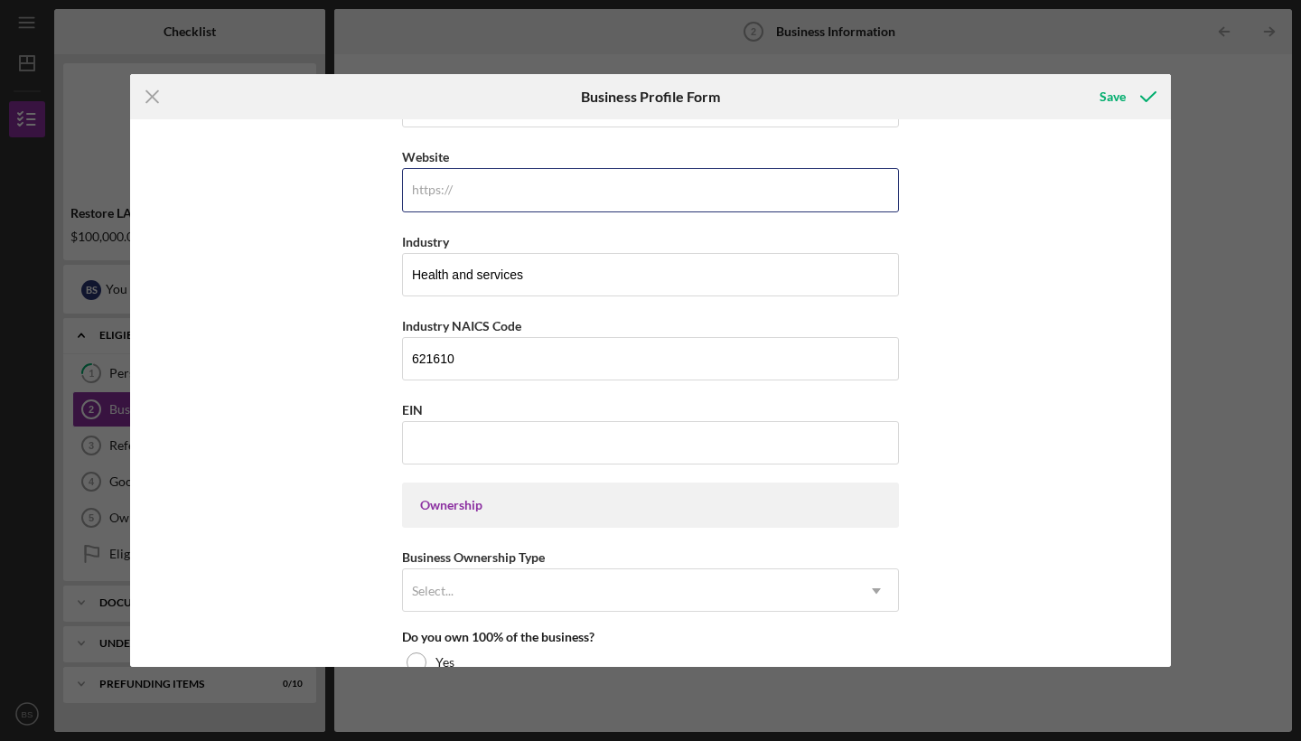
scroll to position [530, 0]
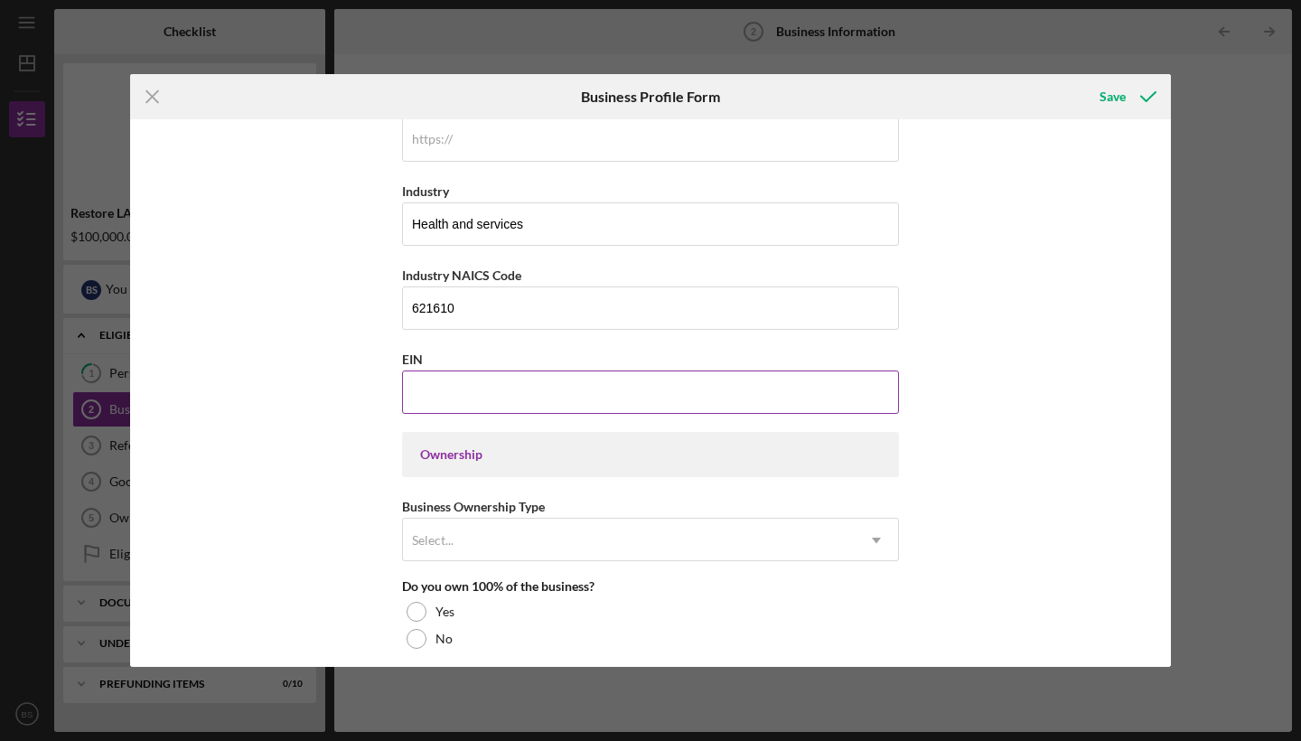
click at [463, 388] on input "EIN" at bounding box center [650, 391] width 497 height 43
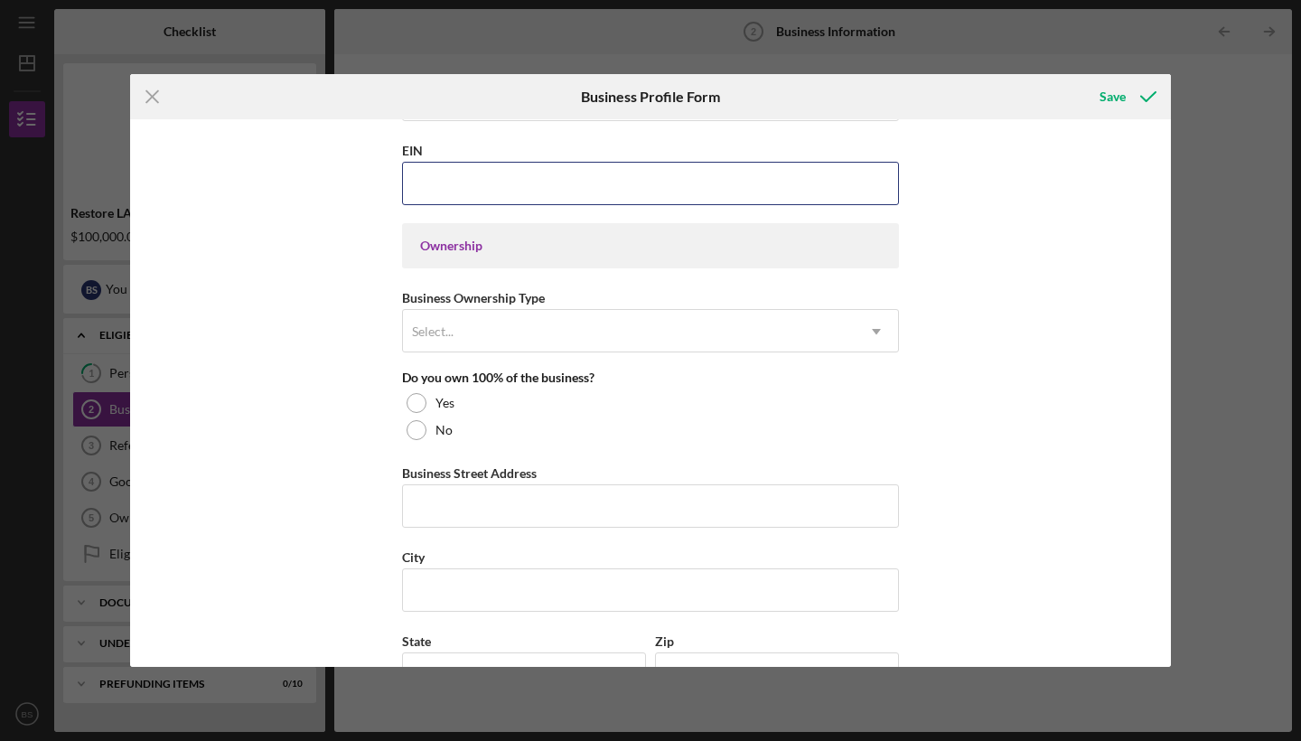
scroll to position [749, 0]
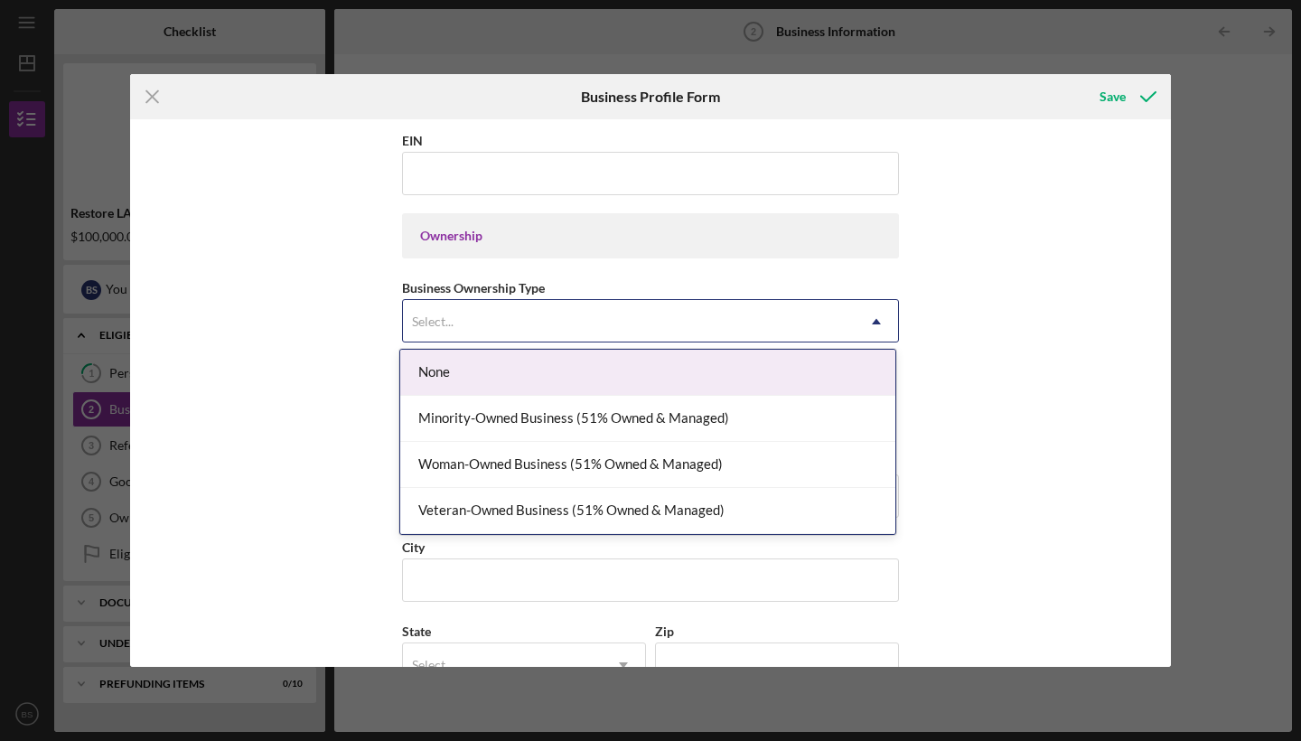
click at [476, 333] on div "Select..." at bounding box center [629, 322] width 452 height 42
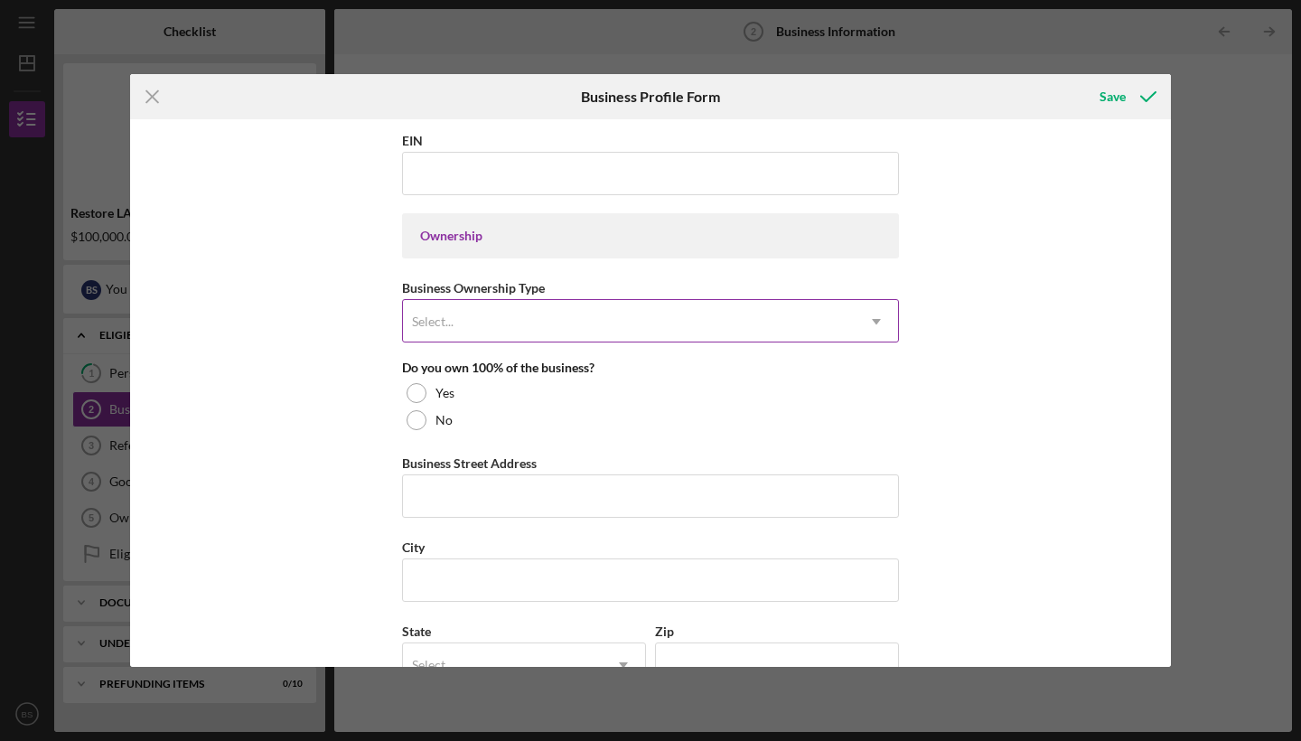
click at [520, 327] on div "Select..." at bounding box center [629, 322] width 452 height 42
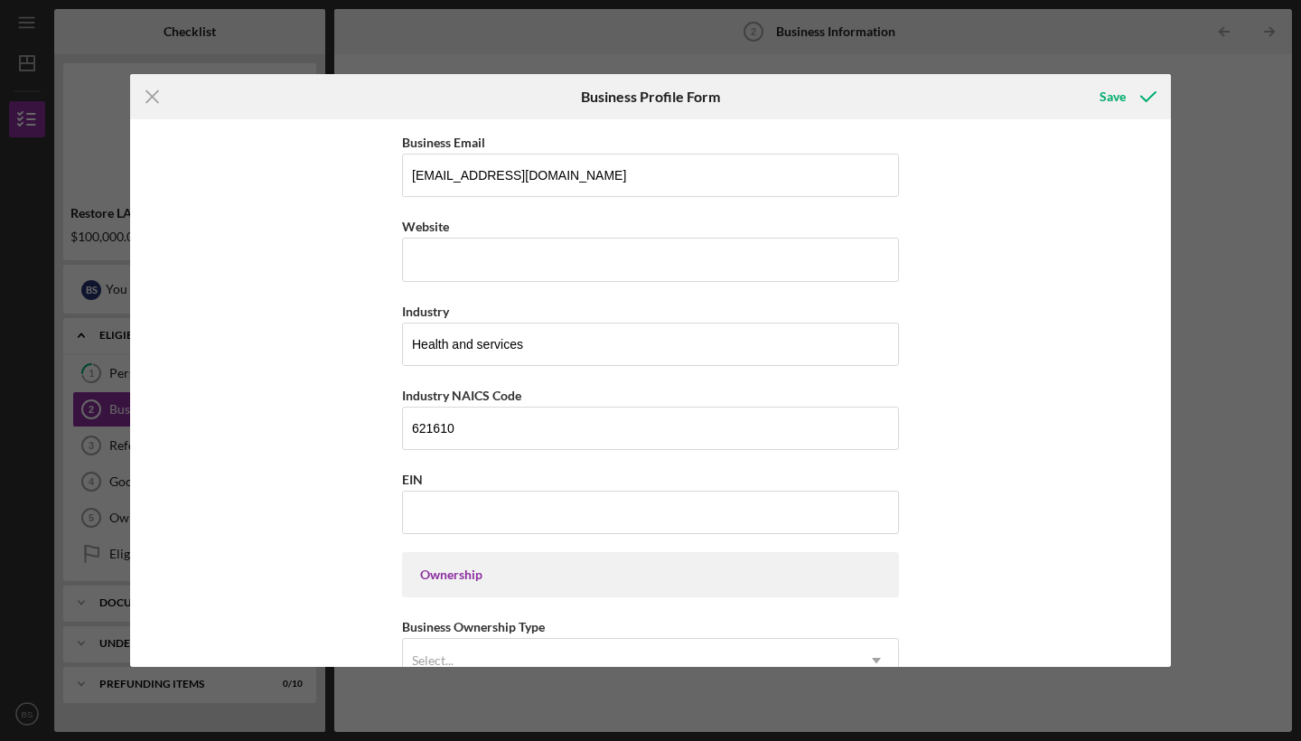
scroll to position [365, 0]
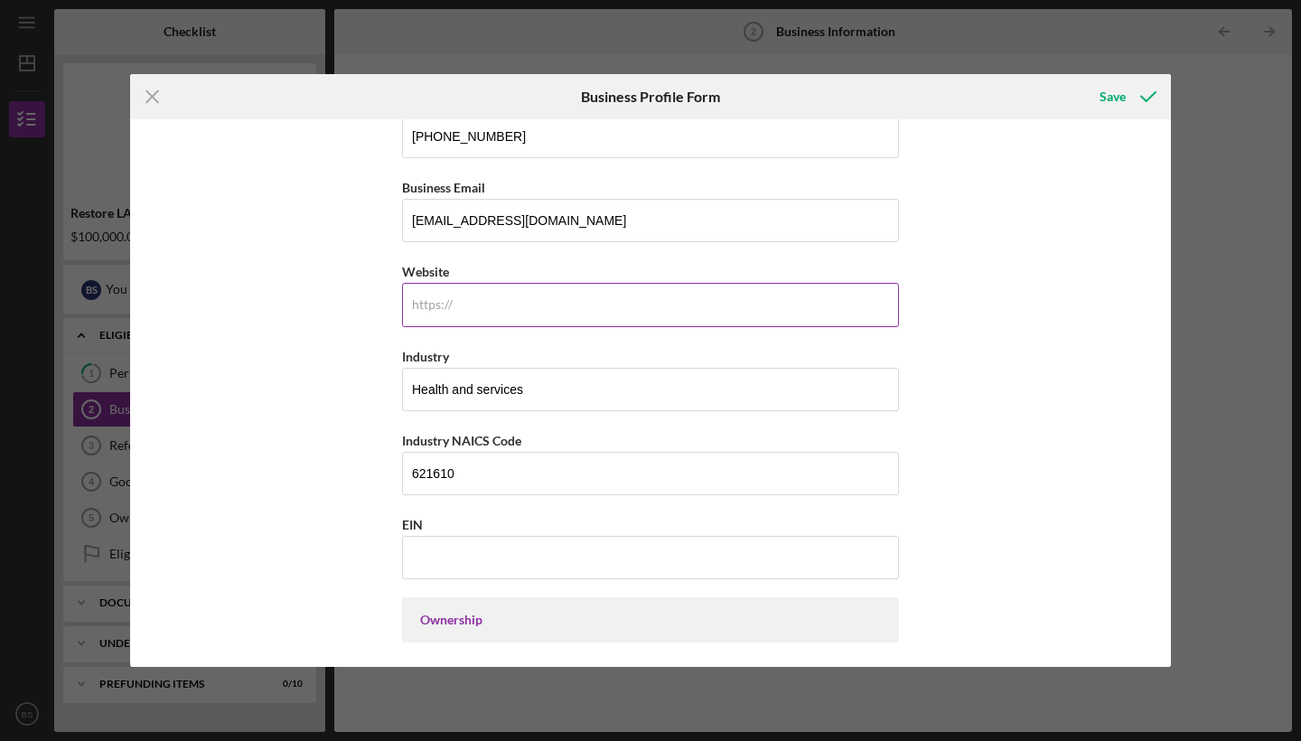
click at [480, 308] on input "Website" at bounding box center [650, 304] width 497 height 43
click at [494, 555] on input "EIN" at bounding box center [650, 557] width 497 height 43
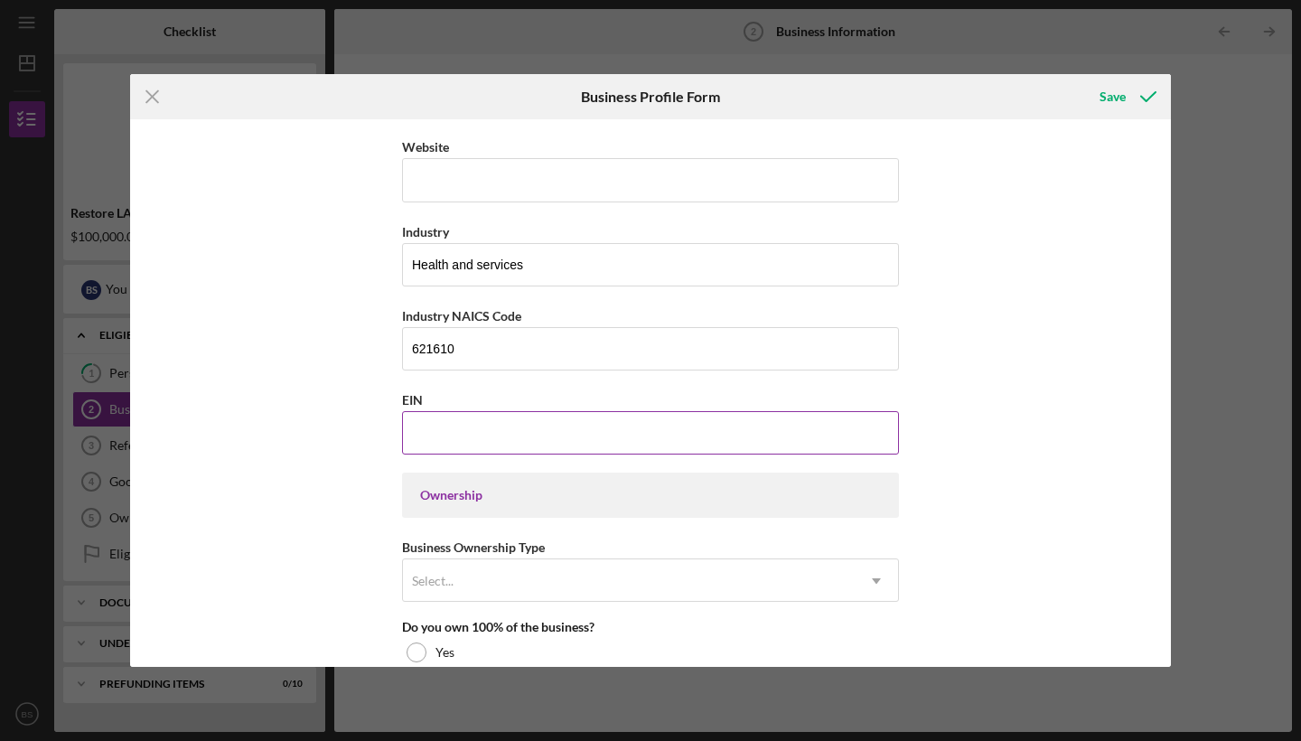
scroll to position [503, 0]
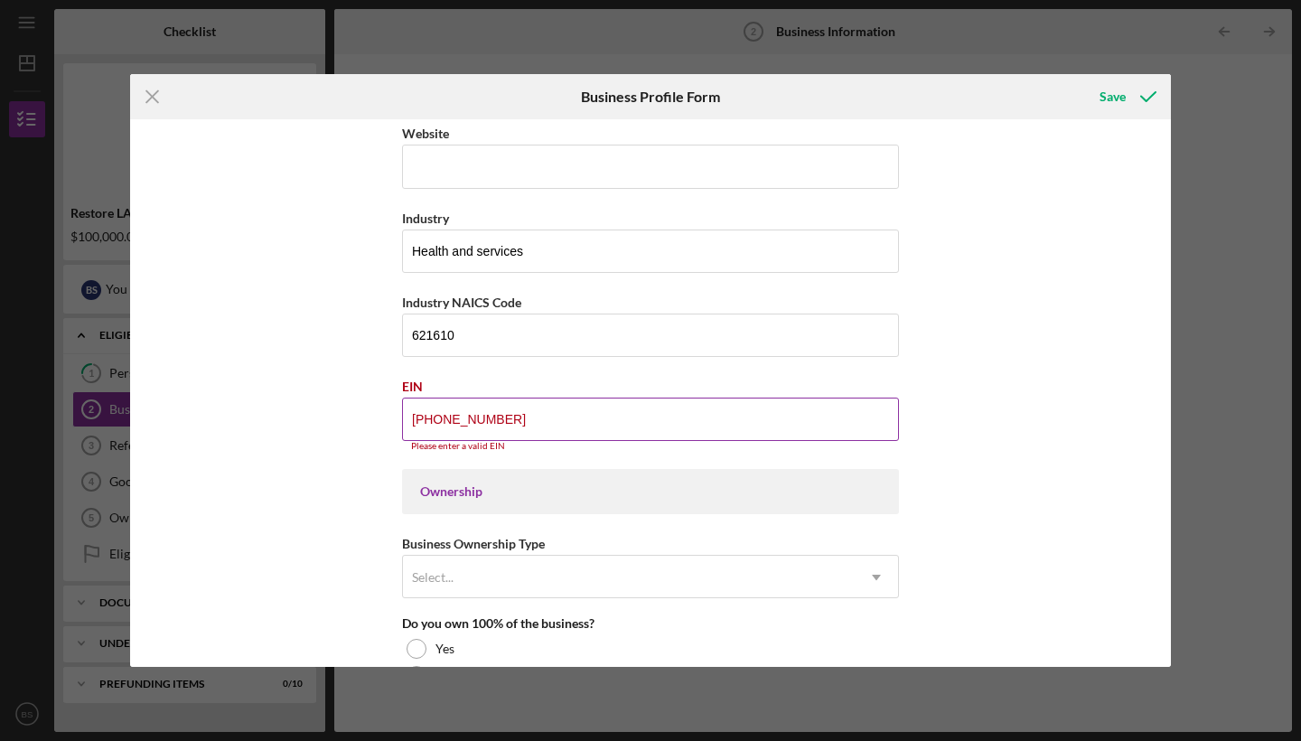
click at [417, 421] on input "[PHONE_NUMBER]" at bounding box center [650, 418] width 497 height 43
click at [482, 417] on input "[PHONE_NUMBER]" at bounding box center [650, 418] width 497 height 43
click at [423, 421] on input "[PHONE_NUMBER]" at bounding box center [650, 418] width 497 height 43
click at [479, 421] on input "[PHONE_NUMBER]" at bounding box center [650, 418] width 497 height 43
click at [416, 419] on input "[PHONE_NUMBER]" at bounding box center [650, 418] width 497 height 43
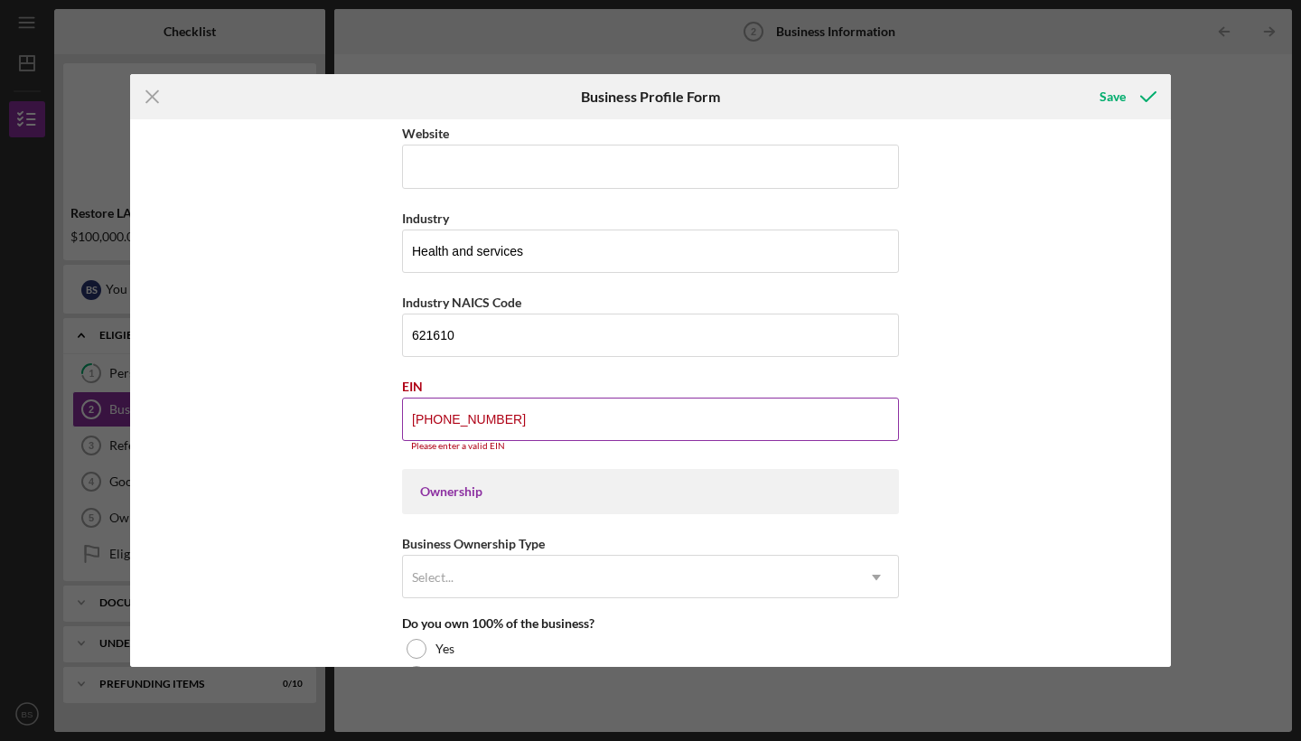
type input "[US_EMPLOYER_IDENTIFICATION_NUMBER]"
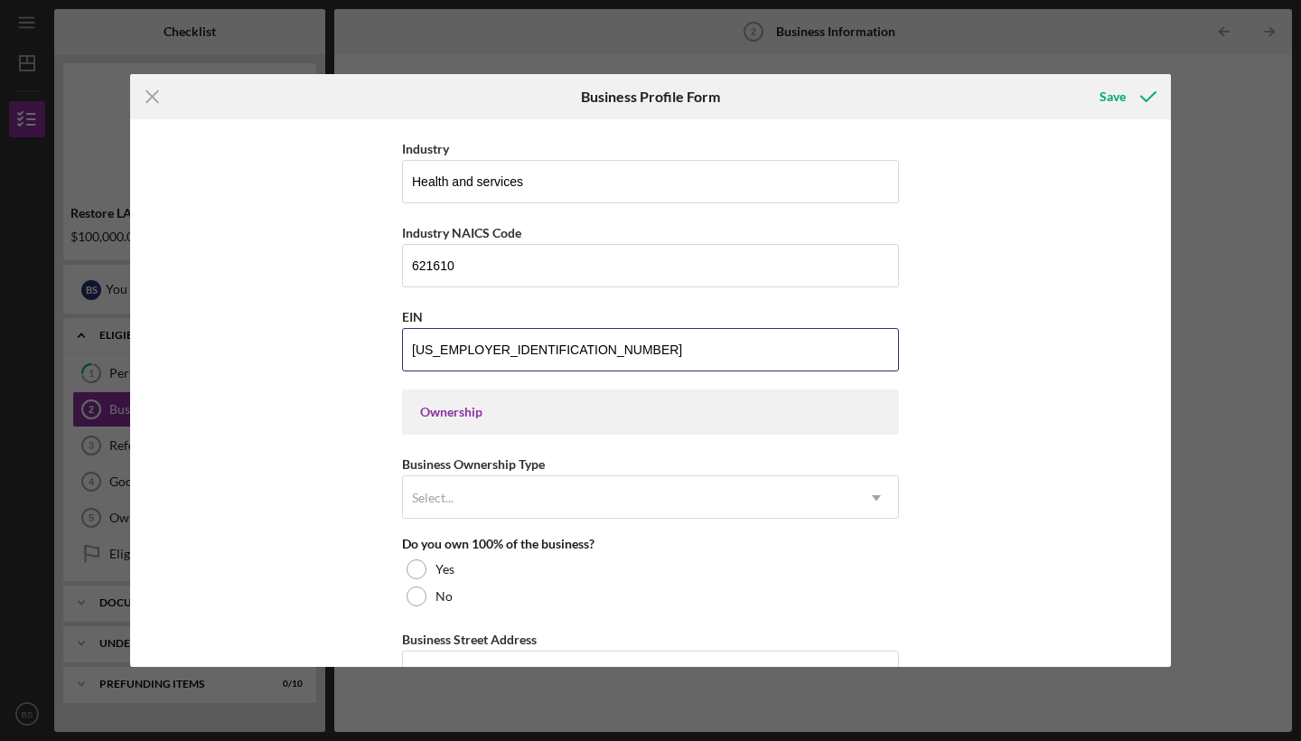
scroll to position [592, 0]
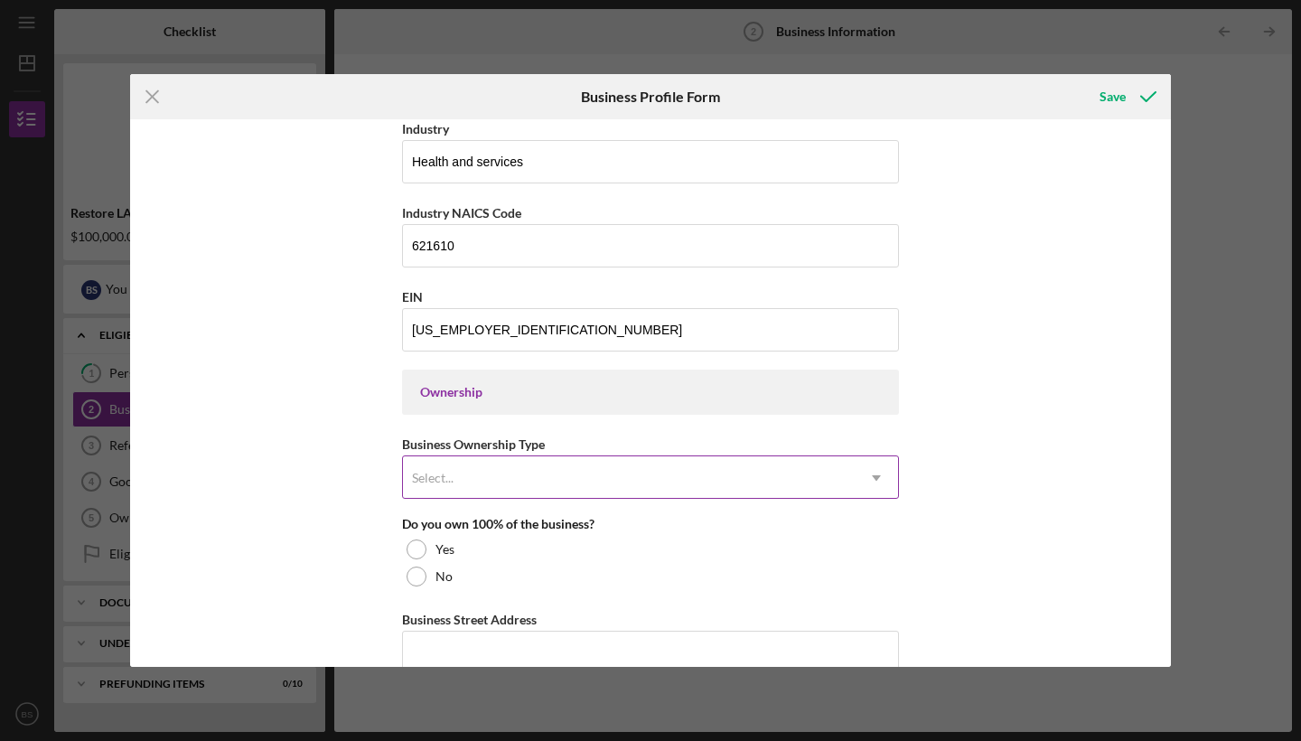
click at [460, 485] on div "Select..." at bounding box center [629, 478] width 452 height 42
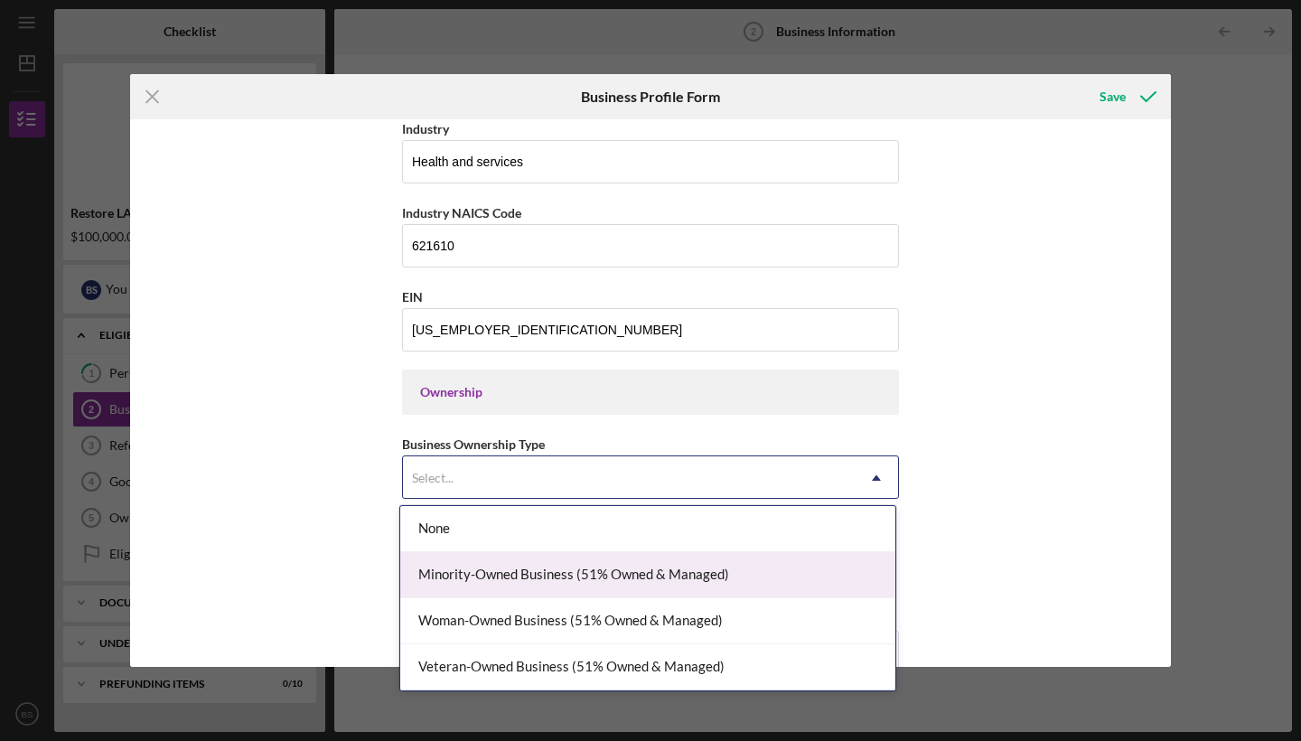
click at [486, 576] on div "Minority-Owned Business (51% Owned & Managed)" at bounding box center [647, 575] width 495 height 46
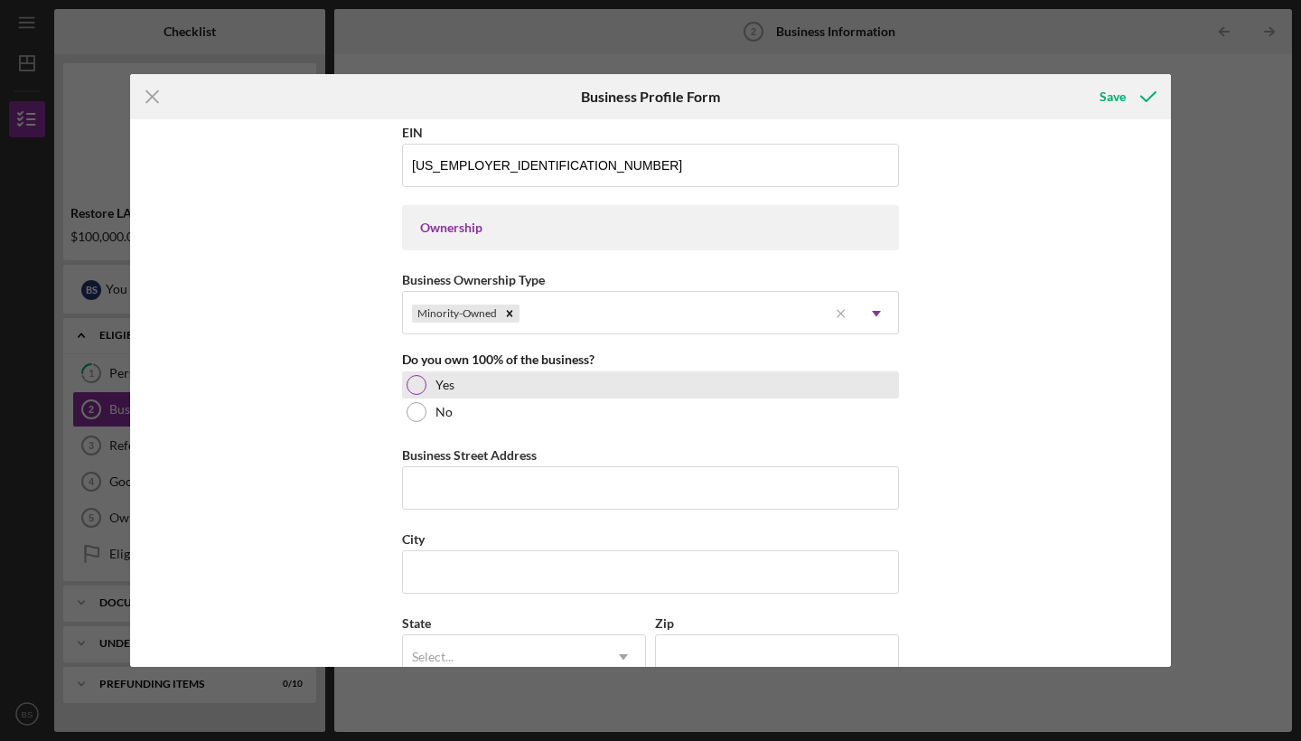
scroll to position [781, 0]
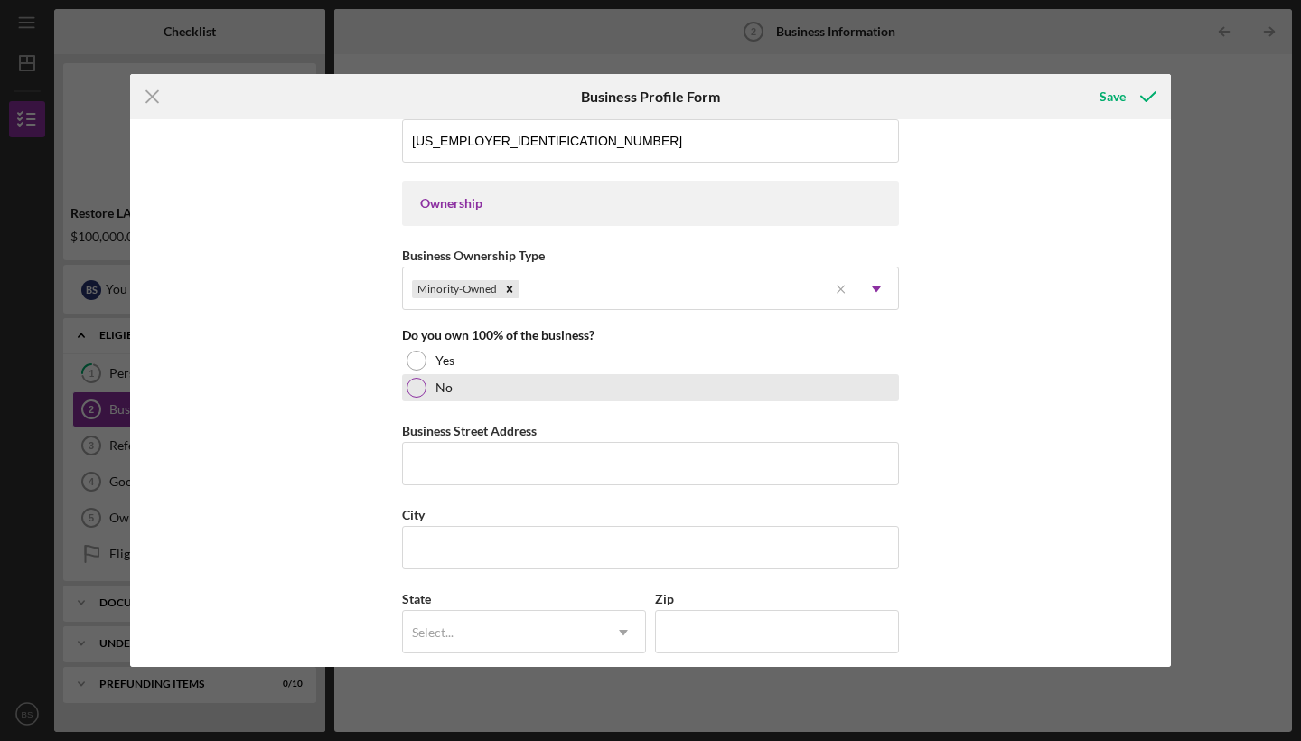
click at [412, 389] on div at bounding box center [416, 388] width 20 height 20
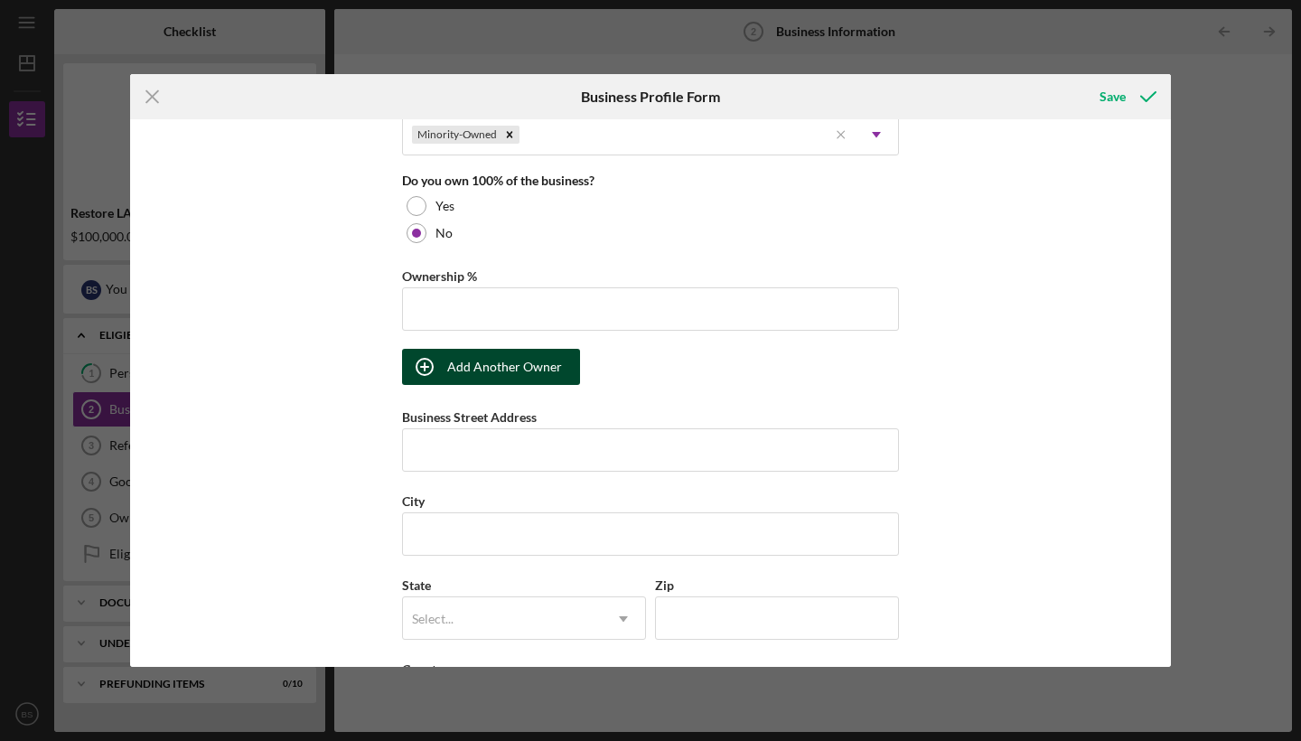
scroll to position [955, 0]
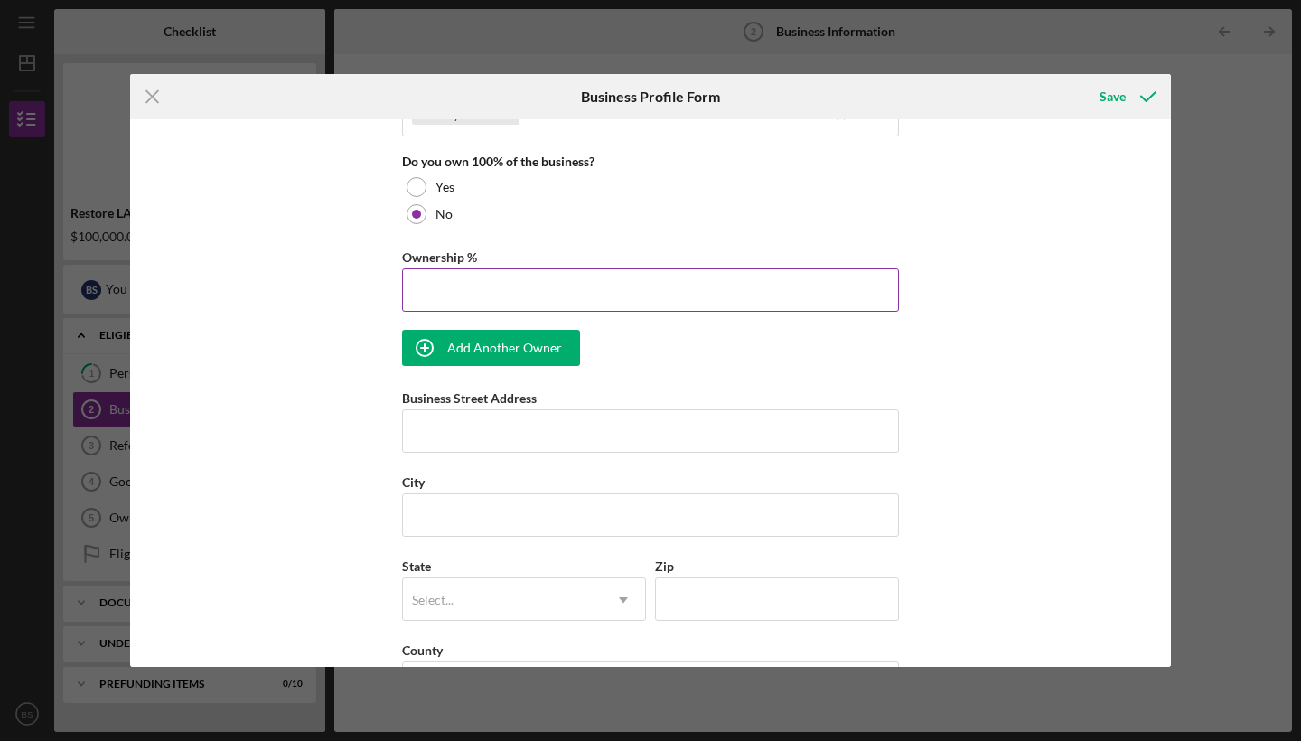
click at [470, 286] on input "Ownership %" at bounding box center [650, 289] width 497 height 43
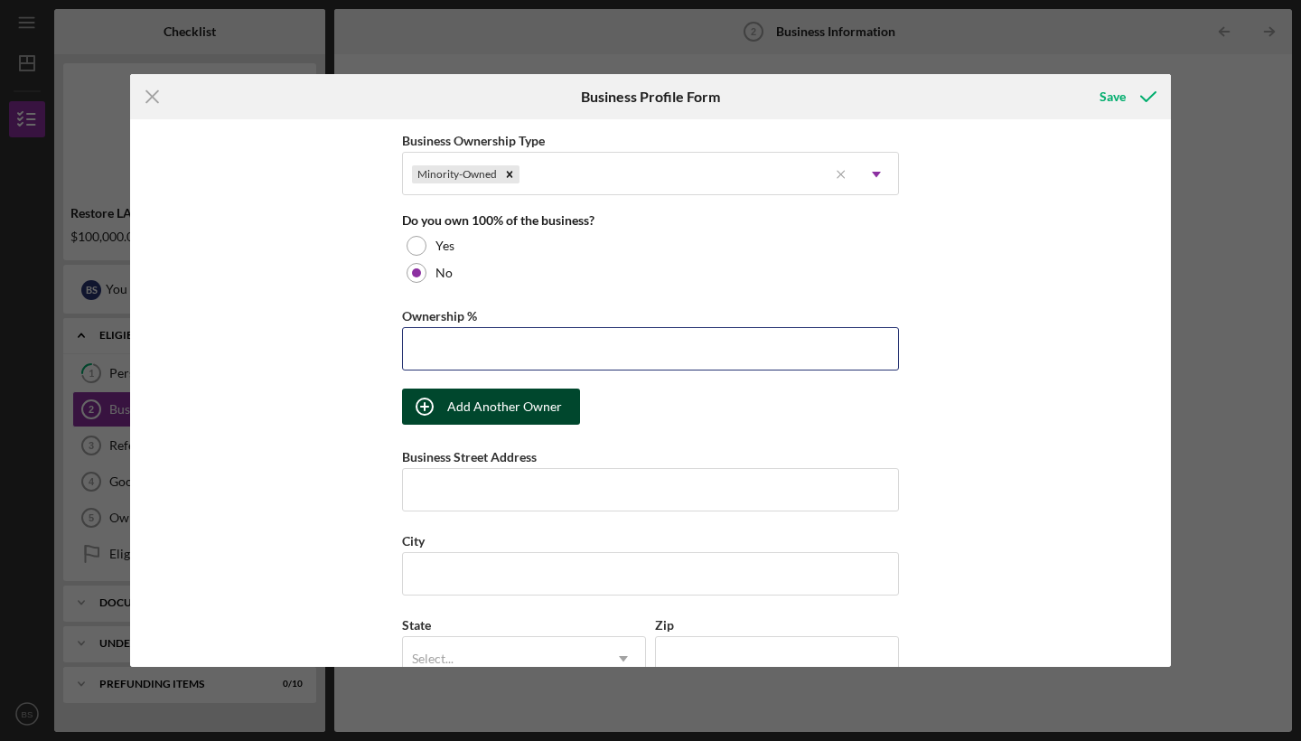
scroll to position [900, 0]
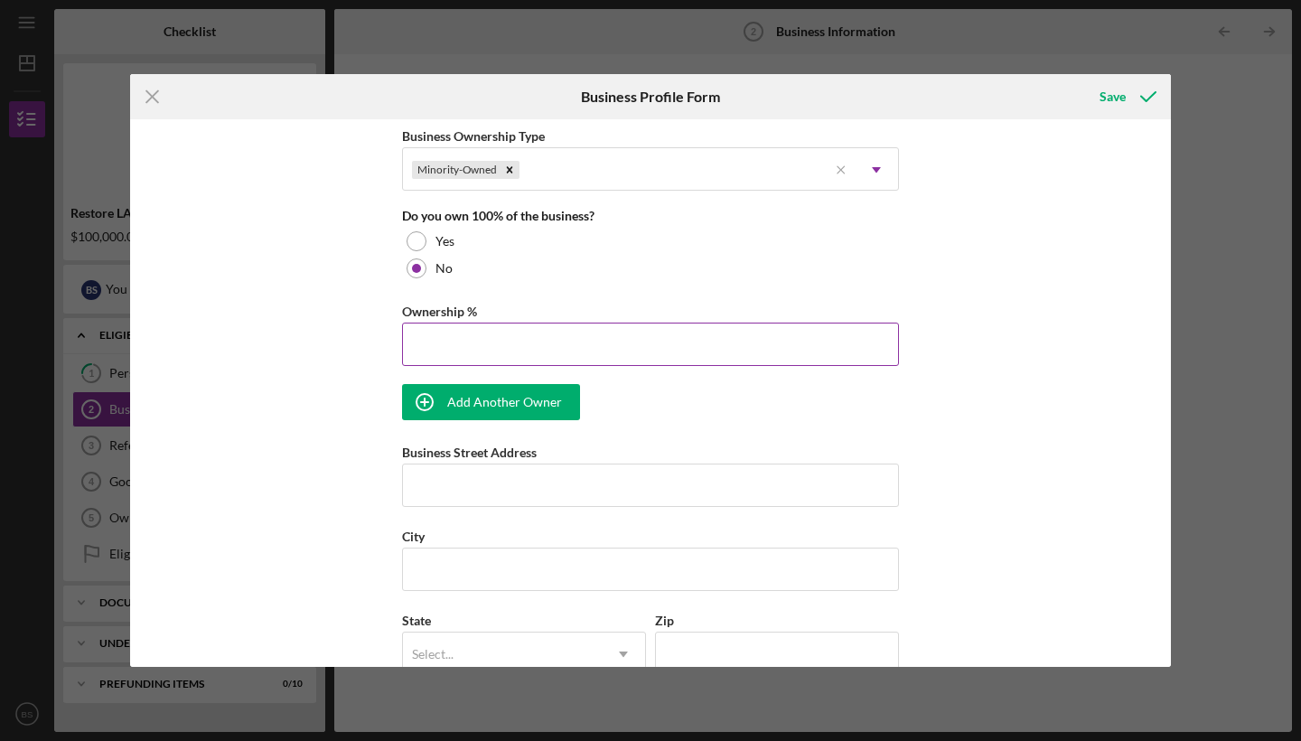
click at [424, 339] on input "Ownership %" at bounding box center [650, 343] width 497 height 43
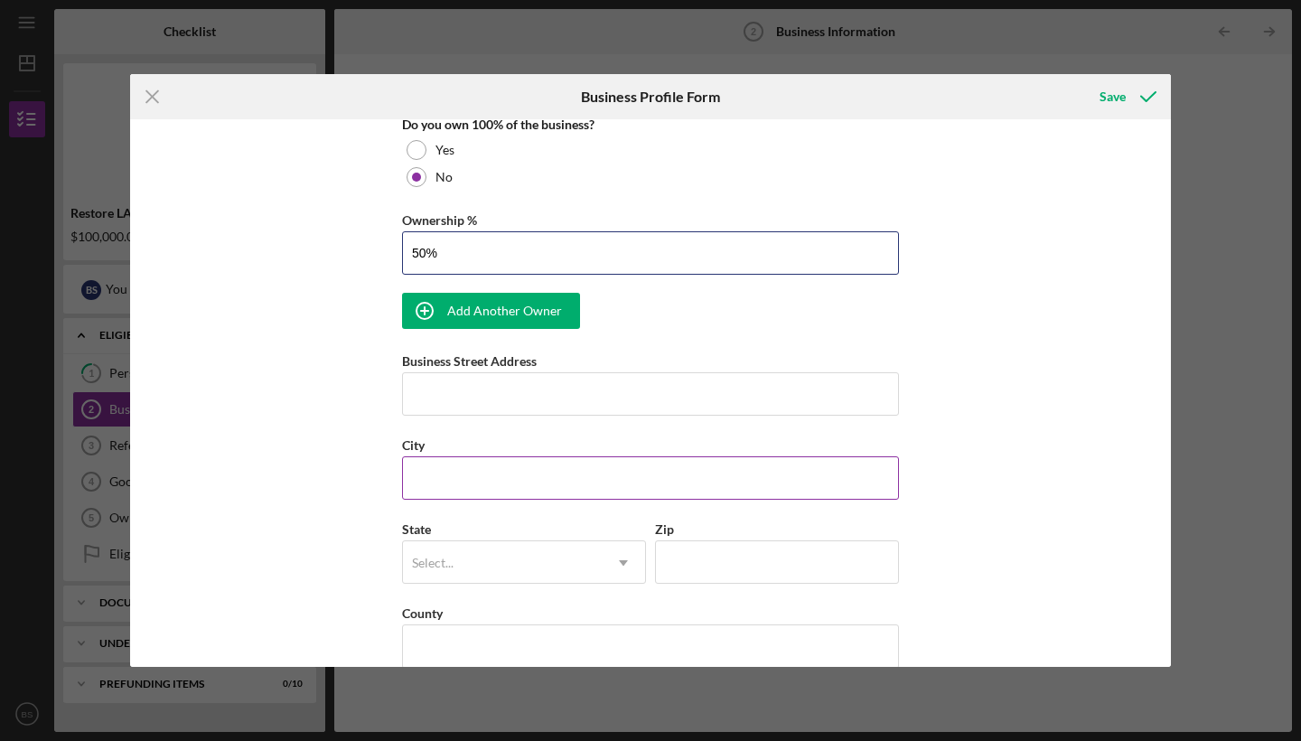
scroll to position [1013, 0]
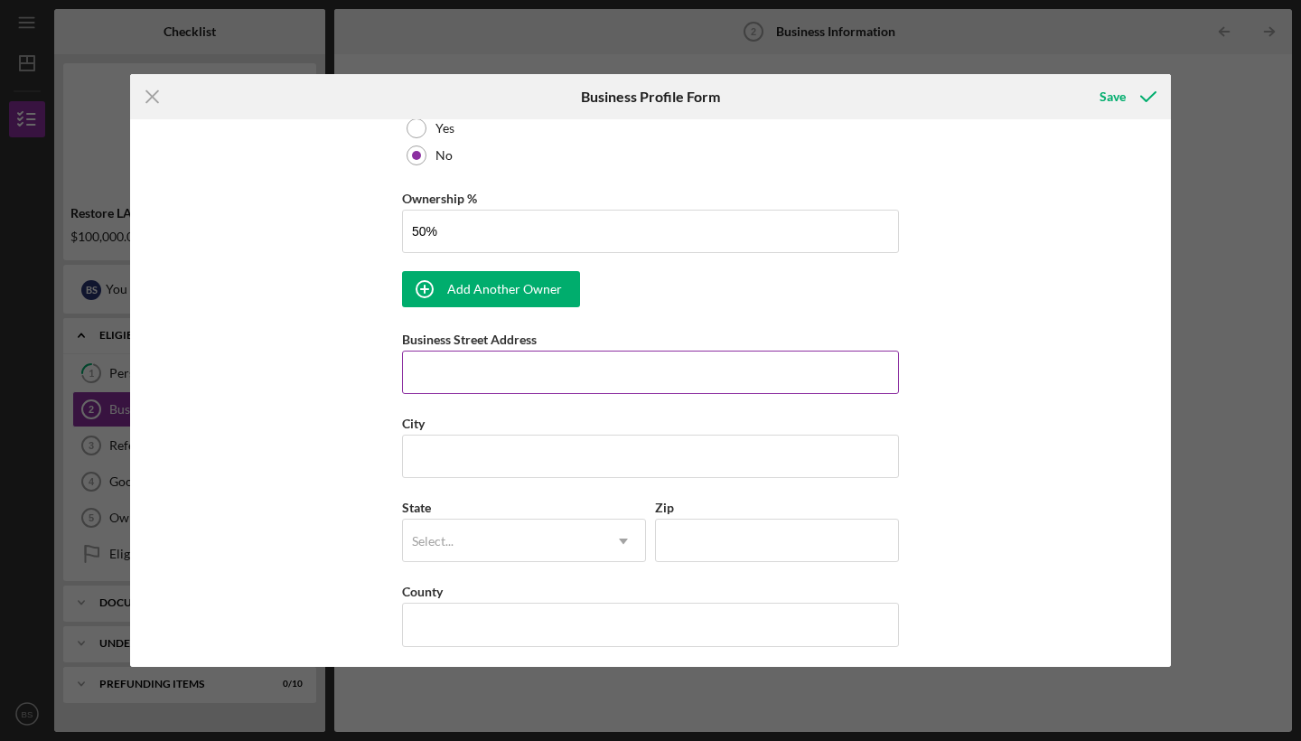
type input "50.00%"
type input "[STREET_ADDRESS]"
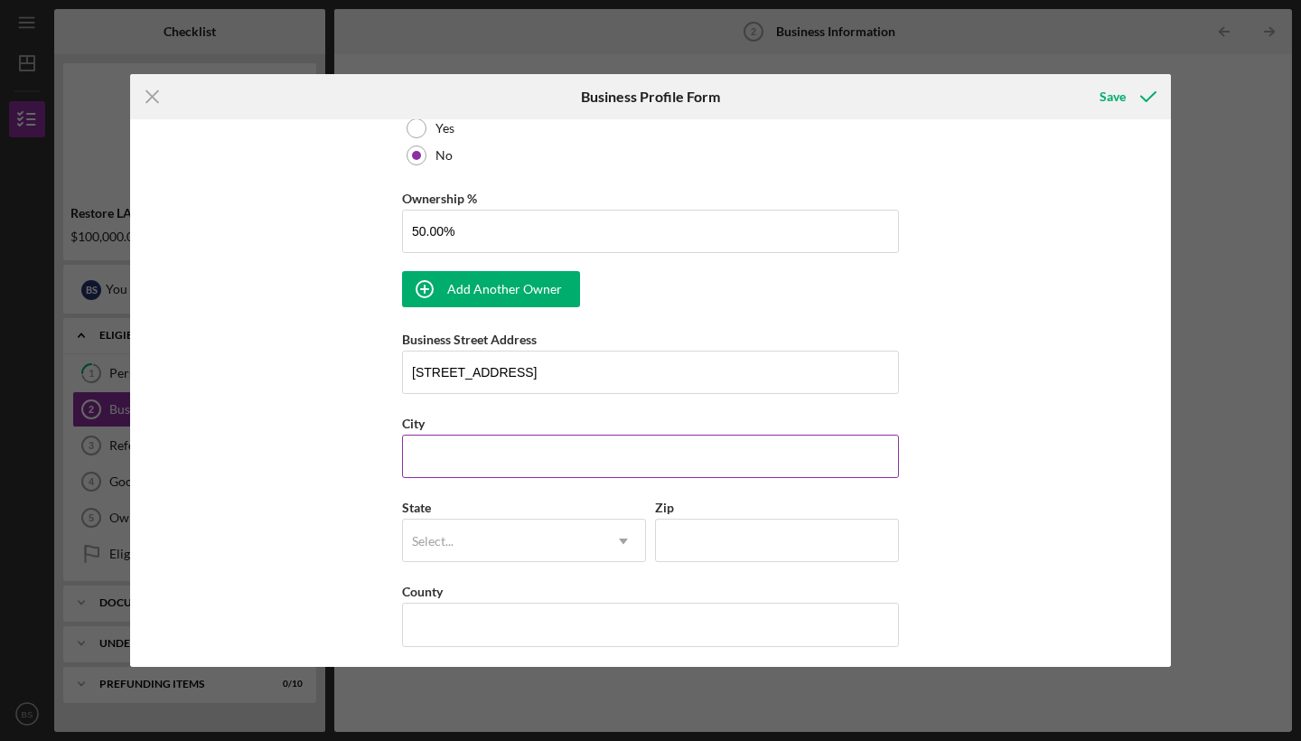
click at [714, 424] on div "City" at bounding box center [650, 423] width 497 height 23
type input "[PERSON_NAME]"
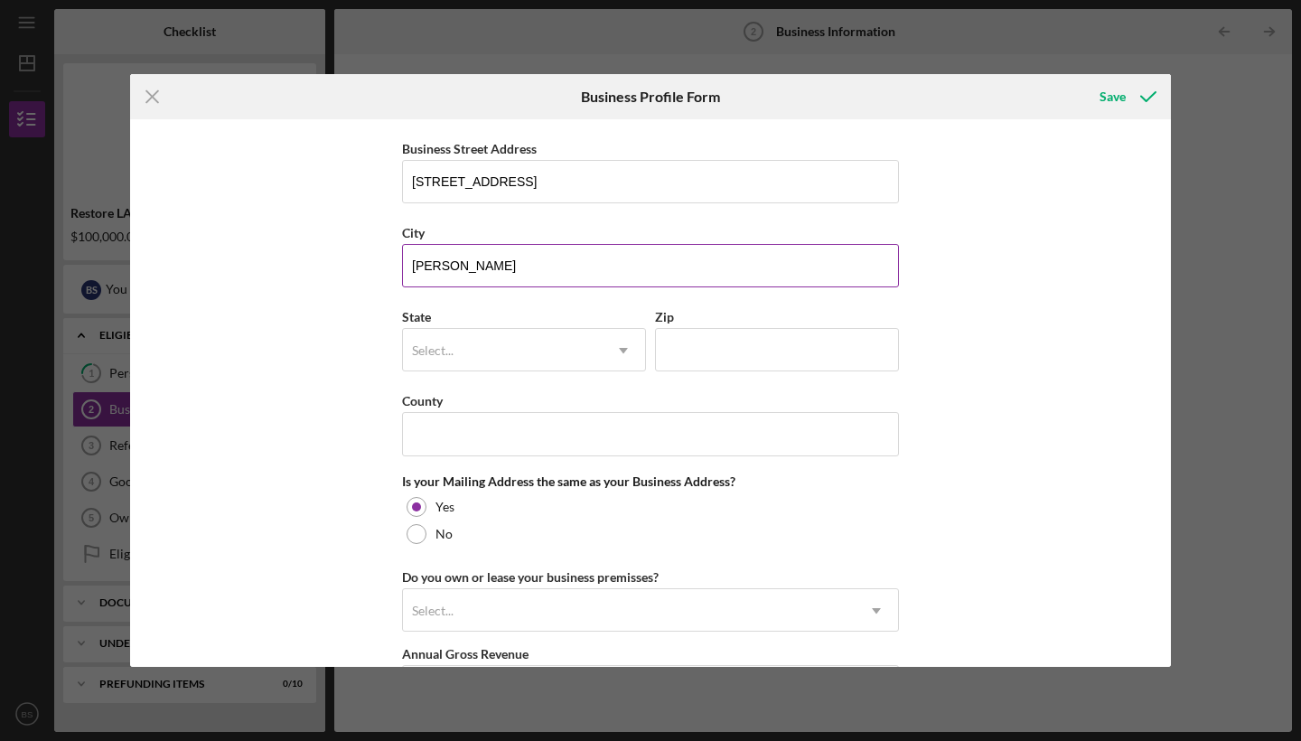
scroll to position [1205, 0]
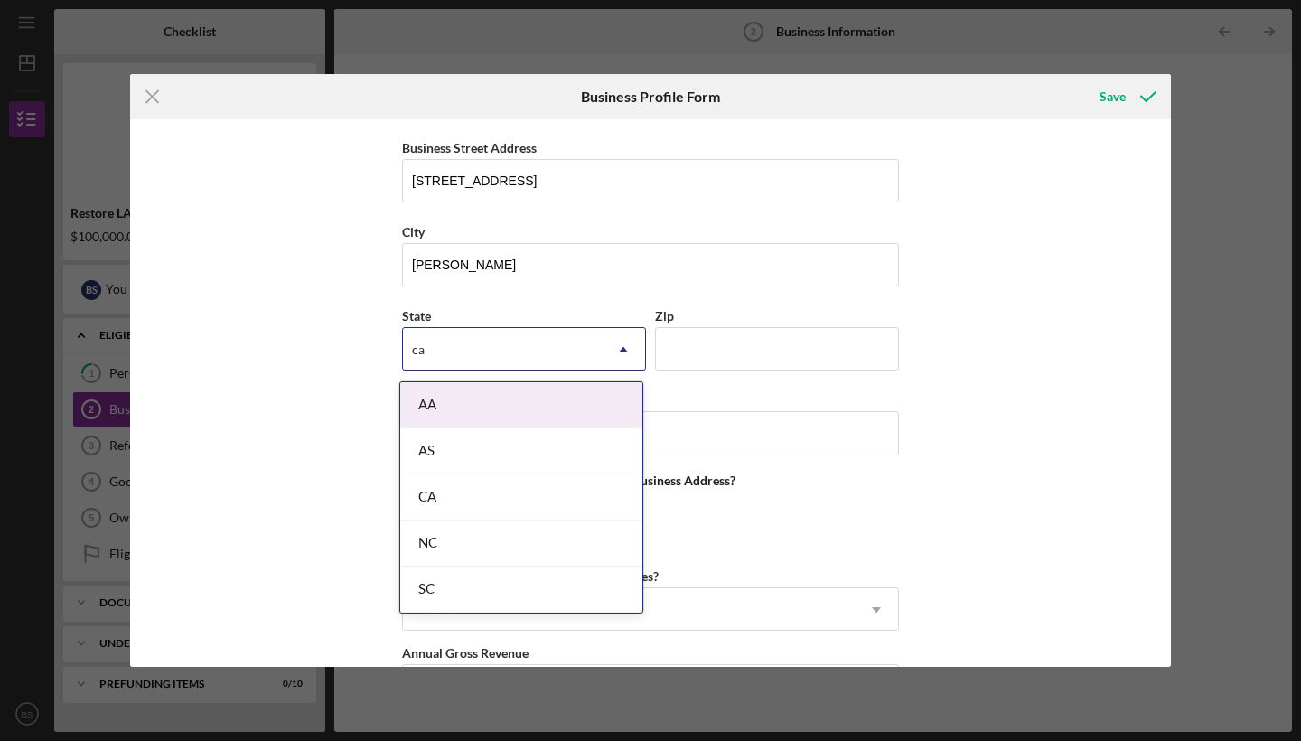
type input "cal"
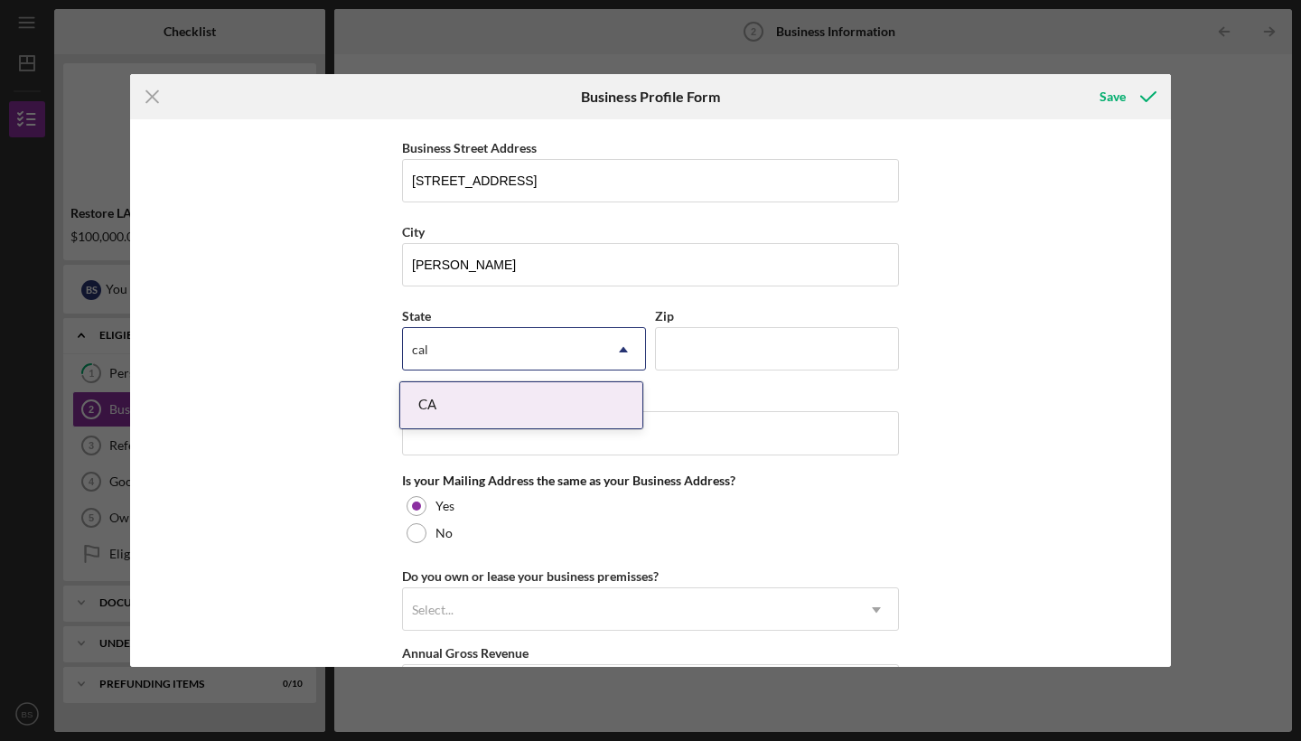
click at [513, 399] on div "CA" at bounding box center [521, 405] width 242 height 46
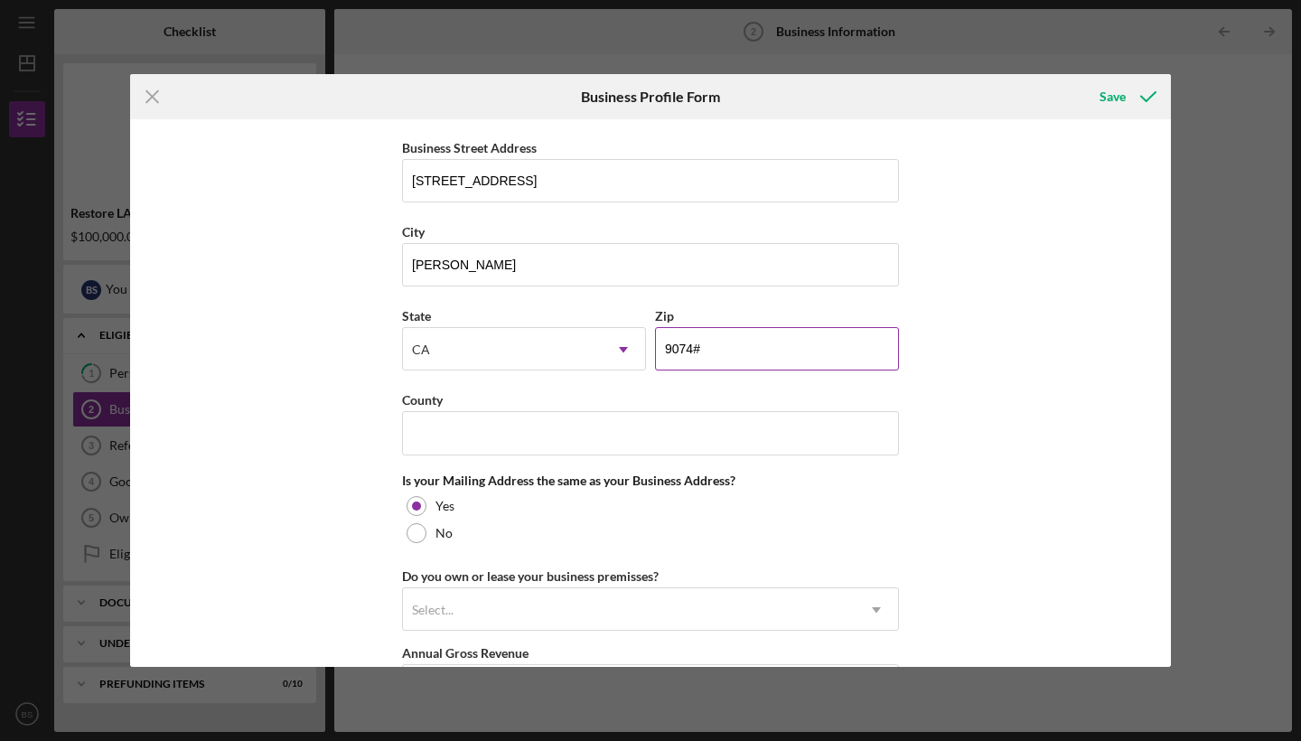
type input "90745"
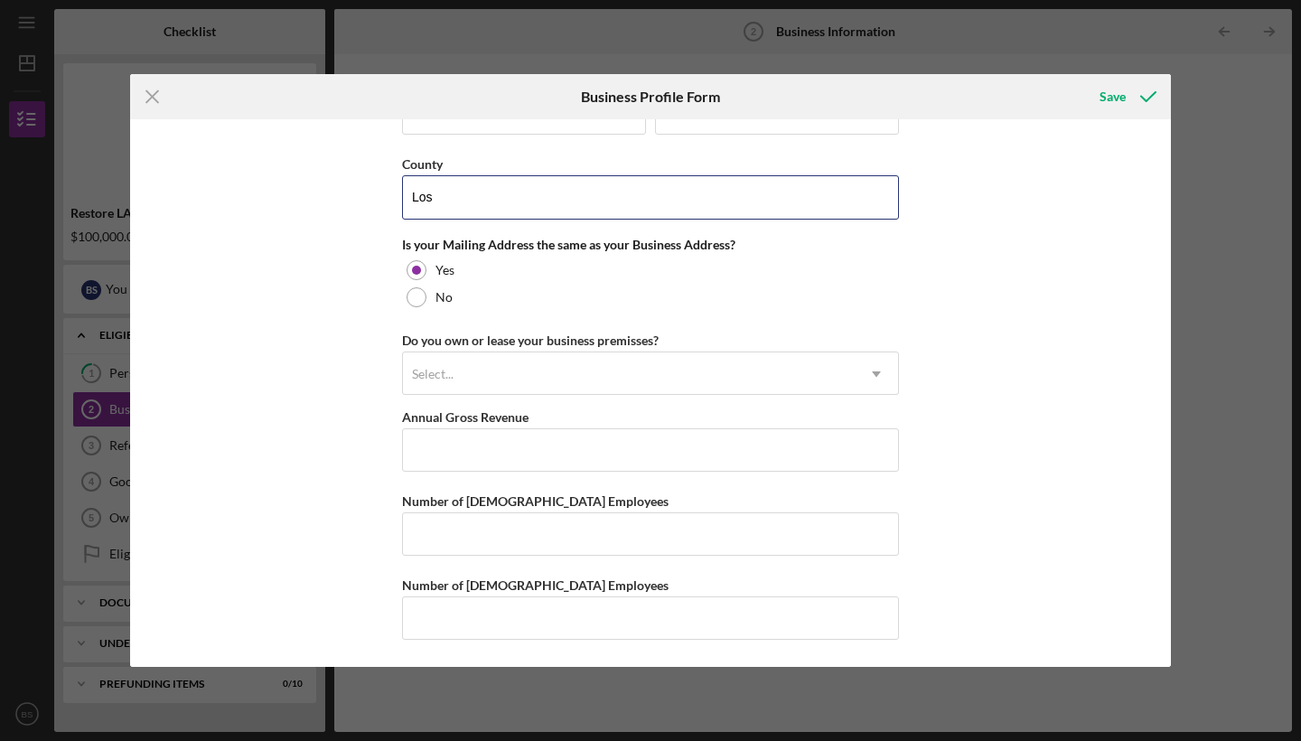
scroll to position [1443, 0]
click at [445, 382] on div "Select..." at bounding box center [629, 374] width 452 height 42
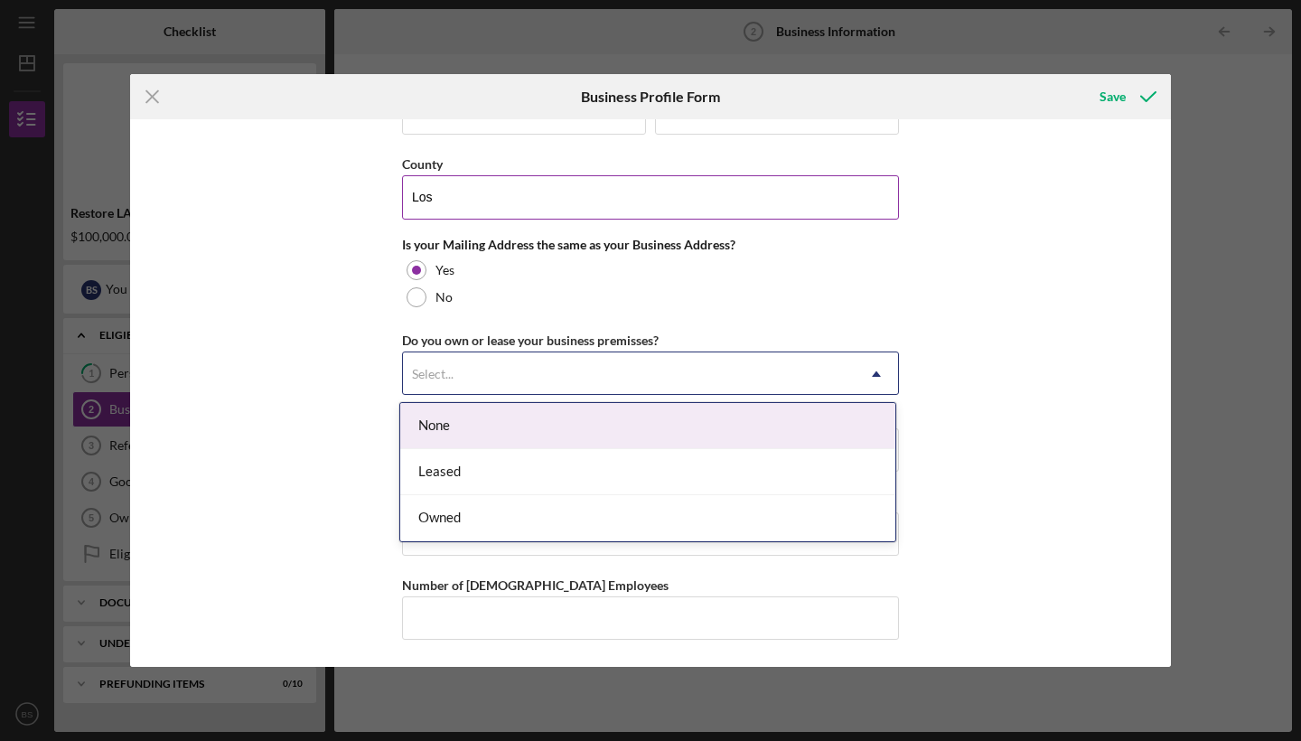
click at [502, 210] on input "Los" at bounding box center [650, 196] width 497 height 43
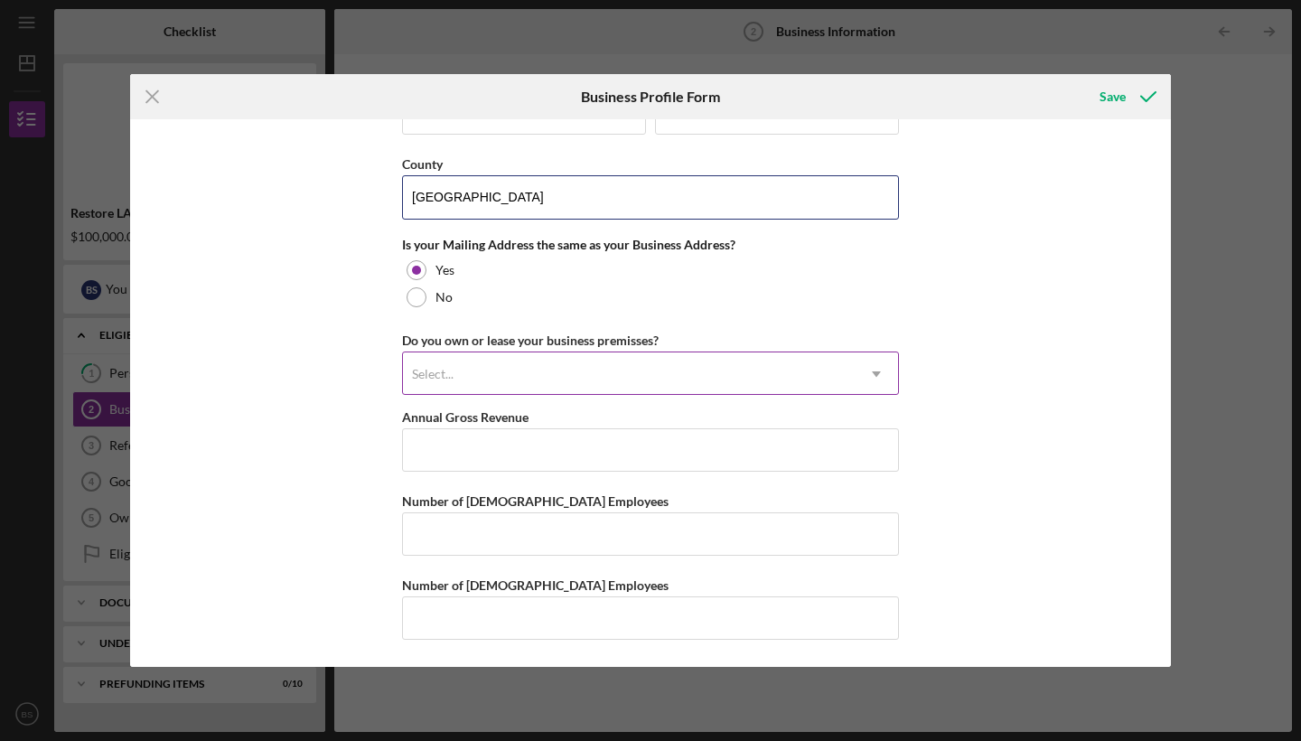
type input "[GEOGRAPHIC_DATA]"
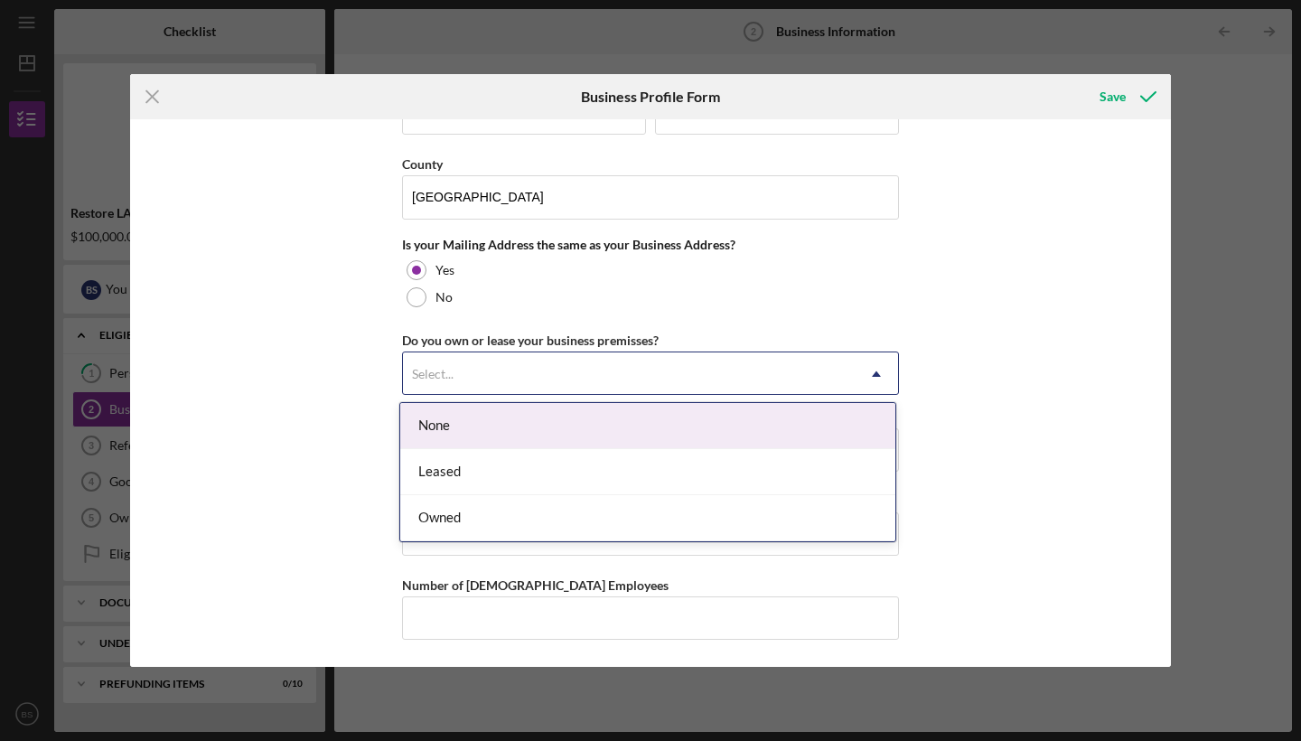
click at [432, 378] on div "Select..." at bounding box center [433, 374] width 42 height 14
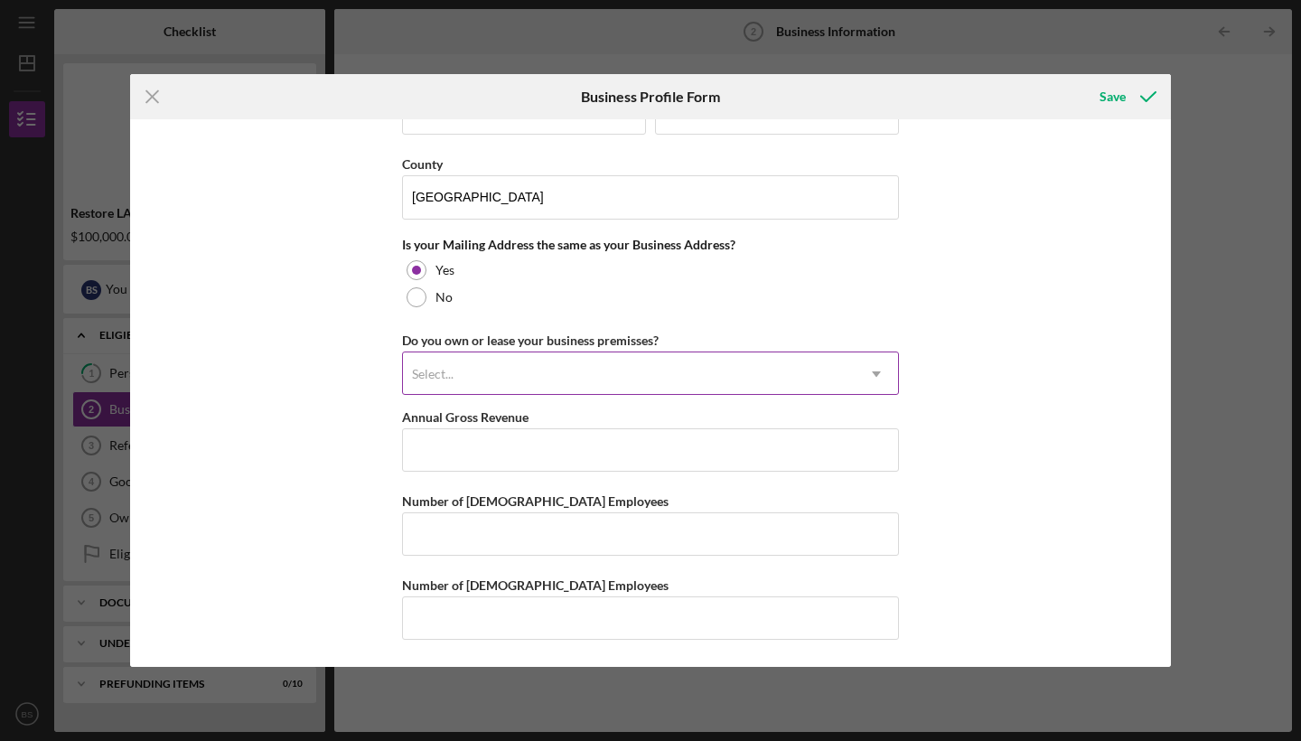
click at [498, 366] on div "Select..." at bounding box center [629, 374] width 452 height 42
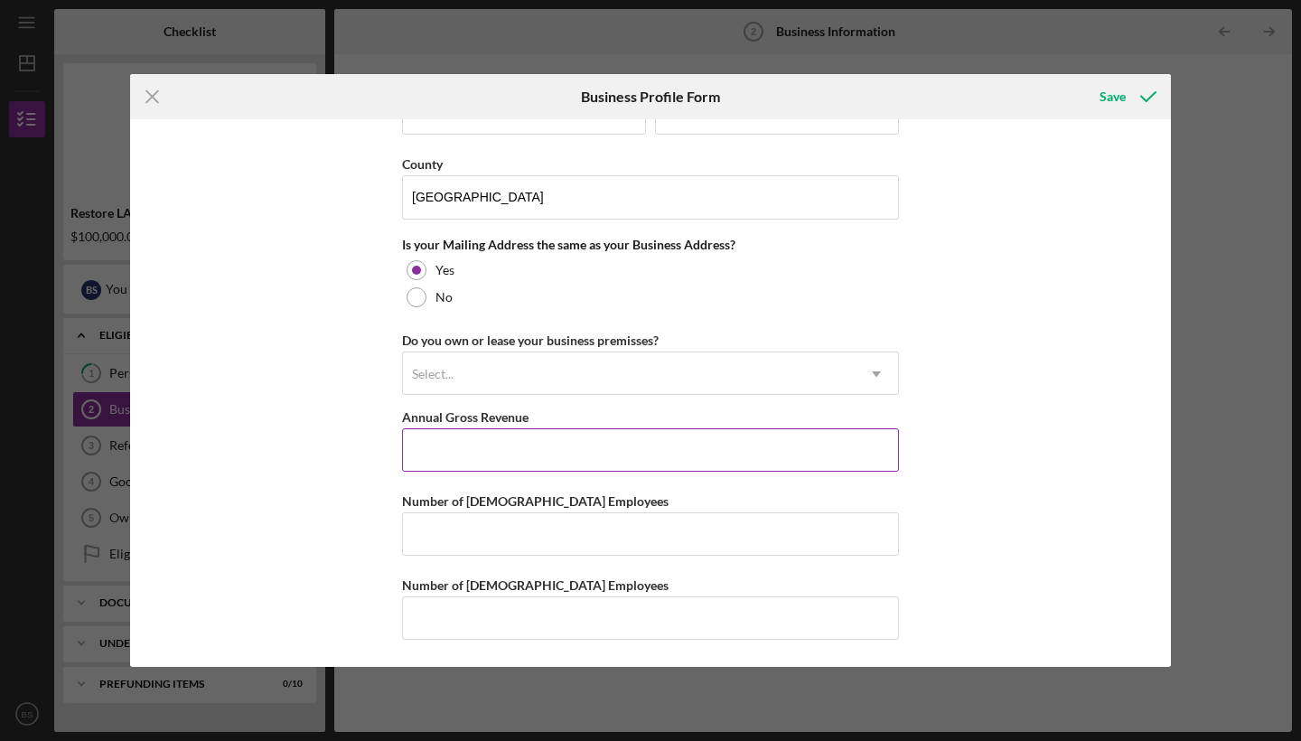
click at [501, 443] on input "Annual Gross Revenue" at bounding box center [650, 449] width 497 height 43
type input "$740,980"
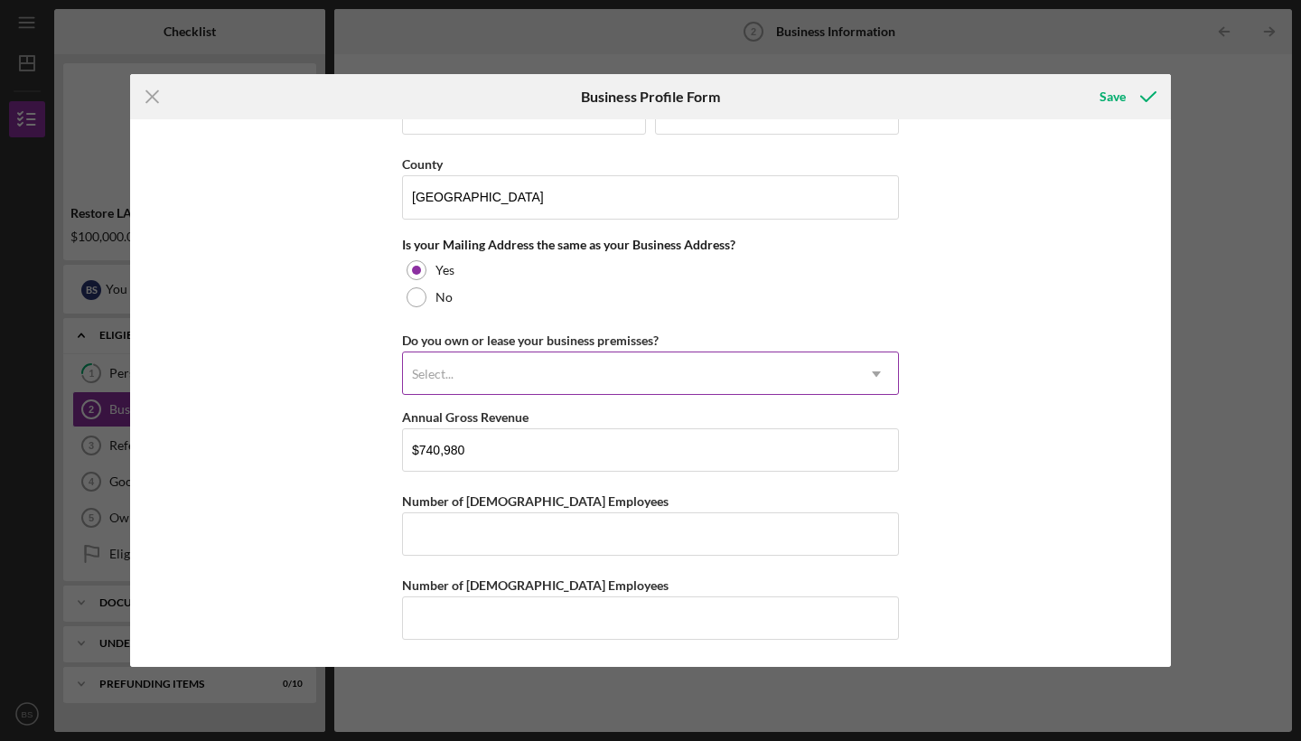
click at [486, 359] on div "Select..." at bounding box center [629, 374] width 452 height 42
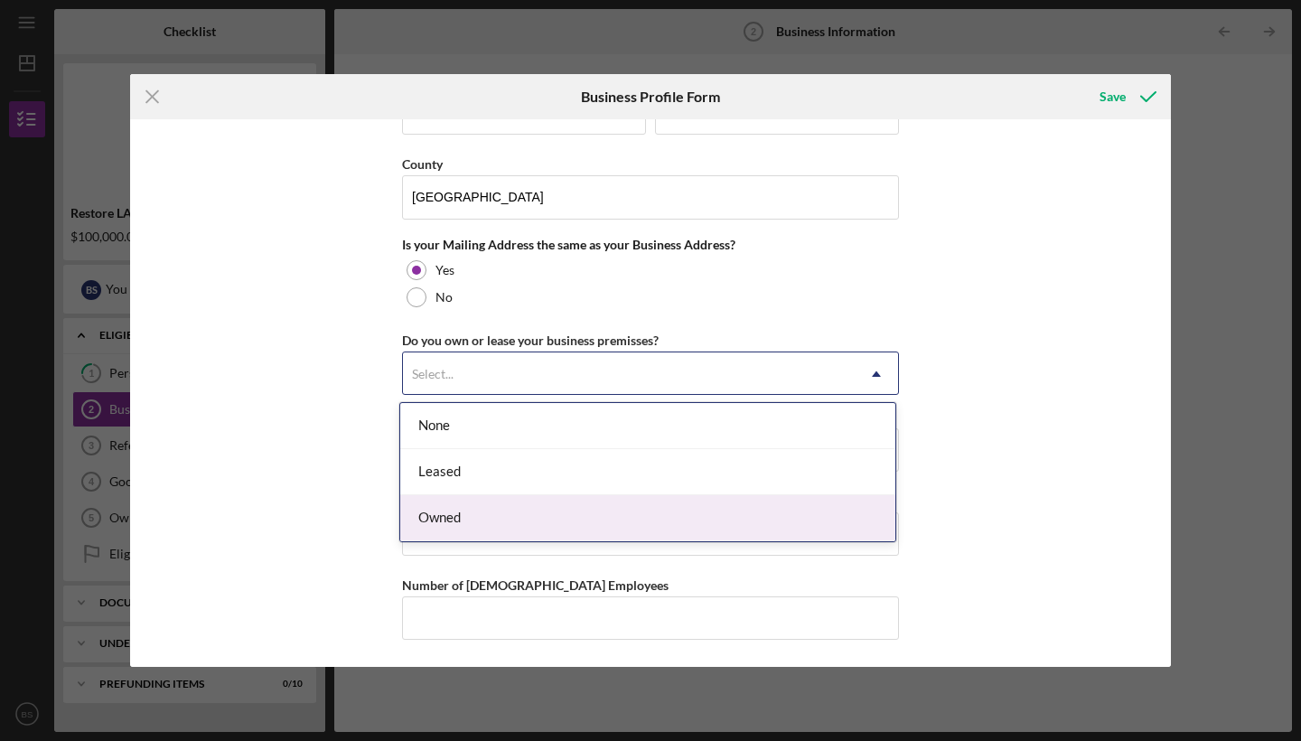
click at [461, 527] on div "Owned" at bounding box center [647, 518] width 495 height 46
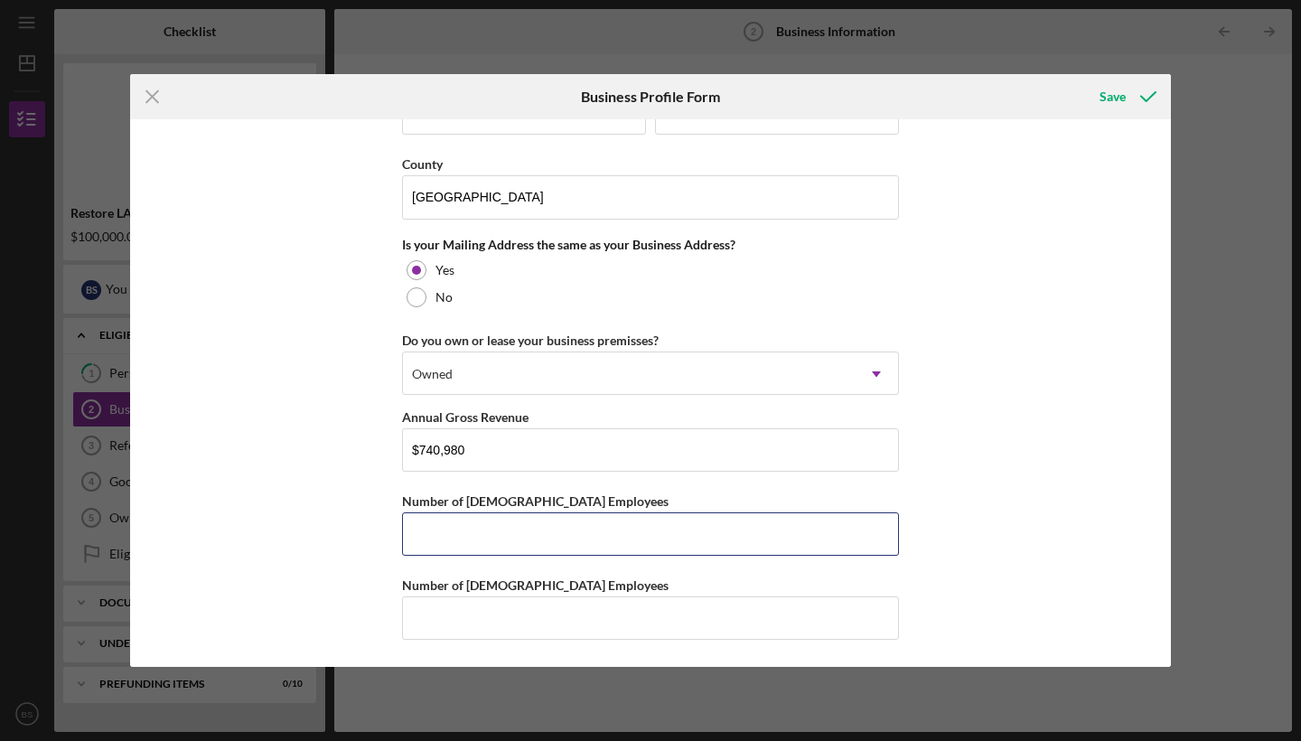
click at [461, 527] on input "Number of [DEMOGRAPHIC_DATA] Employees" at bounding box center [650, 533] width 497 height 43
type input "10"
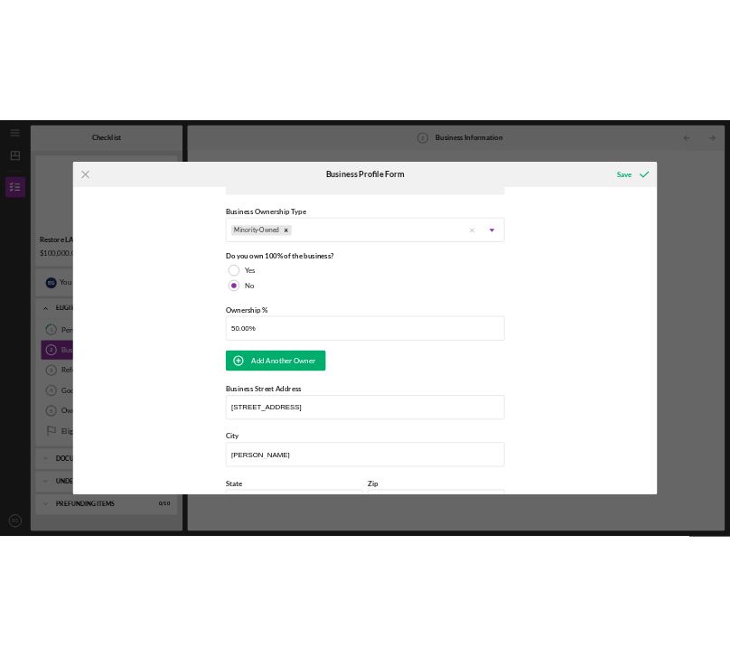
scroll to position [792, 0]
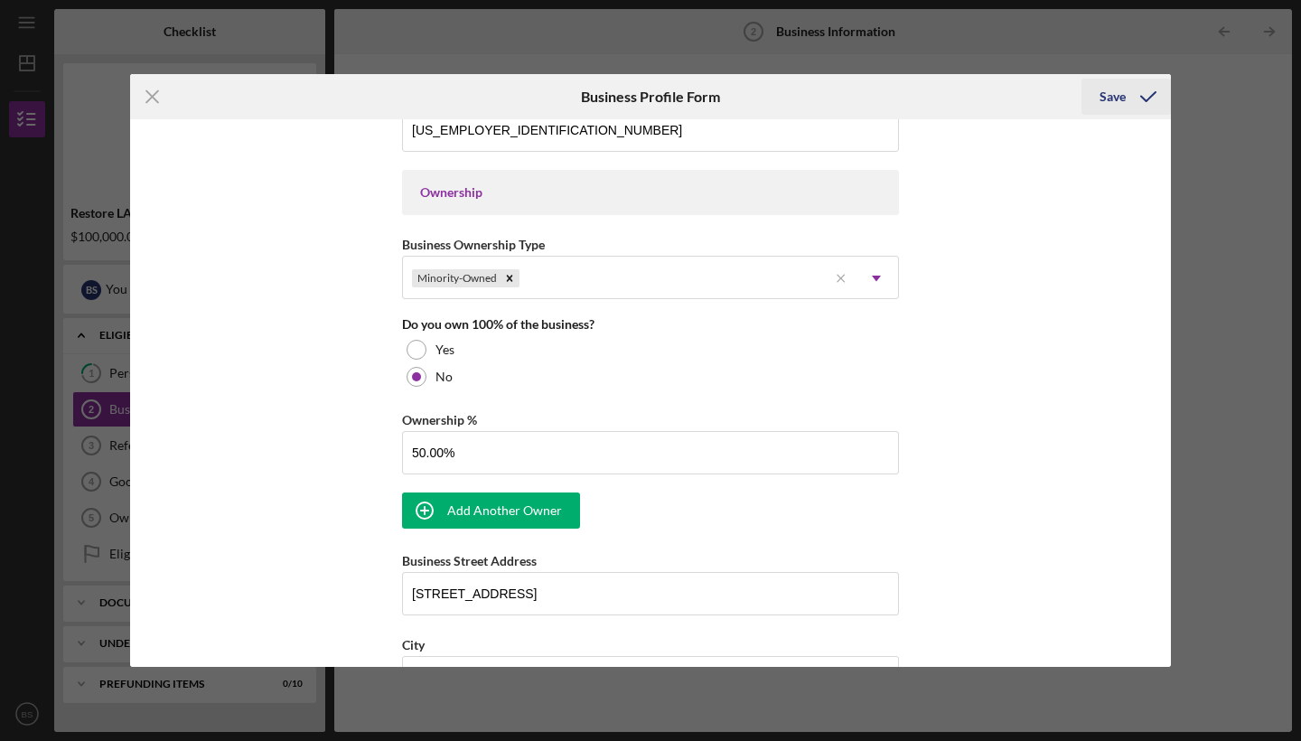
type input "5"
click at [1115, 95] on div "Save" at bounding box center [1112, 97] width 26 height 36
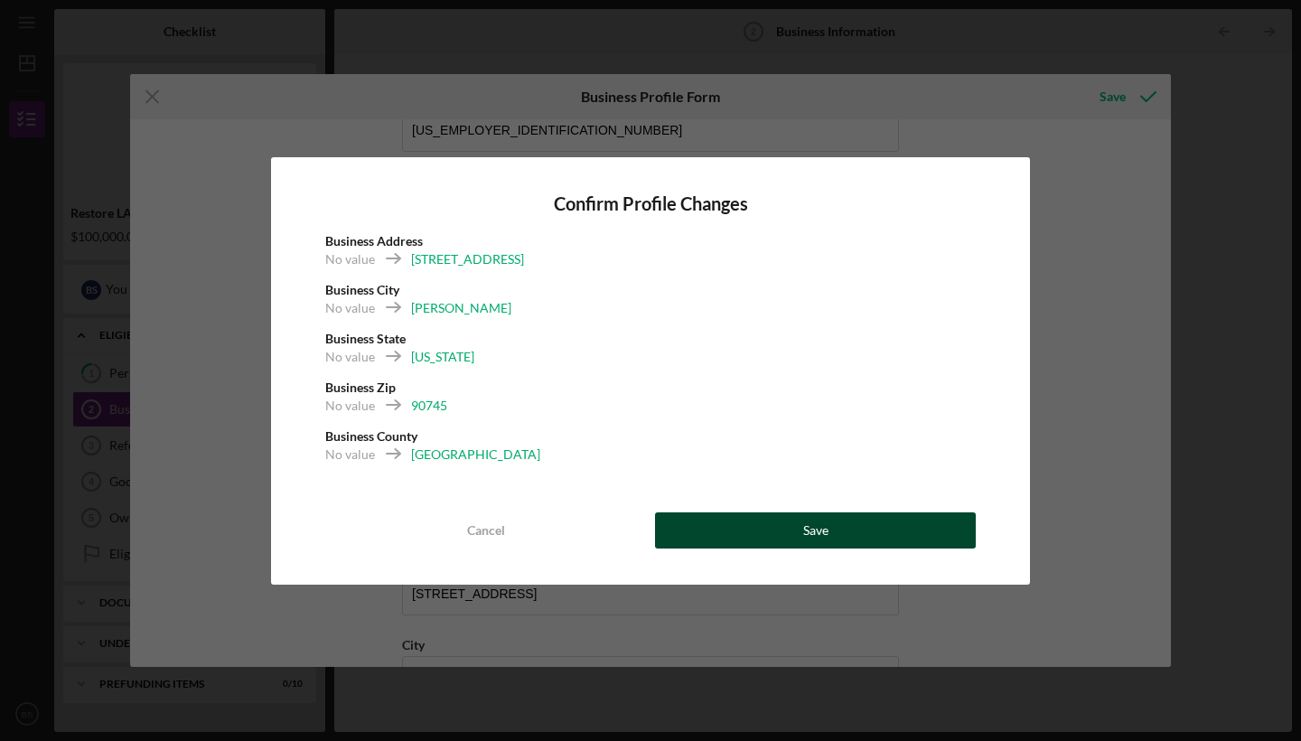
click at [851, 523] on button "Save" at bounding box center [815, 530] width 321 height 36
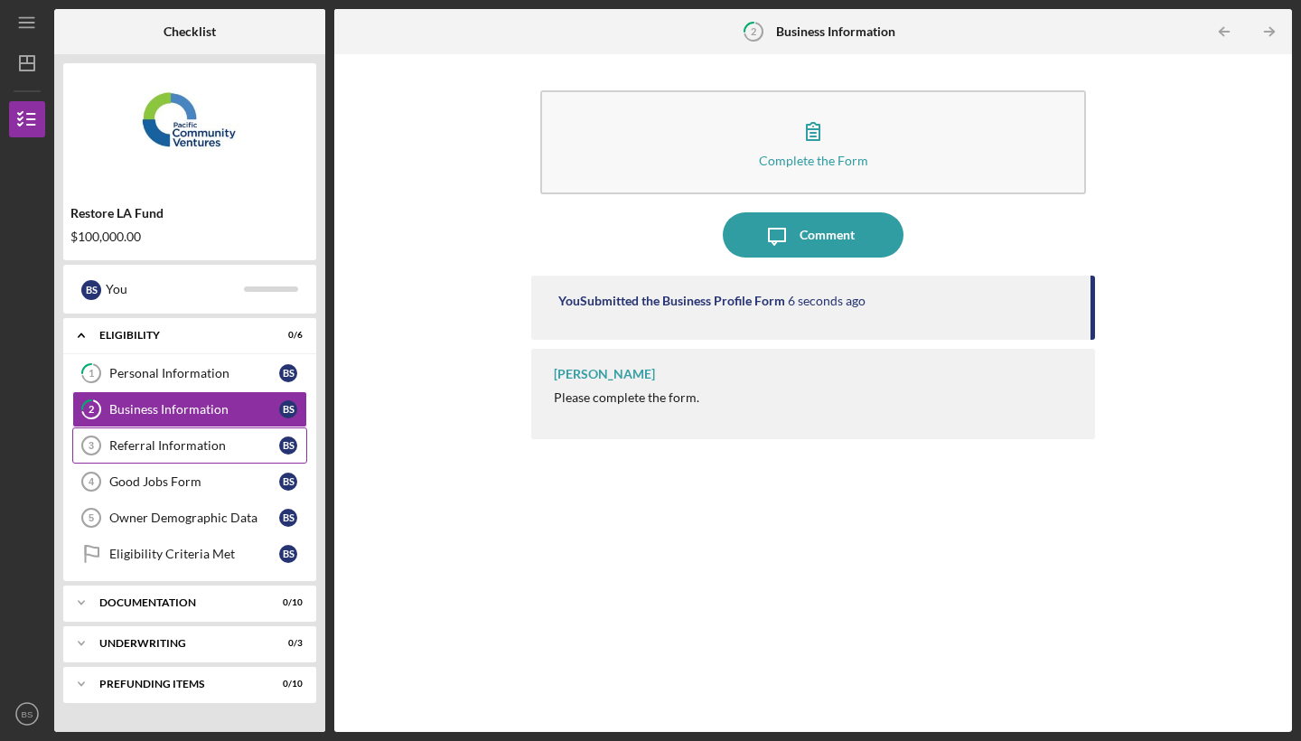
click at [189, 443] on div "Referral Information" at bounding box center [194, 445] width 170 height 14
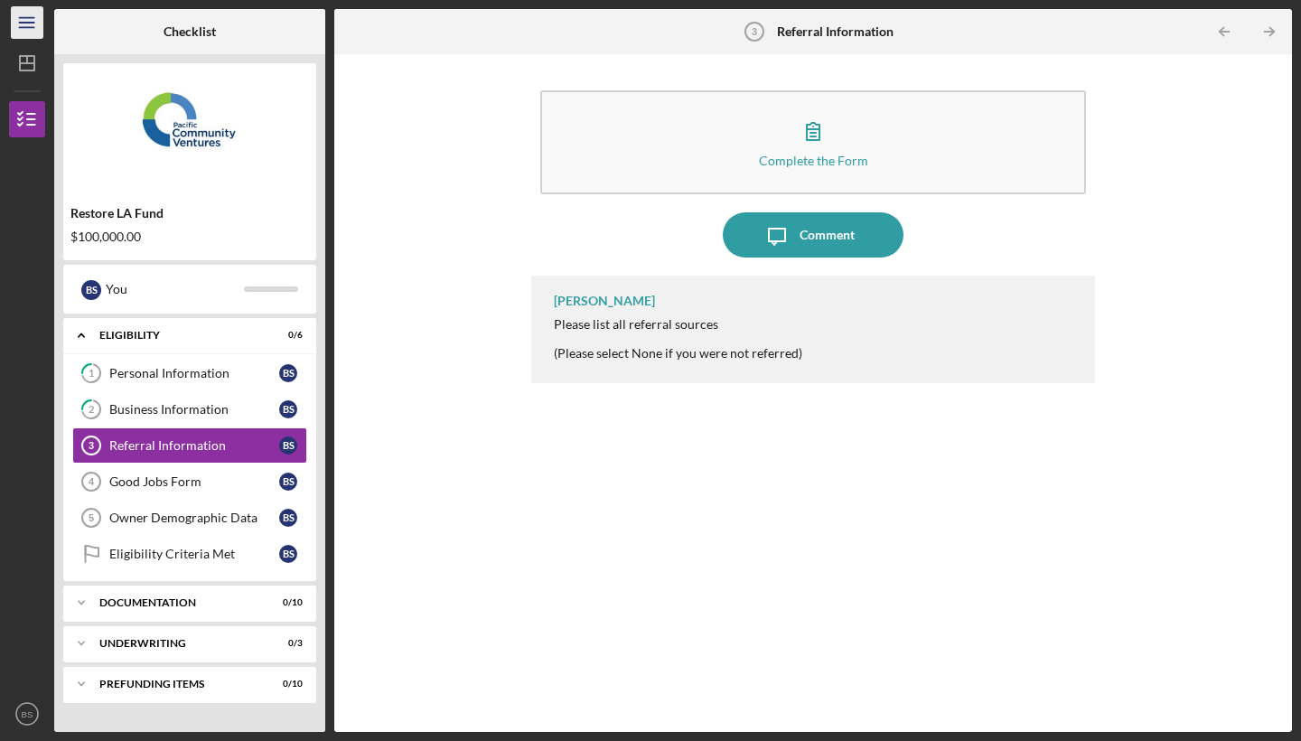
click at [21, 19] on icon "Icon/Menu" at bounding box center [27, 23] width 41 height 41
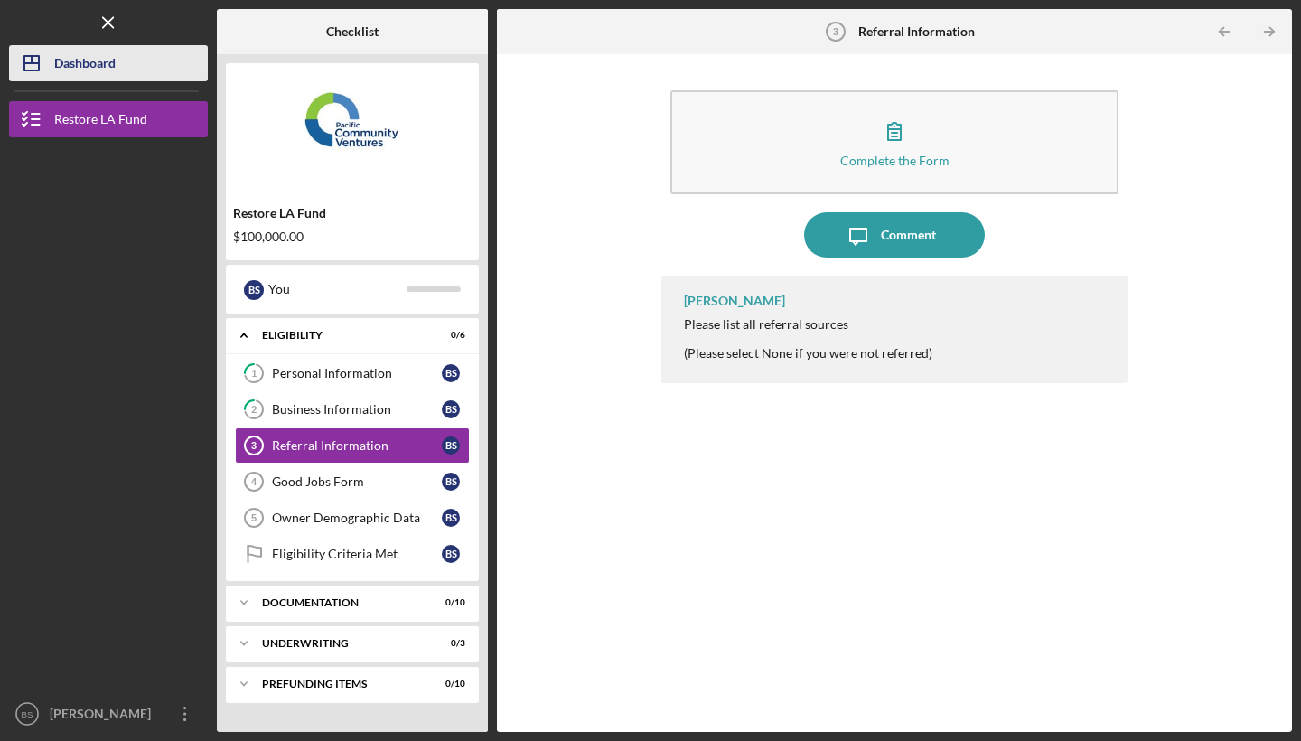
click at [82, 57] on div "Dashboard" at bounding box center [84, 65] width 61 height 41
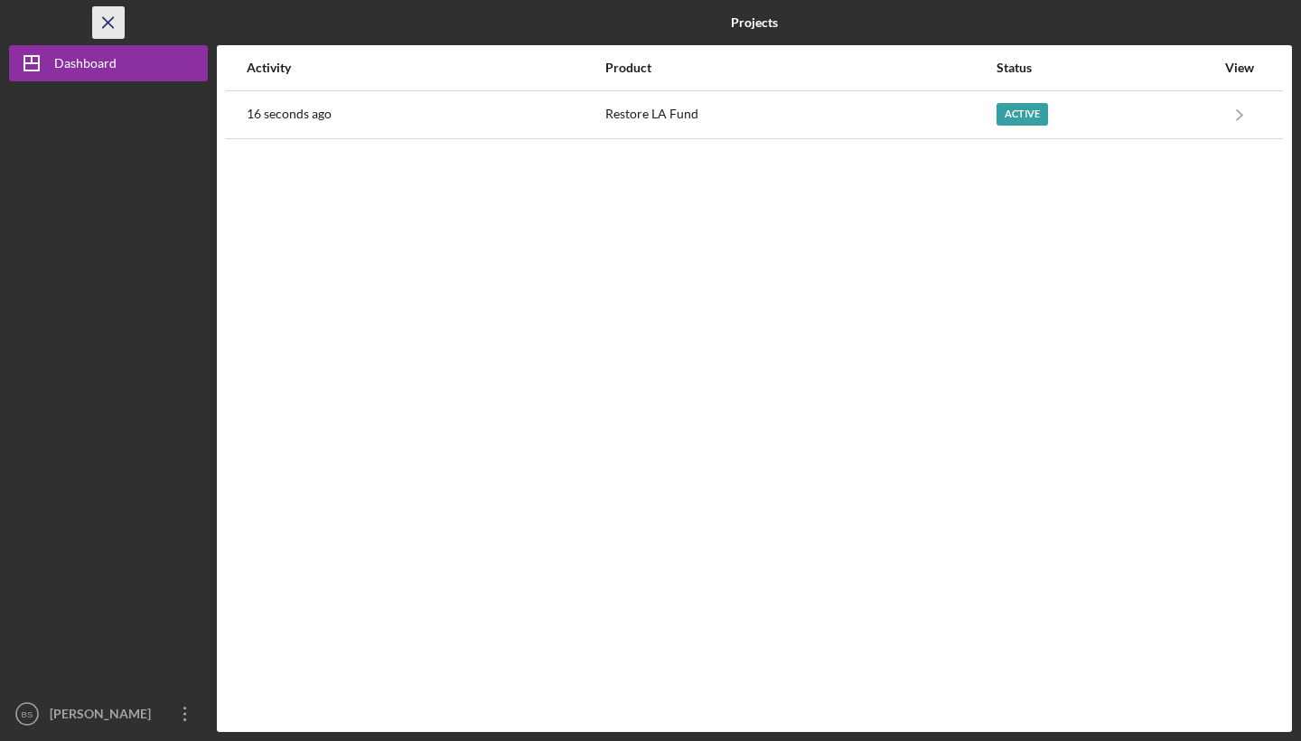
click at [98, 33] on icon "Icon/Menu Close" at bounding box center [109, 23] width 41 height 41
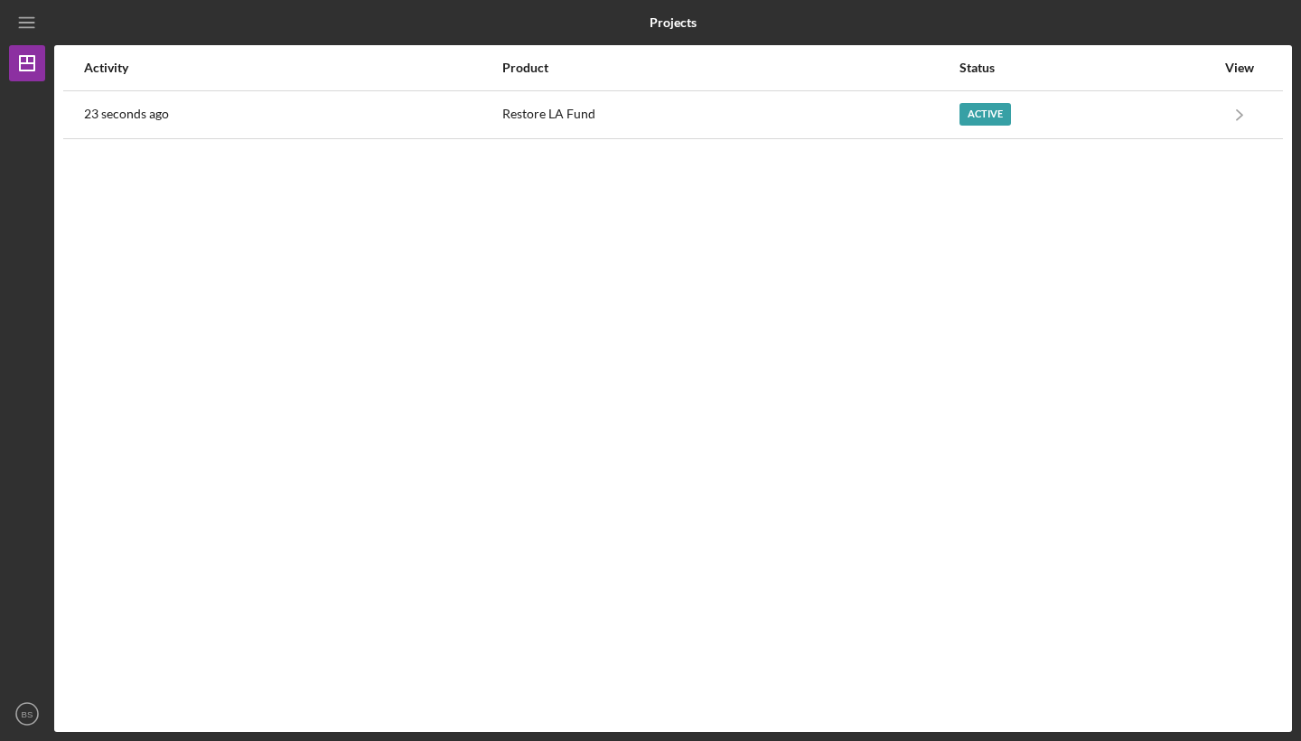
click at [110, 75] on div "Activity" at bounding box center [292, 67] width 416 height 43
click at [33, 19] on icon "Icon/Menu" at bounding box center [27, 23] width 41 height 41
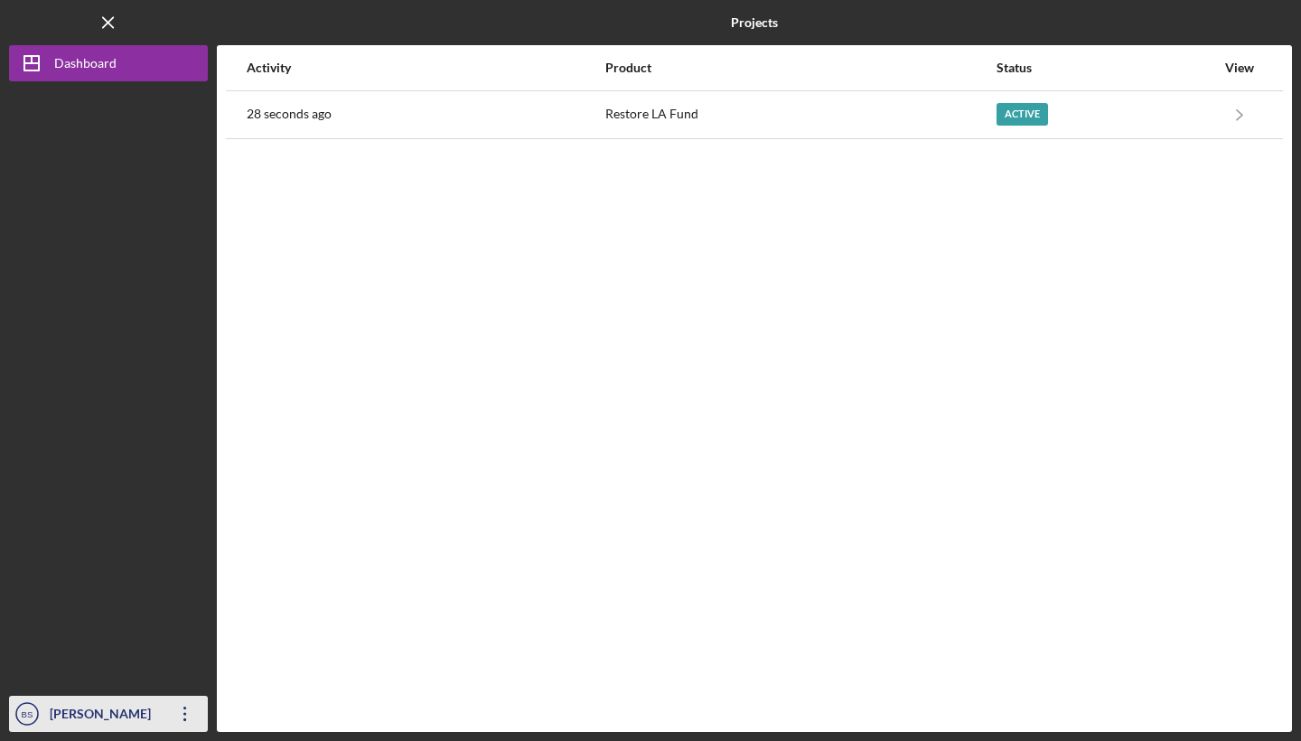
click at [70, 714] on div "[PERSON_NAME]" at bounding box center [103, 715] width 117 height 41
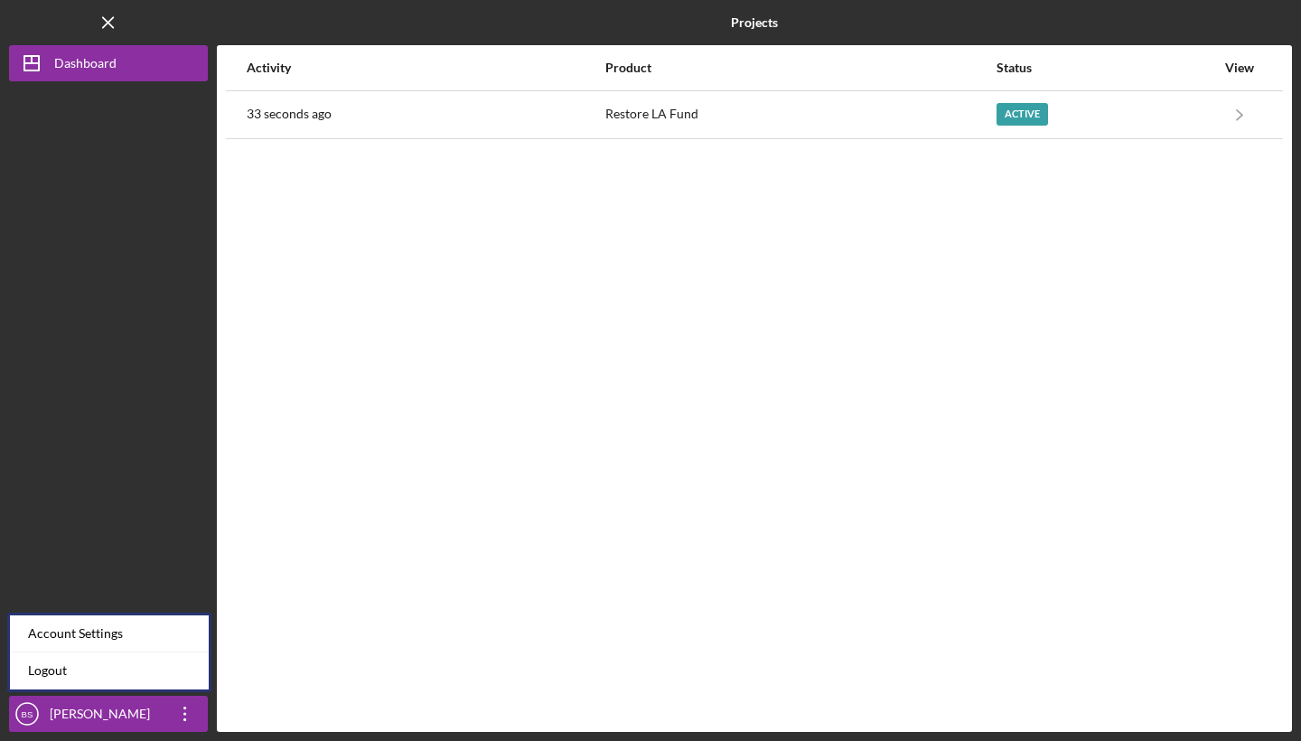
click at [120, 465] on div at bounding box center [108, 388] width 199 height 614
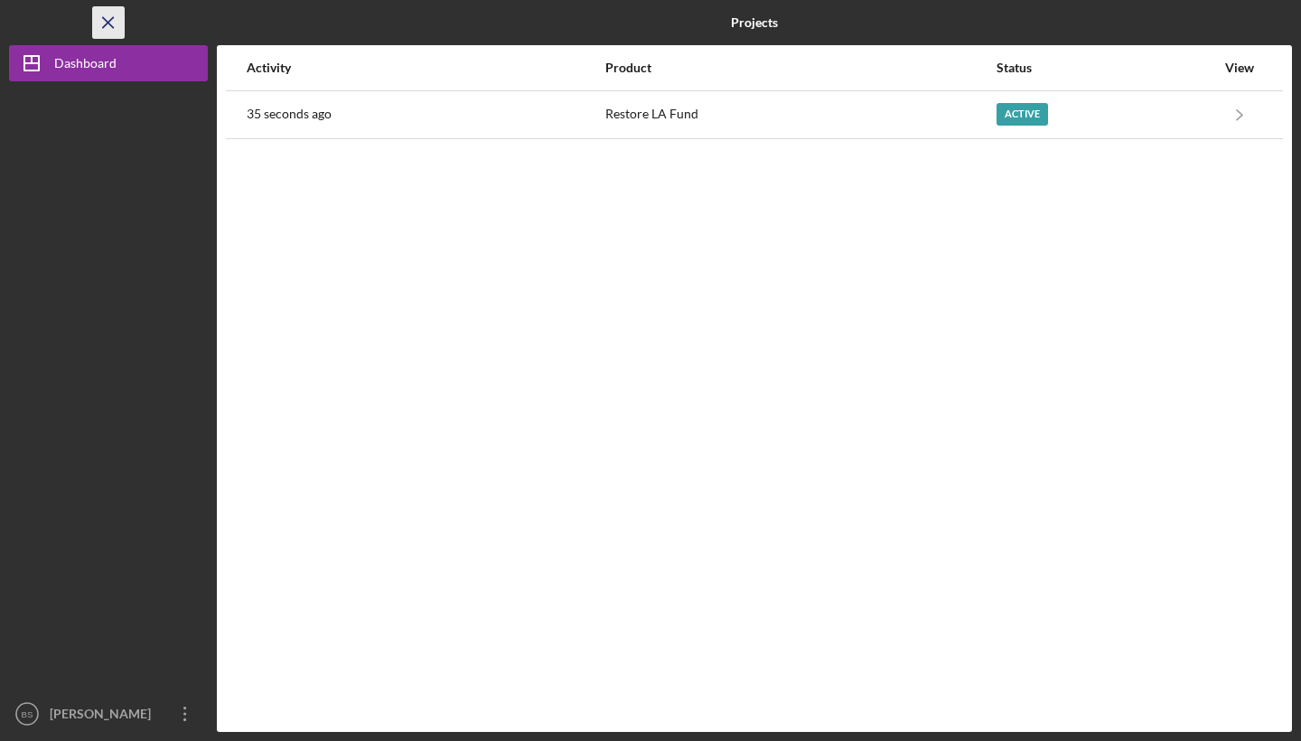
click at [116, 24] on icon "Icon/Menu Close" at bounding box center [109, 23] width 41 height 41
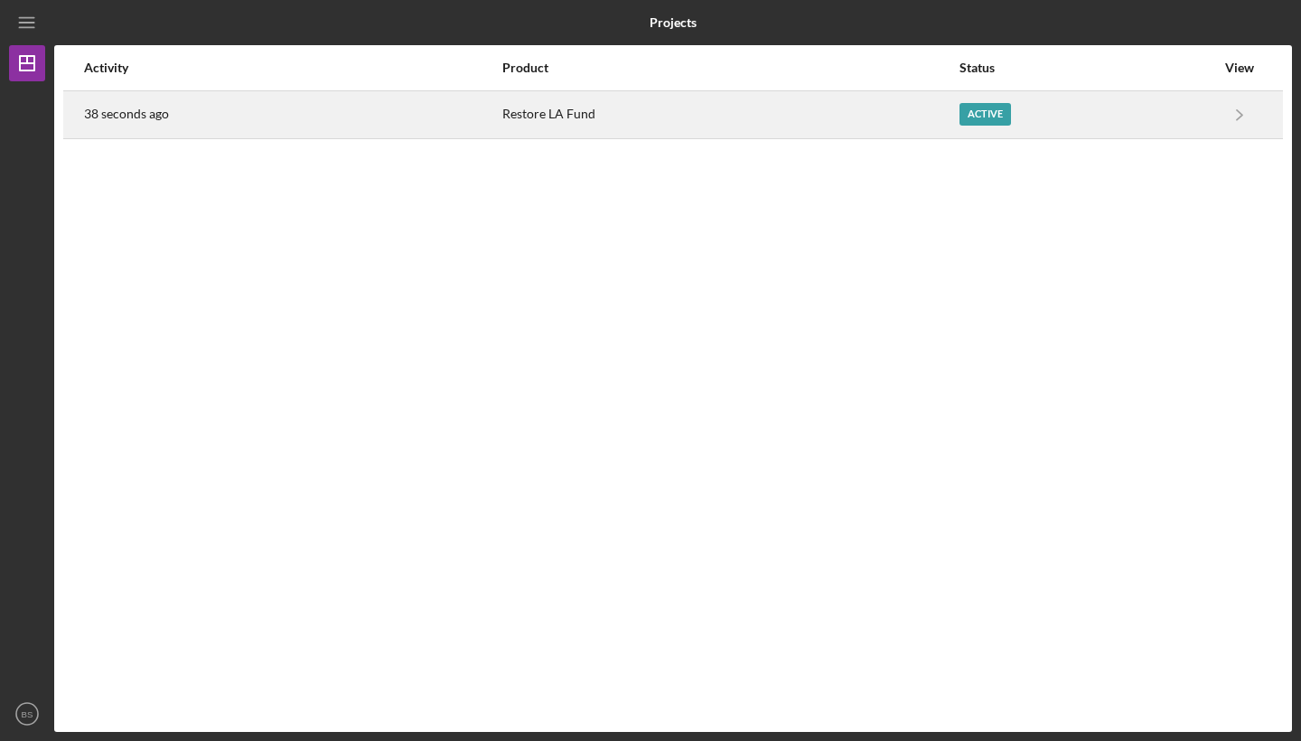
click at [716, 114] on div "Restore LA Fund" at bounding box center [729, 114] width 455 height 45
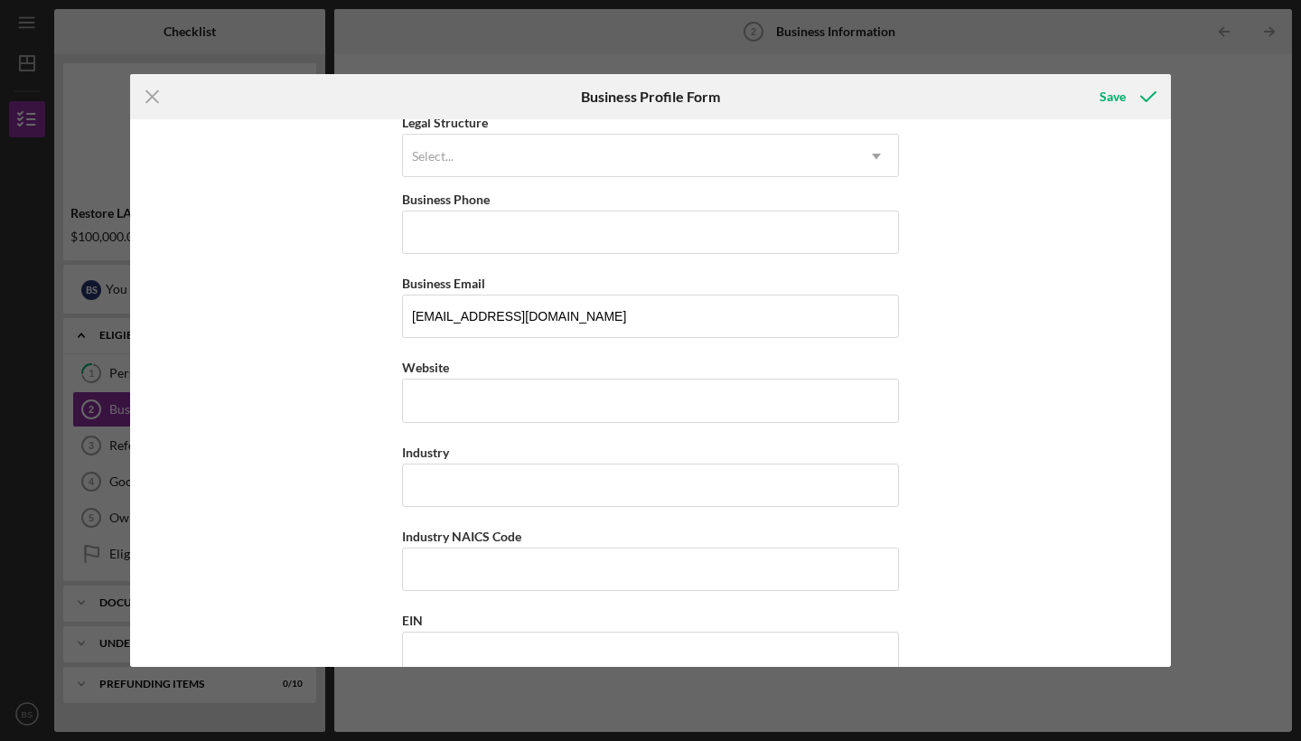
scroll to position [394, 0]
